Goal: Task Accomplishment & Management: Use online tool/utility

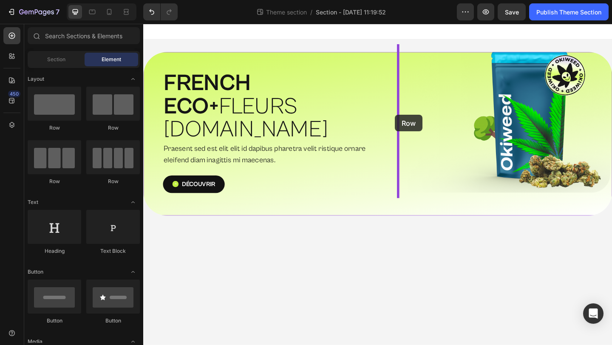
drag, startPoint x: 208, startPoint y: 131, endPoint x: 417, endPoint y: 123, distance: 208.9
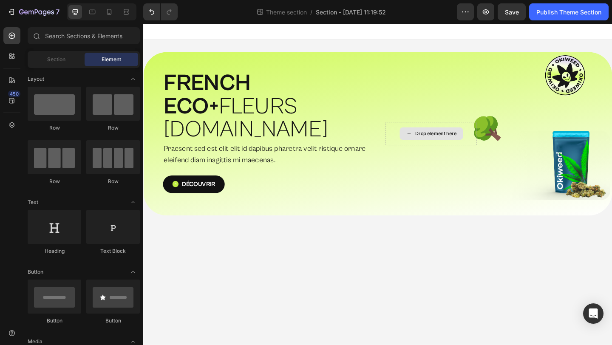
click at [430, 136] on div "Drop element here" at bounding box center [456, 143] width 69 height 14
click at [74, 56] on div "Section" at bounding box center [56, 60] width 54 height 14
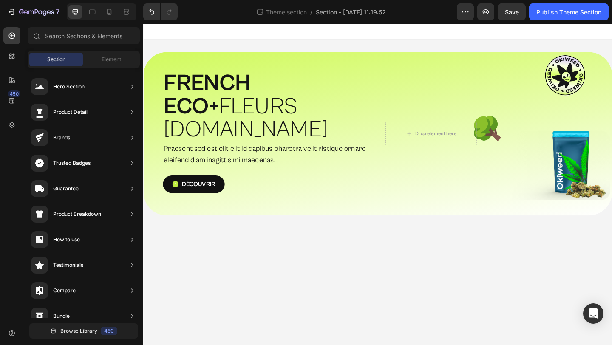
click at [116, 49] on div "Sections(18) Elements(81) Section Element Hero Section Product Detail Brands Tr…" at bounding box center [83, 185] width 119 height 317
click at [116, 55] on div "Element" at bounding box center [112, 60] width 54 height 14
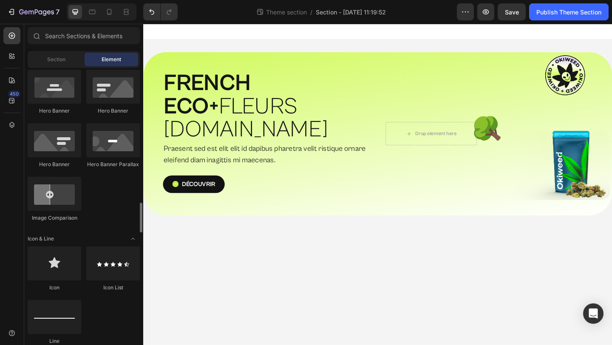
scroll to position [470, 0]
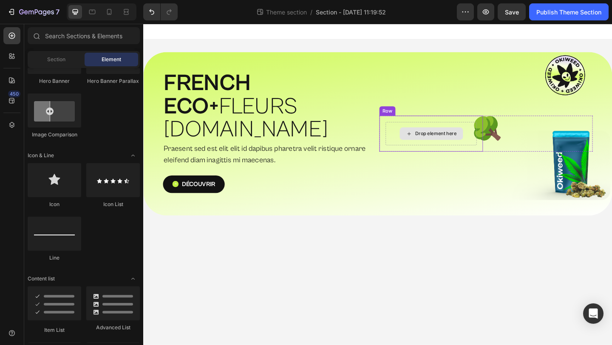
click at [479, 139] on div "Drop element here" at bounding box center [456, 144] width 99 height 26
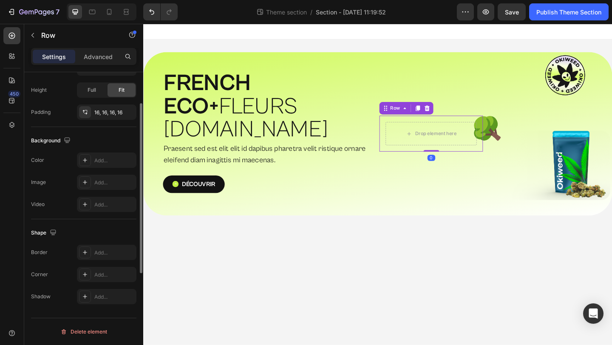
scroll to position [0, 0]
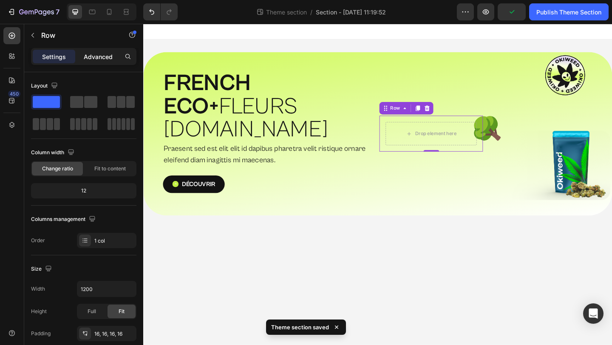
click at [103, 57] on p "Advanced" at bounding box center [98, 56] width 29 height 9
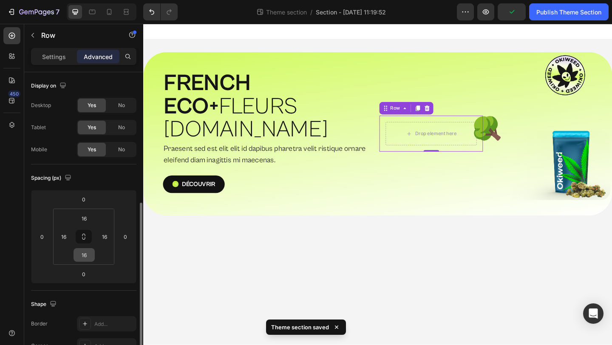
scroll to position [257, 0]
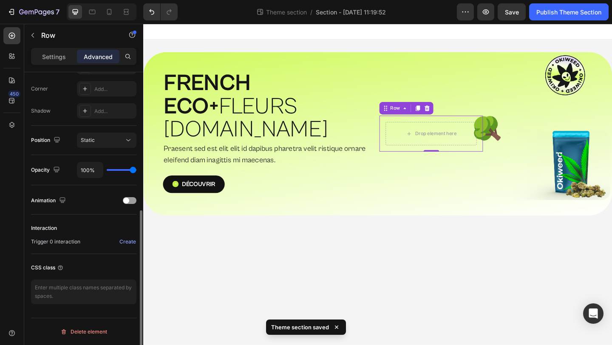
type input "97%"
type input "97"
type input "94%"
type input "94"
type input "81%"
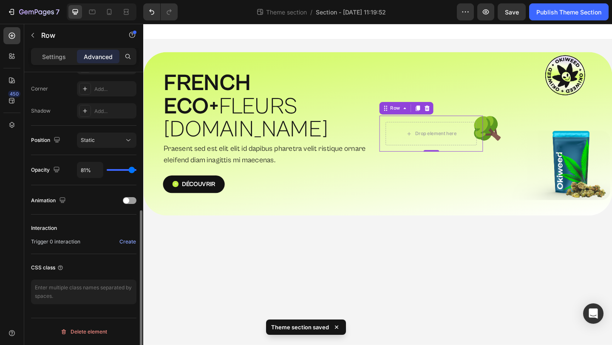
type input "81"
type input "58%"
type input "58"
type input "34%"
type input "34"
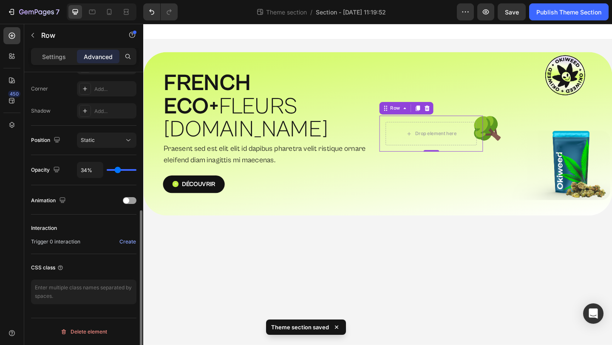
type input "14%"
type input "14"
type input "2%"
type input "2"
type input "0%"
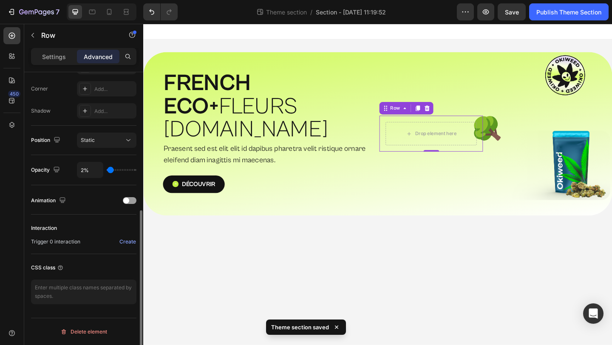
type input "0"
type input "1%"
type input "1"
type input "6%"
type input "6"
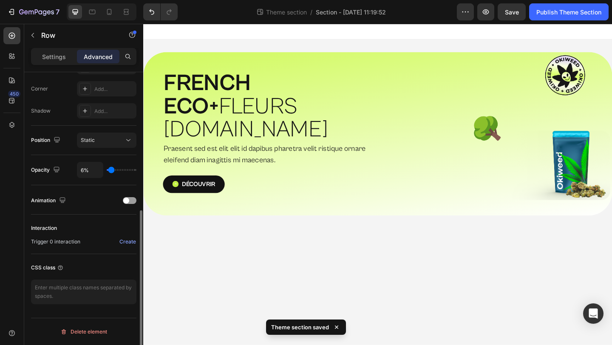
type input "15%"
type input "15"
type input "26%"
type input "26"
type input "36%"
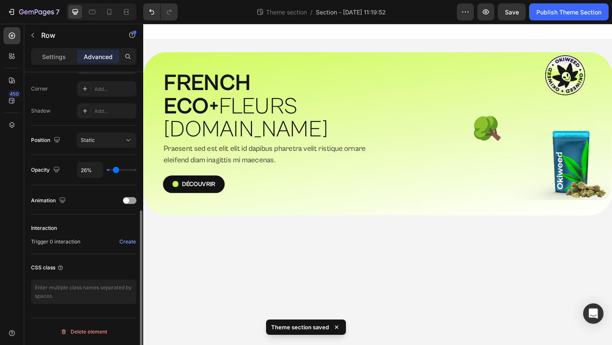
type input "36"
type input "44%"
type input "44"
type input "49%"
type input "49"
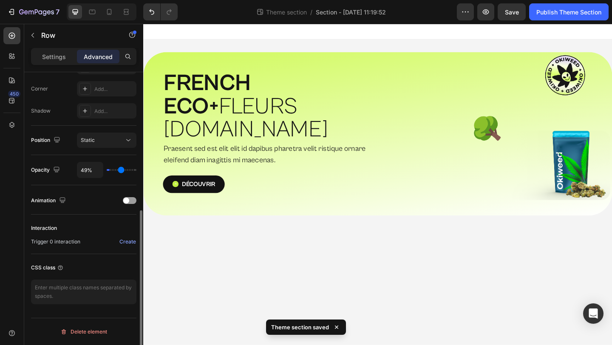
type input "51%"
type input "51"
type input "52%"
type input "52"
type input "53%"
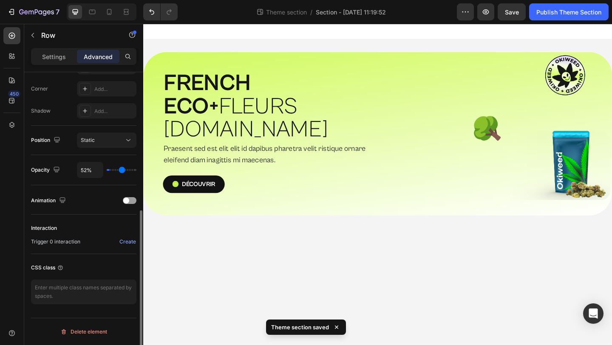
type input "53"
type input "54%"
type input "54"
type input "55%"
type input "55"
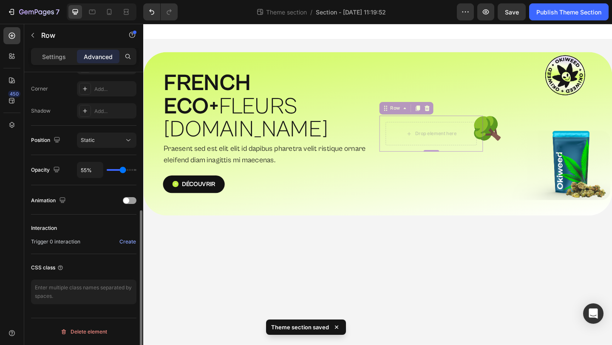
type input "59%"
type input "59"
type input "62%"
type input "62"
type input "65%"
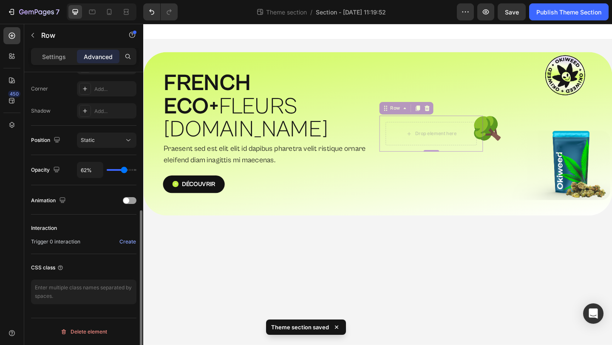
type input "65"
type input "67%"
type input "67"
type input "68%"
type input "68"
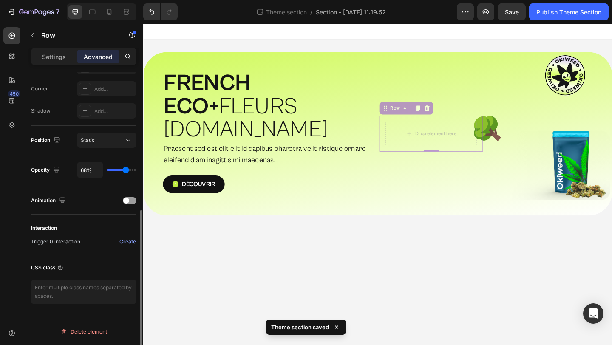
type input "71%"
type input "71"
type input "80%"
type input "80"
type input "92%"
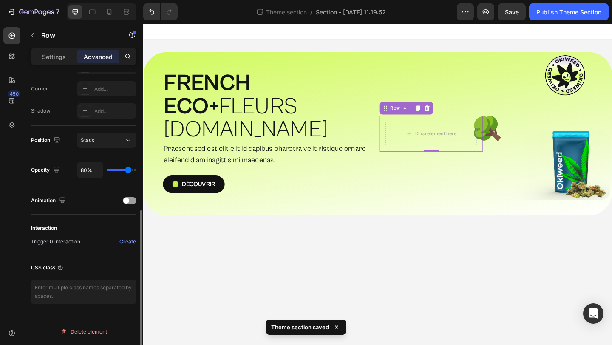
type input "92"
type input "100%"
type input "100"
drag, startPoint x: 132, startPoint y: 170, endPoint x: 165, endPoint y: 169, distance: 32.3
click at [136, 169] on input "range" at bounding box center [122, 170] width 30 height 2
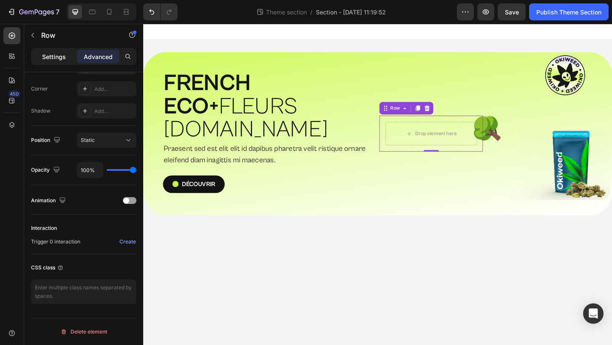
click at [63, 60] on p "Settings" at bounding box center [54, 56] width 24 height 9
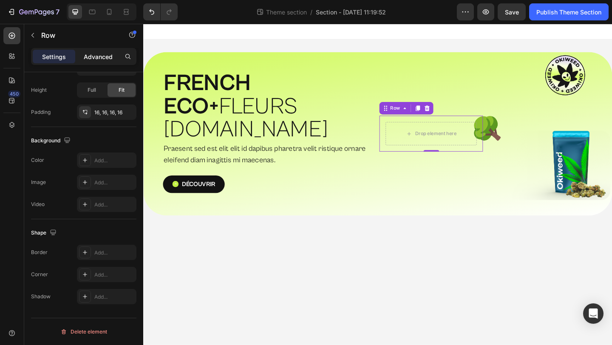
click at [90, 50] on div "Advanced" at bounding box center [98, 57] width 43 height 14
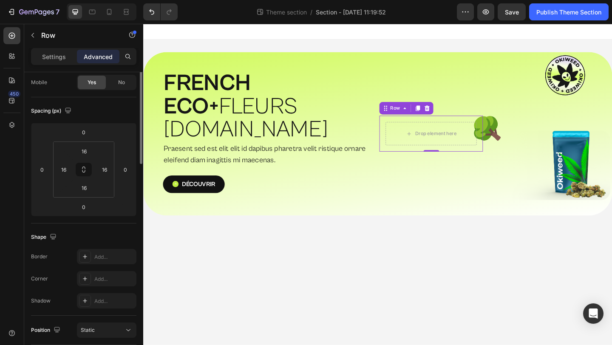
scroll to position [0, 0]
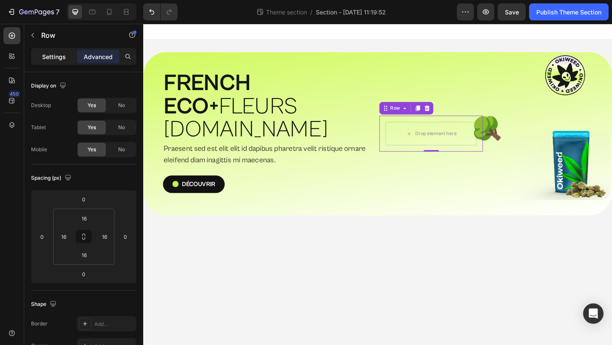
click at [60, 62] on div "Settings" at bounding box center [54, 57] width 43 height 14
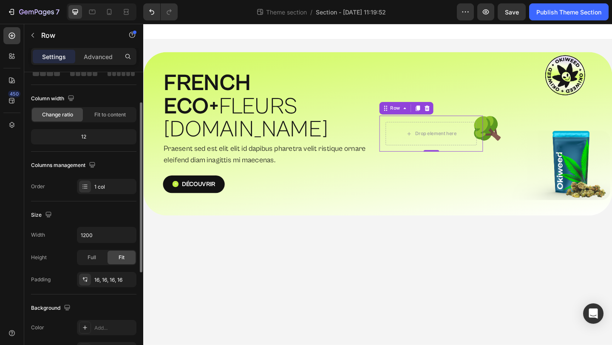
scroll to position [54, 0]
click at [93, 242] on input "1200" at bounding box center [106, 235] width 59 height 15
click at [132, 235] on icon "button" at bounding box center [128, 235] width 9 height 9
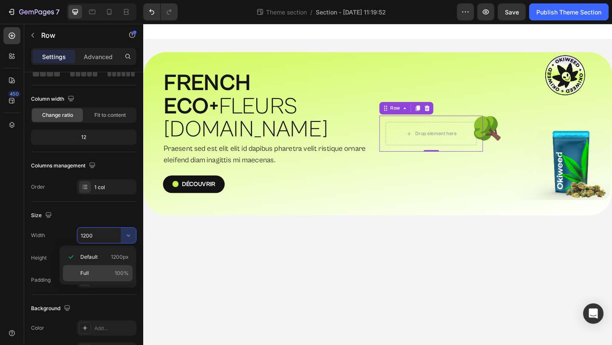
click at [115, 274] on span "100%" at bounding box center [122, 274] width 14 height 8
type input "100%"
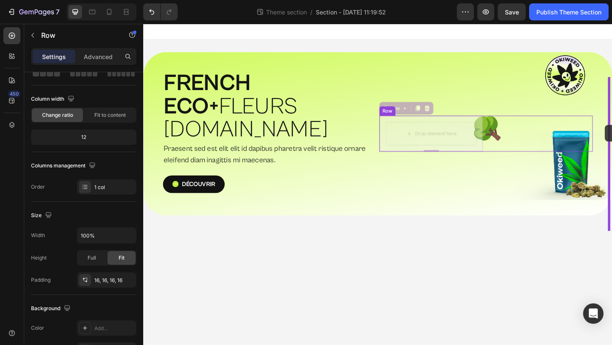
drag, startPoint x: 428, startPoint y: 146, endPoint x: 646, endPoint y: 134, distance: 218.0
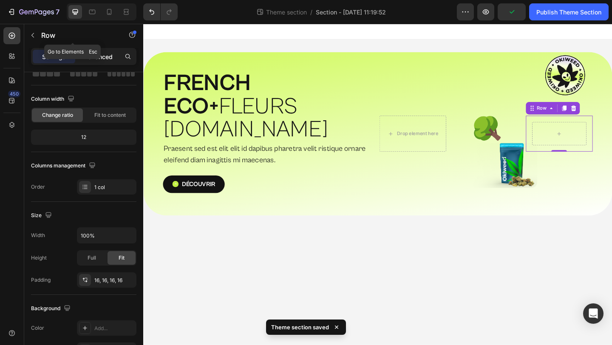
click at [104, 53] on p "Advanced" at bounding box center [98, 56] width 29 height 9
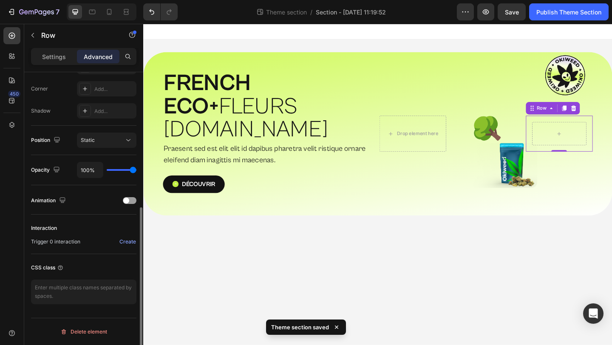
scroll to position [243, 0]
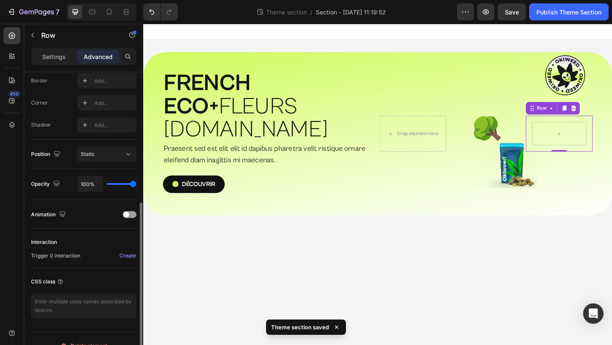
click at [100, 156] on div "Static" at bounding box center [102, 155] width 43 height 8
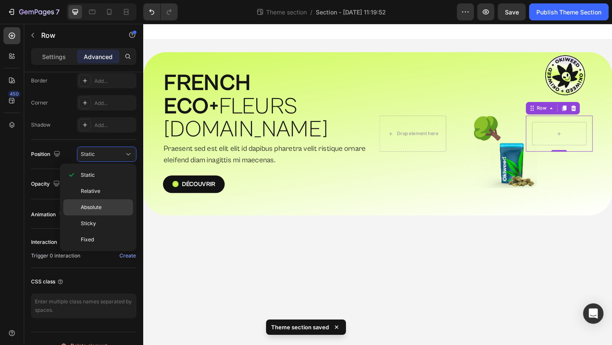
click at [98, 207] on span "Absolute" at bounding box center [91, 208] width 21 height 8
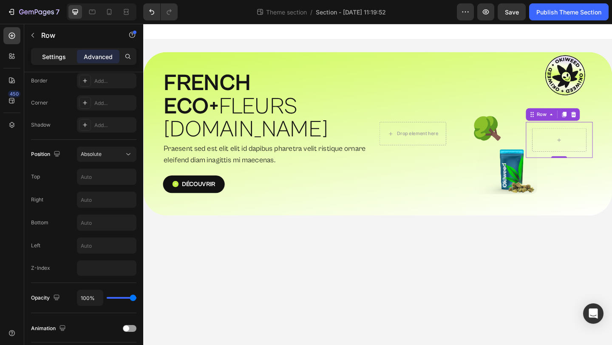
click at [57, 60] on p "Settings" at bounding box center [54, 56] width 24 height 9
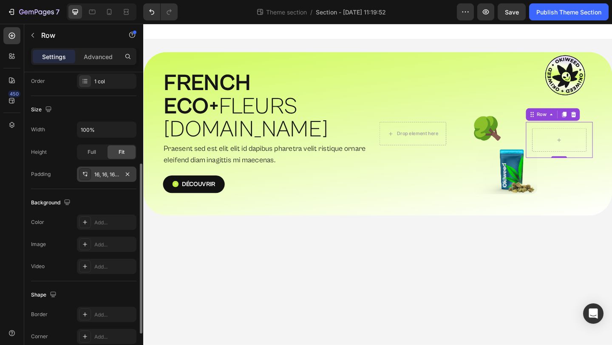
scroll to position [80, 0]
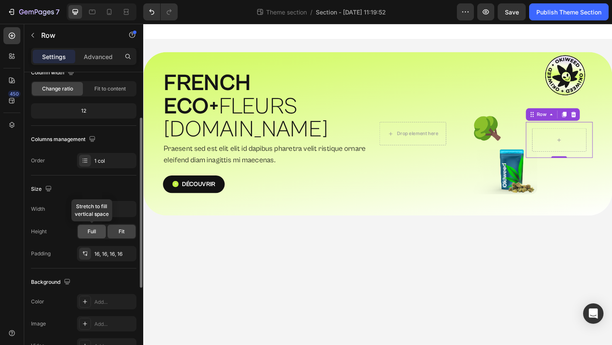
click at [96, 230] on div "Full" at bounding box center [92, 232] width 28 height 14
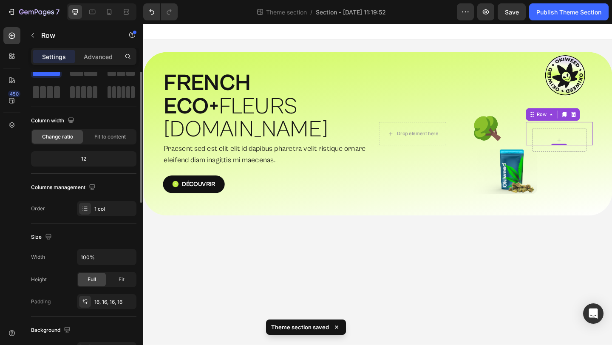
scroll to position [0, 0]
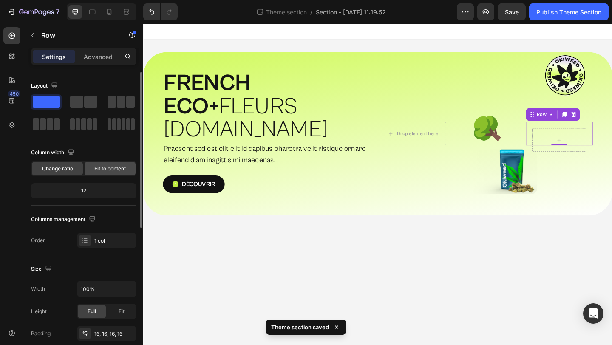
click at [107, 171] on span "Fit to content" at bounding box center [109, 169] width 31 height 8
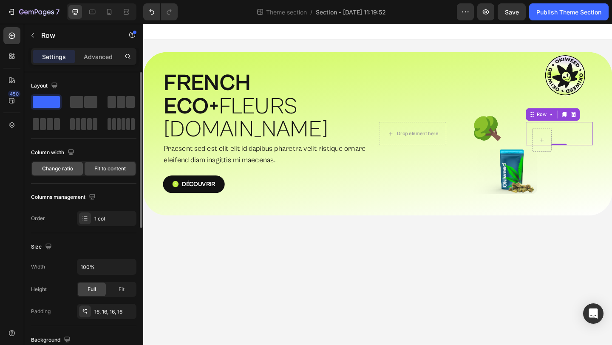
click at [78, 173] on div "Change ratio" at bounding box center [57, 169] width 51 height 14
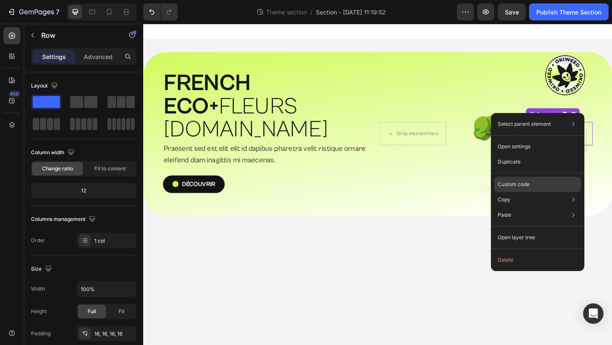
click at [541, 207] on div "Custom code" at bounding box center [538, 214] width 87 height 15
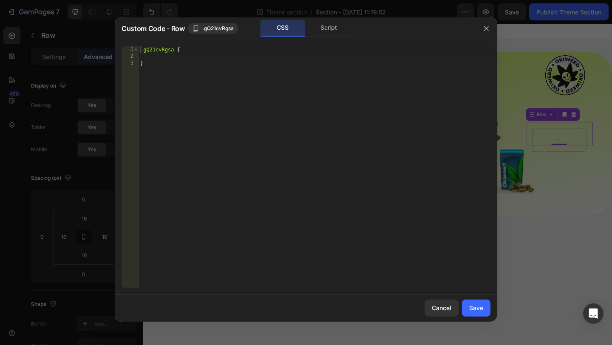
click at [173, 57] on div ".gQ21cvRgsa { }" at bounding box center [315, 173] width 352 height 255
paste textarea ".gem-blur-overlay {"
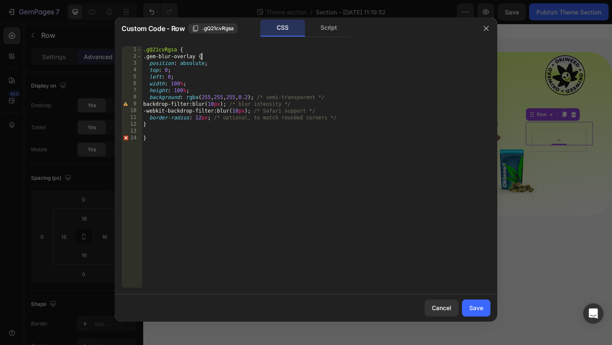
drag, startPoint x: 204, startPoint y: 56, endPoint x: 113, endPoint y: 56, distance: 91.4
click at [113, 56] on div "Custom Code - Row .gQ21cvRgsa CSS Script 1 2 3 4 5 6 7 8 9 10 11 12 13 14 .gQ21…" at bounding box center [306, 172] width 612 height 345
type textarea ".gem-blur-overlay {"
type textarea ".gQ21cvRgsa {"
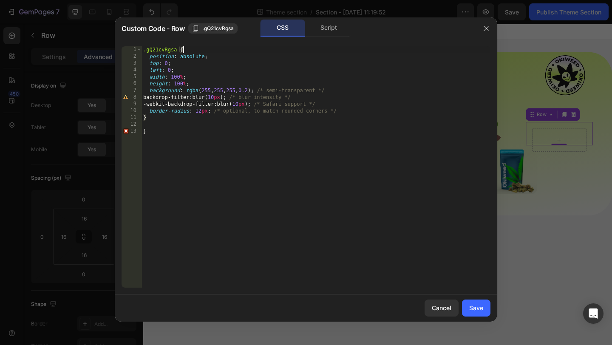
click at [154, 121] on div ".gQ21cvRgsa { position : absolute ; top : 0 ; left : 0 ; width : 100 % ; height…" at bounding box center [316, 173] width 349 height 255
type textarea "}"
type textarea "border-radius: 12px; /* optional, to match rounded corners */"
click at [473, 303] on button "Save" at bounding box center [476, 308] width 28 height 17
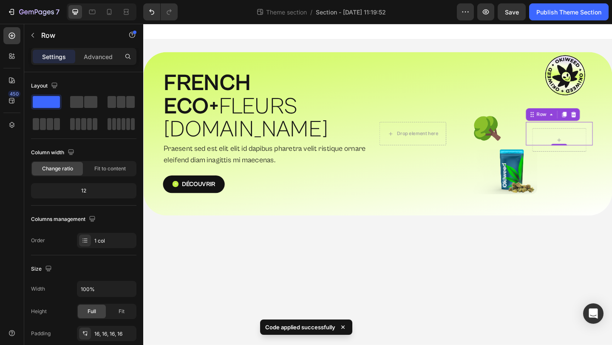
click at [565, 131] on div "Row 0" at bounding box center [596, 144] width 73 height 26
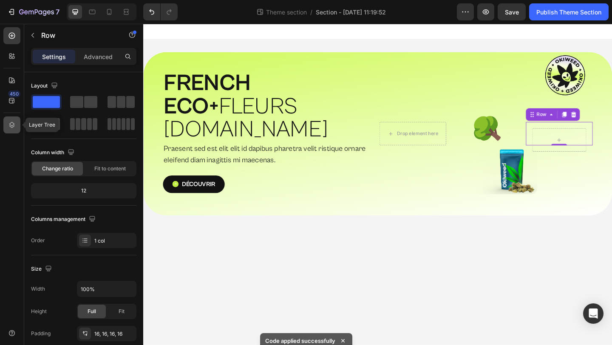
click at [14, 125] on icon at bounding box center [12, 125] width 9 height 9
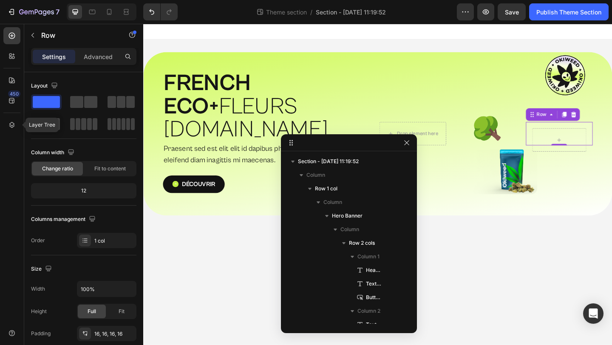
scroll to position [113, 0]
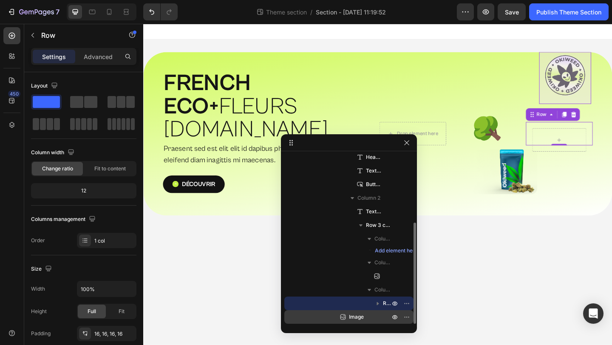
drag, startPoint x: 383, startPoint y: 300, endPoint x: 382, endPoint y: 316, distance: 16.6
click at [382, 316] on div "Row 2 cols Column 1 Heading Text Block Button Column 2 Text Block Row 3 cols Co…" at bounding box center [348, 223] width 129 height 201
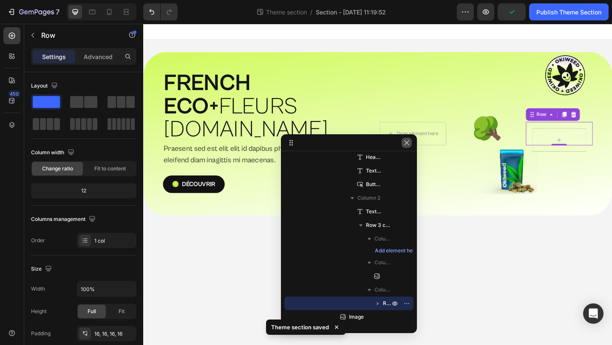
click at [406, 147] on button "button" at bounding box center [407, 143] width 10 height 10
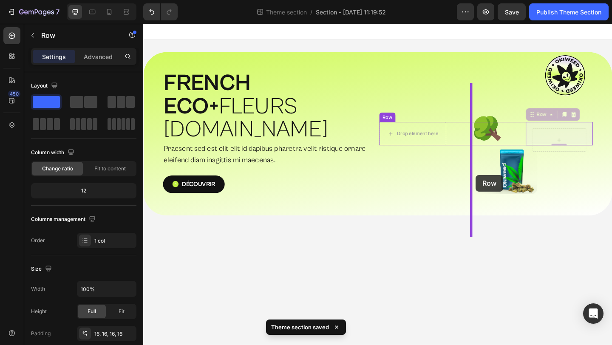
drag, startPoint x: 572, startPoint y: 124, endPoint x: 505, endPoint y: 188, distance: 92.6
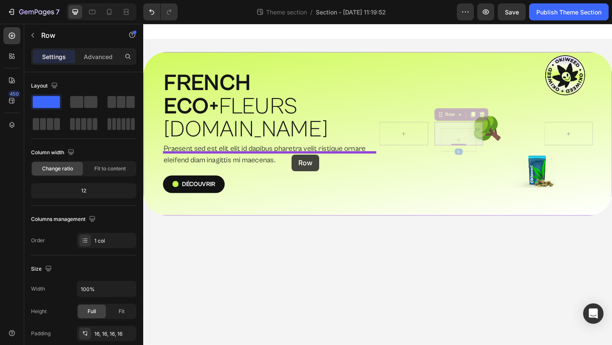
drag, startPoint x: 486, startPoint y: 122, endPoint x: 300, endPoint y: 163, distance: 190.4
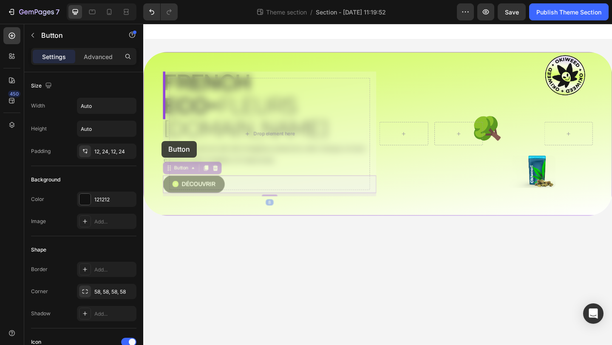
drag, startPoint x: 321, startPoint y: 167, endPoint x: 163, endPoint y: 151, distance: 158.9
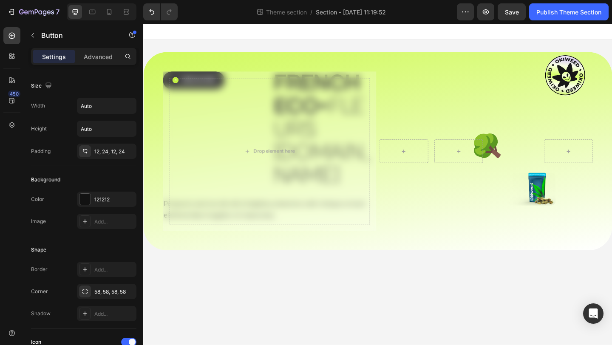
click at [436, 280] on body "Découvrir Button FRENCH ECO+  FLEURS [DOMAIN_NAME] Heading Row Praesent sed est…" at bounding box center [398, 199] width 510 height 350
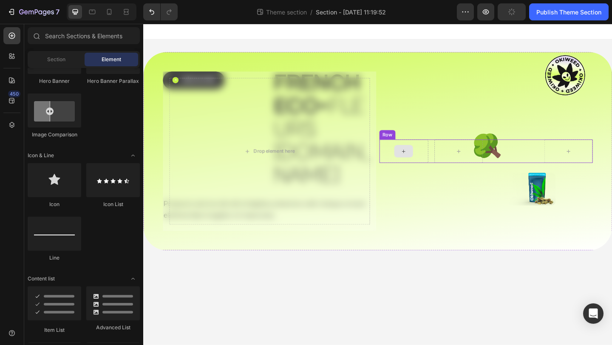
click at [449, 150] on div at bounding box center [426, 163] width 53 height 26
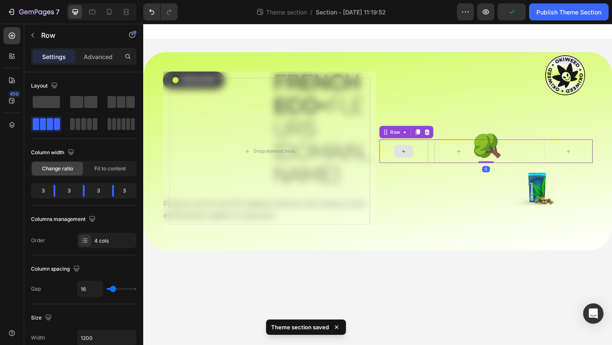
click at [449, 150] on div at bounding box center [426, 163] width 53 height 26
click at [451, 139] on icon at bounding box center [452, 142] width 6 height 6
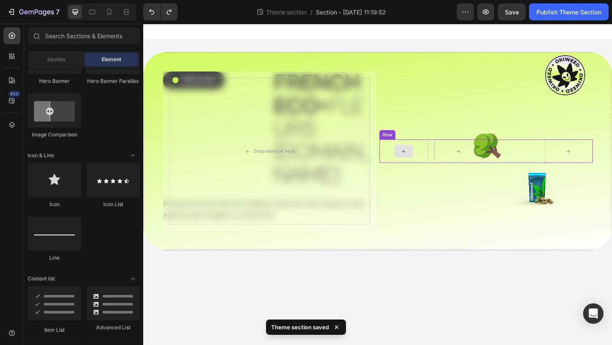
click at [445, 150] on div at bounding box center [426, 163] width 53 height 26
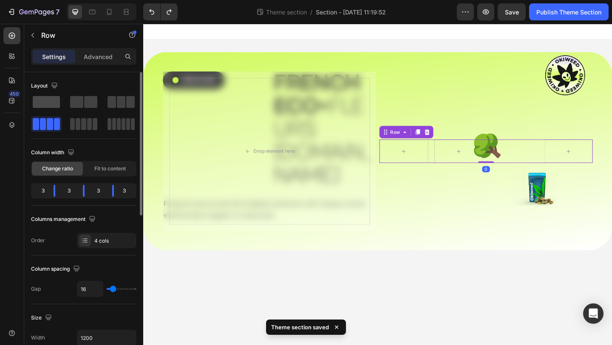
click at [53, 98] on span at bounding box center [46, 102] width 27 height 12
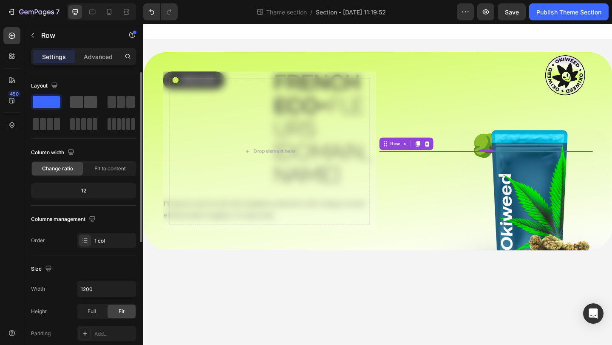
click at [86, 100] on span at bounding box center [90, 102] width 13 height 12
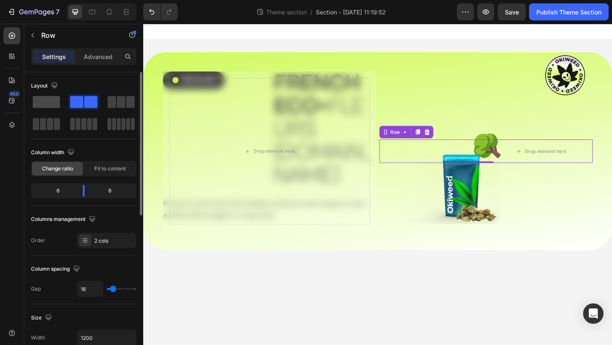
click at [47, 102] on span at bounding box center [46, 102] width 27 height 12
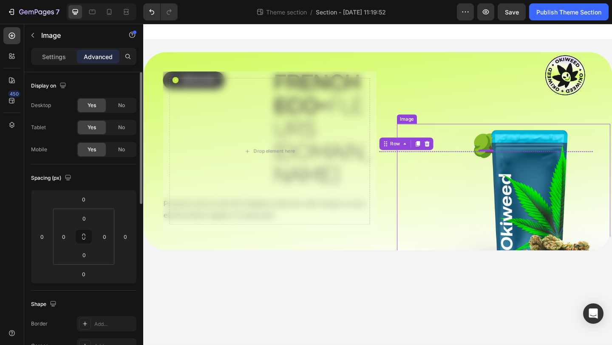
click at [516, 142] on img at bounding box center [535, 217] width 232 height 168
click at [568, 200] on img at bounding box center [535, 217] width 232 height 168
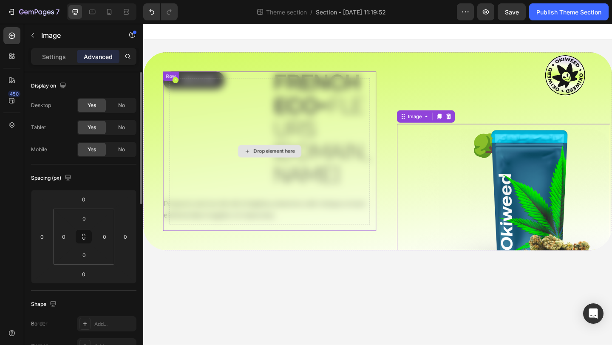
click at [344, 156] on div "Drop element here" at bounding box center [280, 162] width 219 height 160
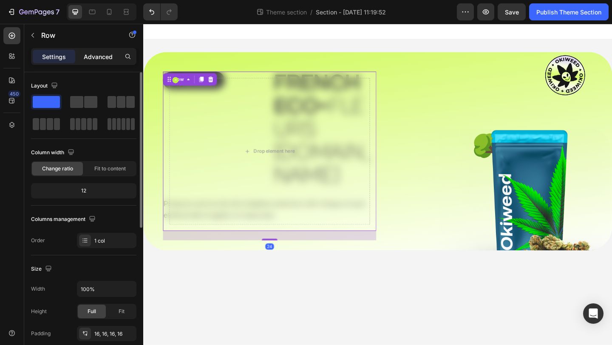
click at [98, 50] on div "Advanced" at bounding box center [98, 57] width 43 height 14
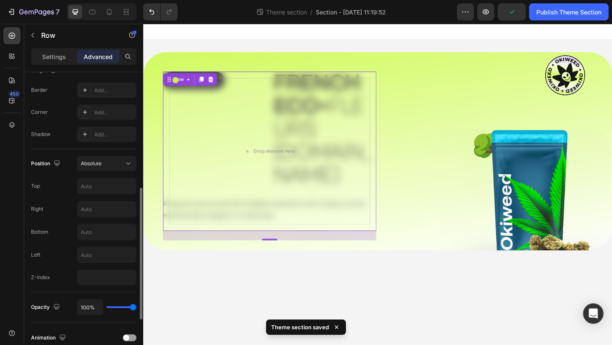
scroll to position [242, 0]
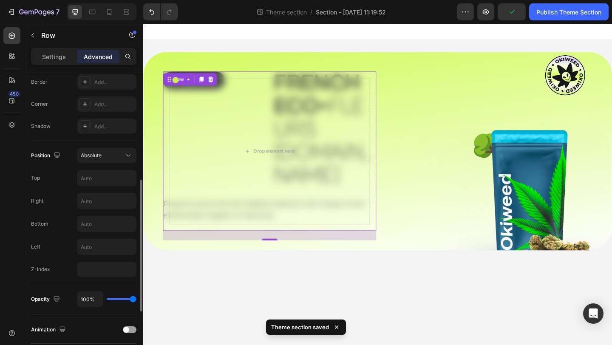
click at [92, 278] on div "Position Absolute Top Right Bottom Left Z-Index" at bounding box center [83, 212] width 105 height 143
click at [93, 271] on input "number" at bounding box center [107, 269] width 60 height 15
type input "1"
type input "-1"
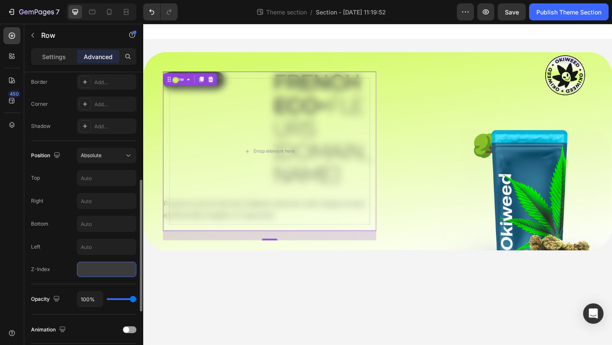
type input "-3"
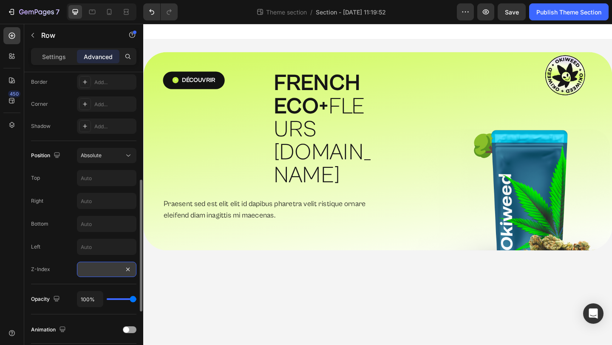
type input "-4"
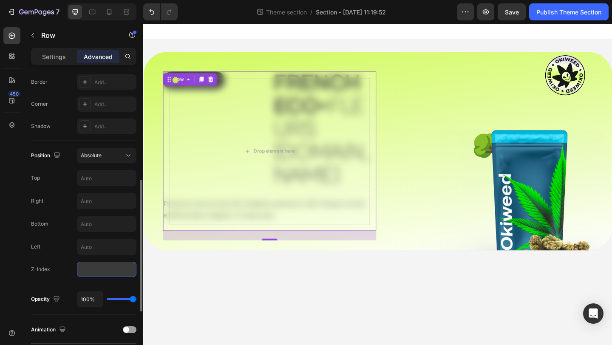
type input "-2"
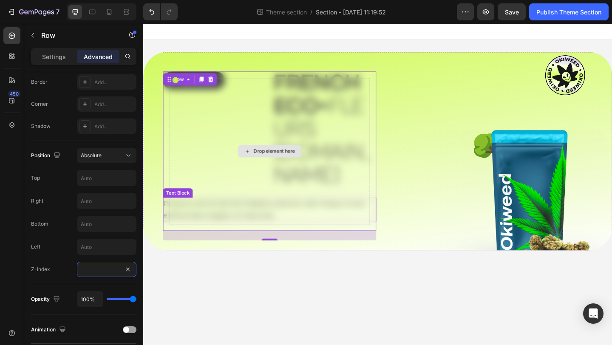
type input "-1"
type input "1"
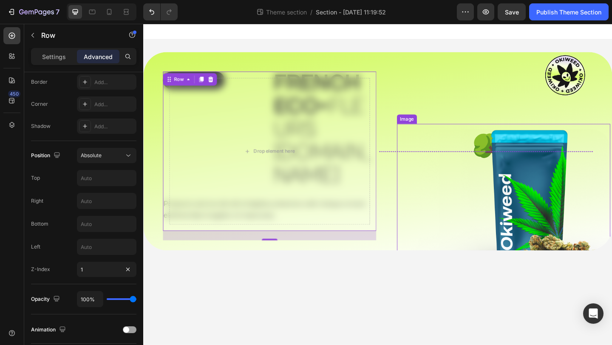
click at [449, 213] on img at bounding box center [535, 217] width 232 height 168
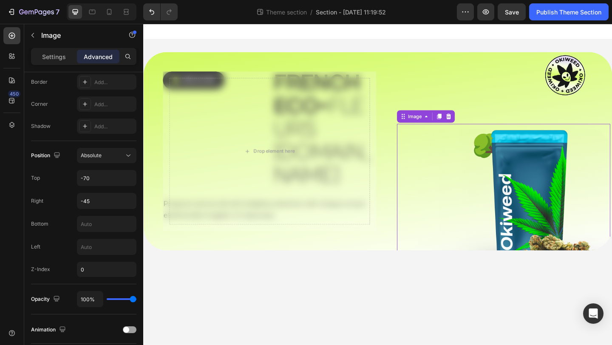
scroll to position [0, 0]
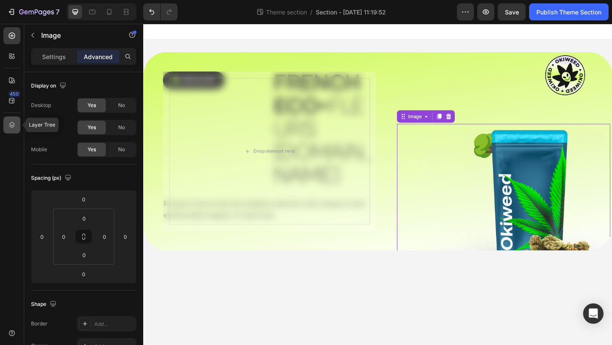
click at [15, 127] on icon at bounding box center [12, 125] width 9 height 9
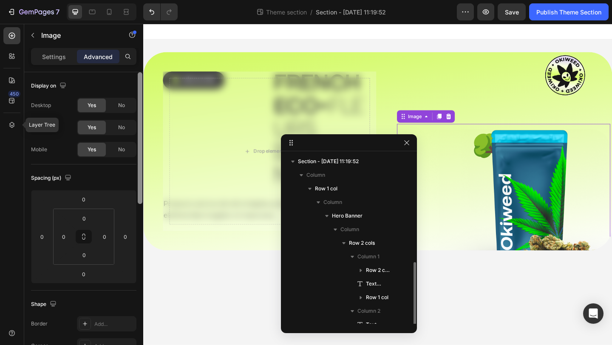
scroll to position [62, 0]
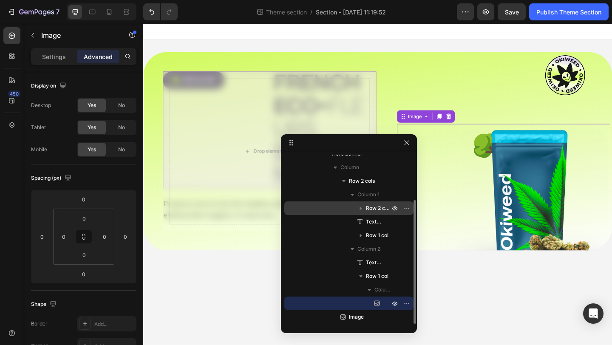
click at [379, 209] on span "Row 2 cols" at bounding box center [379, 208] width 26 height 9
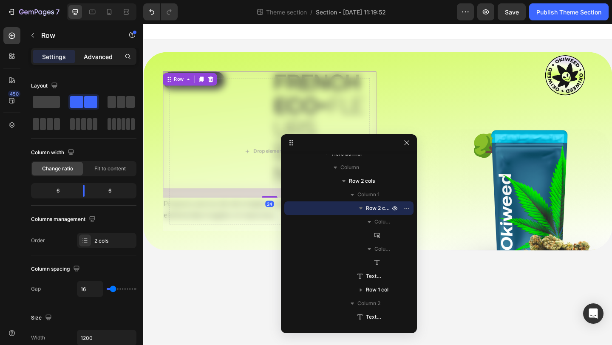
click at [111, 54] on p "Advanced" at bounding box center [98, 56] width 29 height 9
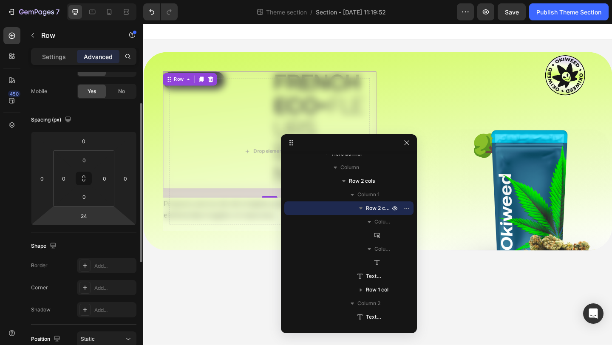
scroll to position [165, 0]
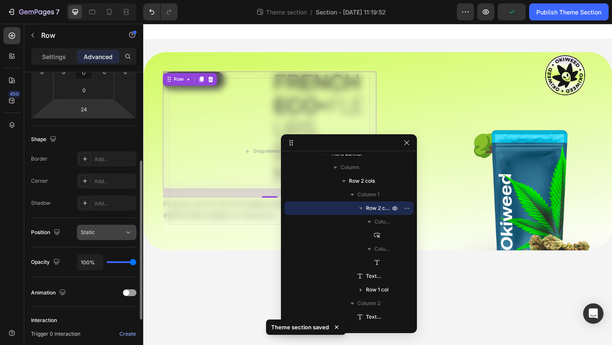
click at [100, 229] on div "Static" at bounding box center [102, 233] width 43 height 8
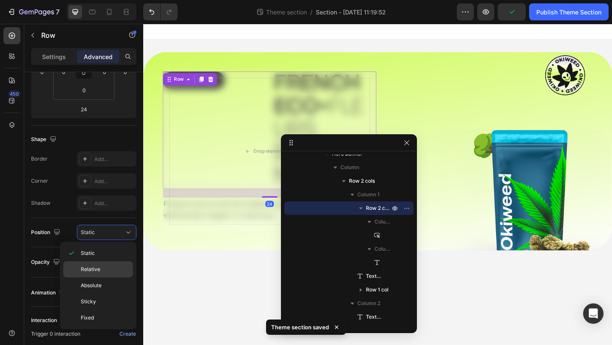
click at [100, 278] on div "Relative" at bounding box center [98, 286] width 70 height 16
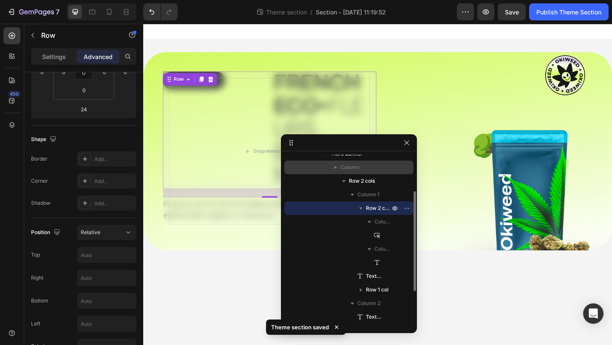
drag, startPoint x: 372, startPoint y: 290, endPoint x: 372, endPoint y: 171, distance: 119.5
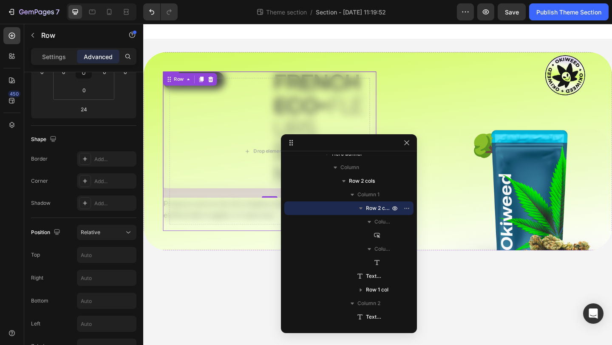
click at [249, 223] on div "Drop element here Row" at bounding box center [281, 162] width 232 height 173
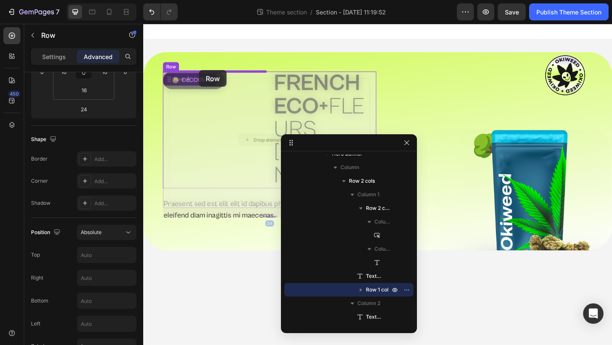
drag, startPoint x: 232, startPoint y: 117, endPoint x: 205, endPoint y: 75, distance: 49.4
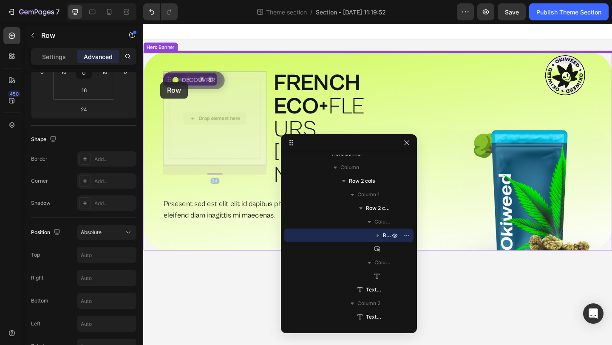
drag, startPoint x: 240, startPoint y: 105, endPoint x: 162, endPoint y: 87, distance: 80.3
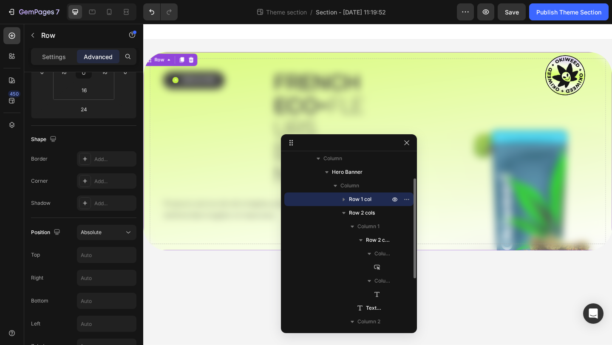
scroll to position [43, 0]
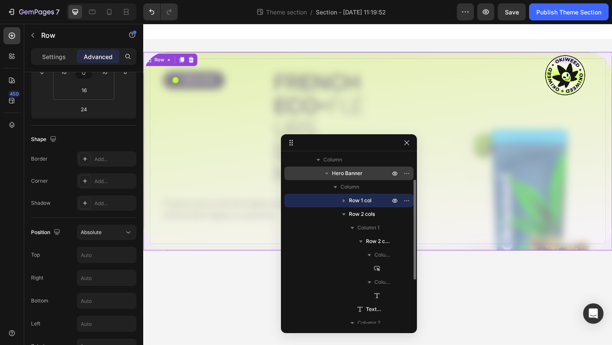
click at [366, 176] on p "Hero Banner" at bounding box center [362, 173] width 60 height 9
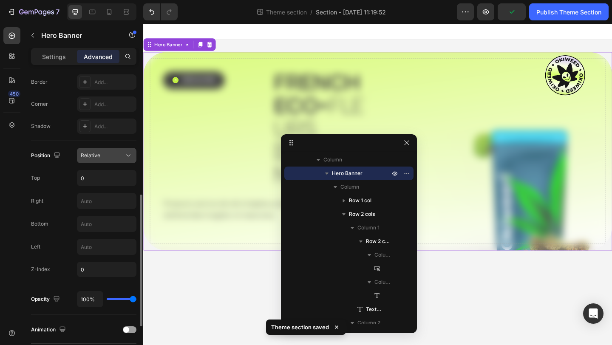
scroll to position [256, 0]
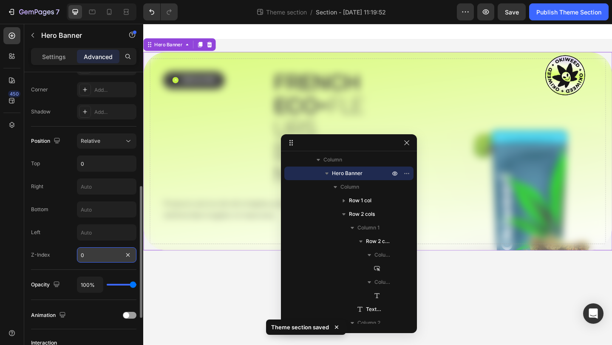
click at [99, 256] on input "0" at bounding box center [107, 254] width 60 height 15
type input "1"
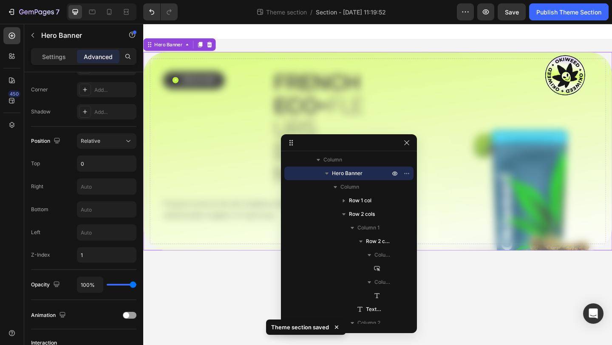
click at [188, 293] on body "Drop element here Row Découvrir Button FRENCH ECO+  FLEURS [DOMAIN_NAME] Headin…" at bounding box center [398, 199] width 510 height 350
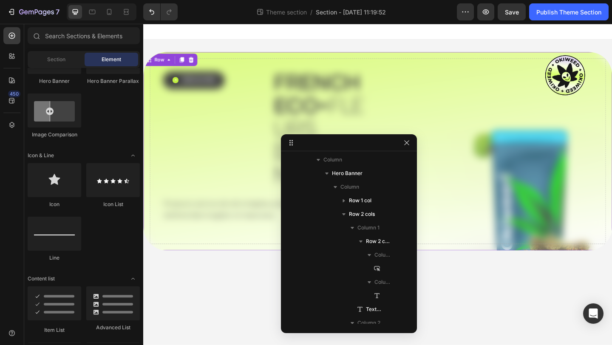
click at [196, 125] on div "Drop element here" at bounding box center [398, 162] width 497 height 202
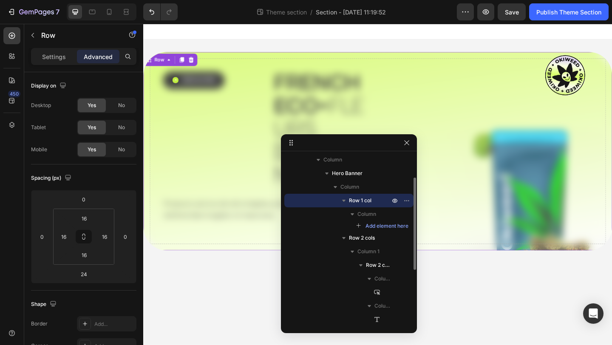
click at [365, 199] on span "Row 1 col" at bounding box center [360, 200] width 23 height 9
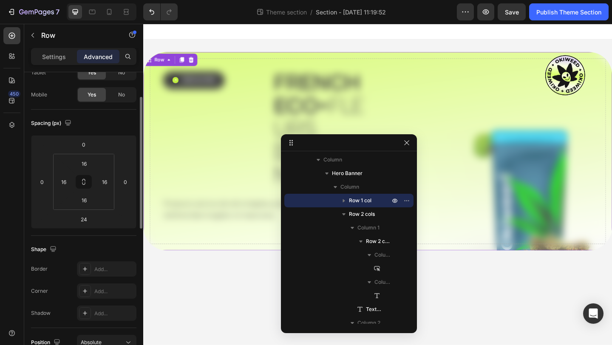
scroll to position [55, 0]
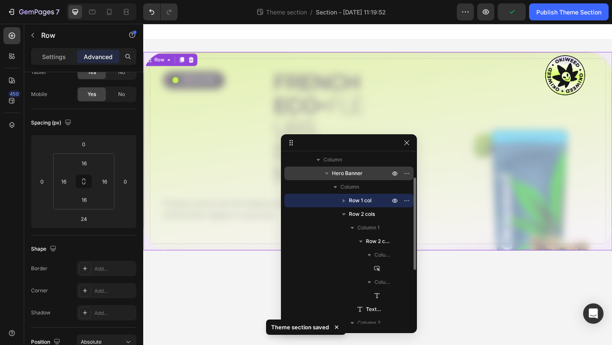
click at [366, 173] on p "Hero Banner" at bounding box center [362, 173] width 60 height 9
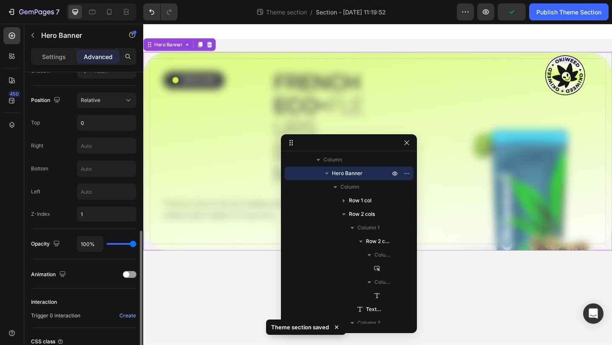
scroll to position [331, 0]
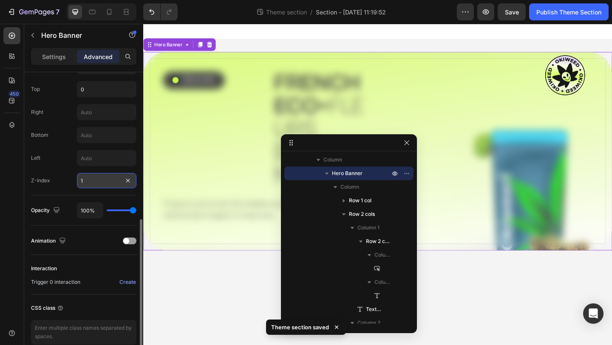
click at [113, 176] on input "1" at bounding box center [107, 180] width 60 height 15
type input "3"
type input "4"
type input "1000"
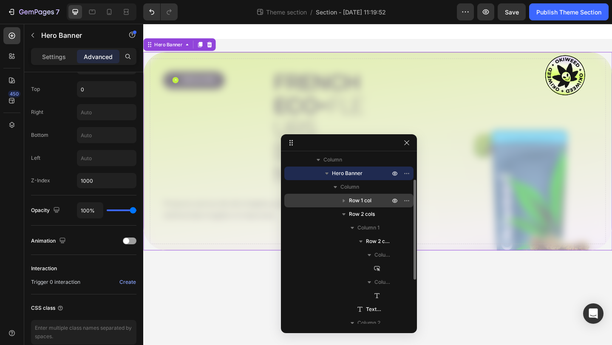
click at [355, 198] on span "Row 1 col" at bounding box center [360, 200] width 23 height 9
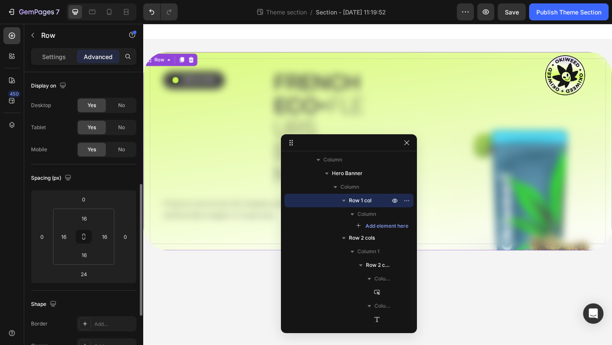
scroll to position [315, 0]
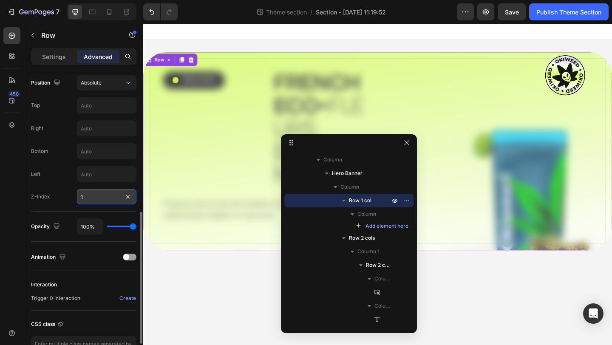
click at [93, 200] on input "1" at bounding box center [107, 196] width 60 height 15
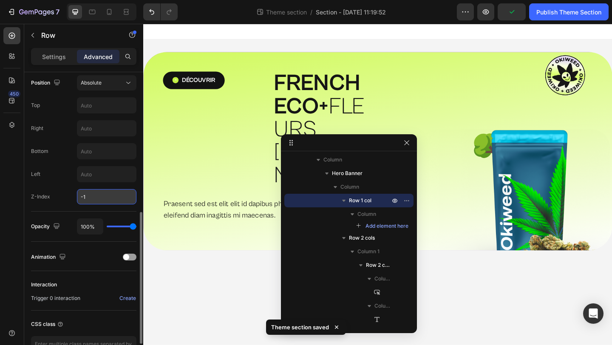
type input "0"
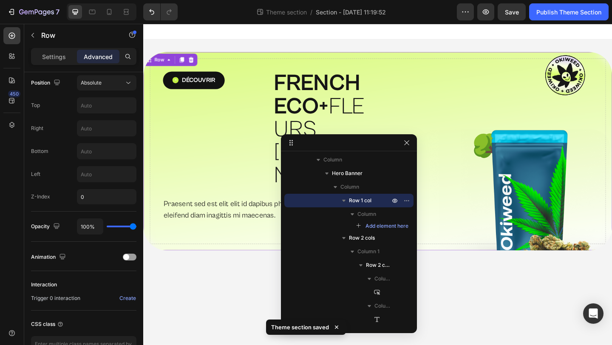
click at [252, 282] on body "Drop element here Row 24 Découvrir Button FRENCH ECO+  FLEURS [DOMAIN_NAME] Hea…" at bounding box center [398, 199] width 510 height 350
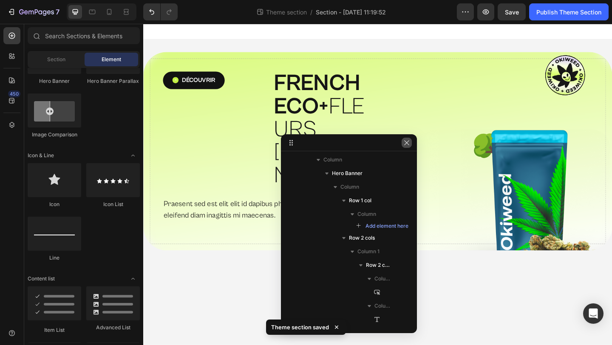
click at [408, 142] on icon "button" at bounding box center [407, 142] width 7 height 7
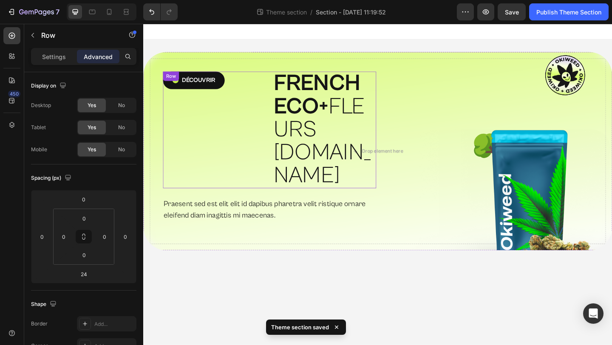
click at [270, 123] on div "Découvrir Button" at bounding box center [221, 139] width 113 height 127
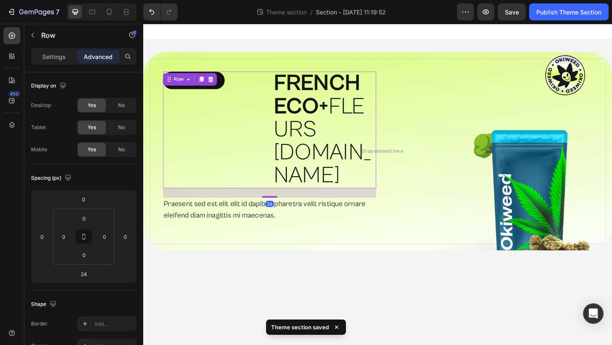
click at [76, 61] on div "Settings Advanced" at bounding box center [84, 57] width 102 height 14
click at [68, 58] on div "Settings" at bounding box center [54, 57] width 43 height 14
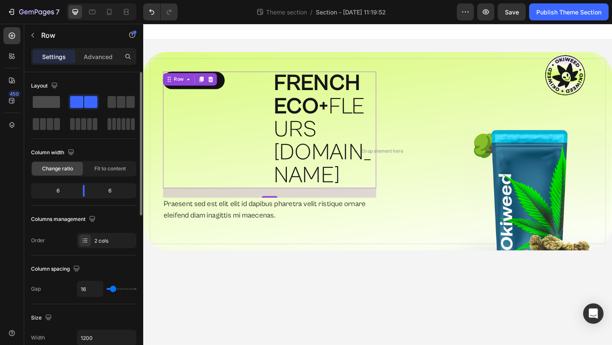
click at [54, 100] on span at bounding box center [46, 102] width 27 height 12
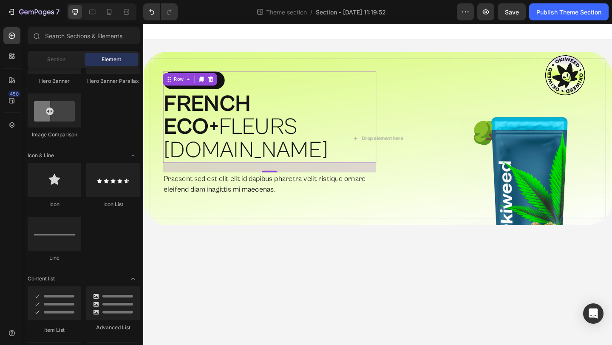
click at [333, 264] on body "Drop element here Row Découvrir Button FRENCH ECO+  FLEURS [DOMAIN_NAME] Headin…" at bounding box center [398, 199] width 510 height 350
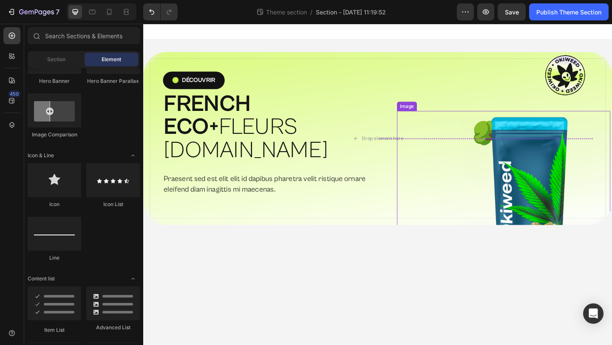
click at [557, 178] on img at bounding box center [535, 203] width 232 height 168
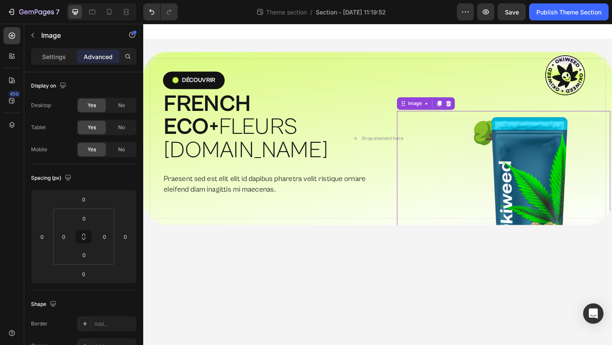
click at [566, 169] on img at bounding box center [535, 203] width 232 height 168
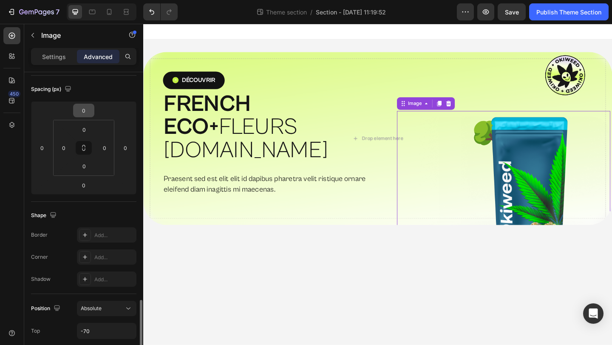
scroll to position [219, 0]
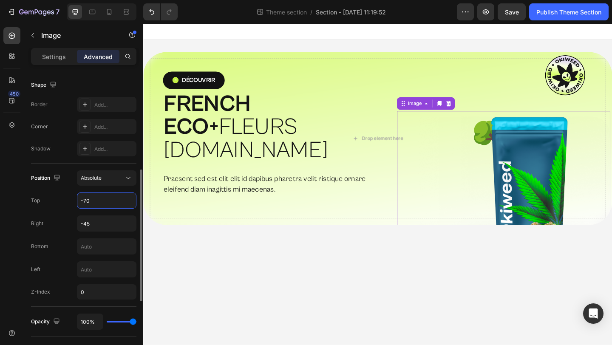
click at [99, 202] on input "-70" at bounding box center [106, 200] width 59 height 15
type input "0"
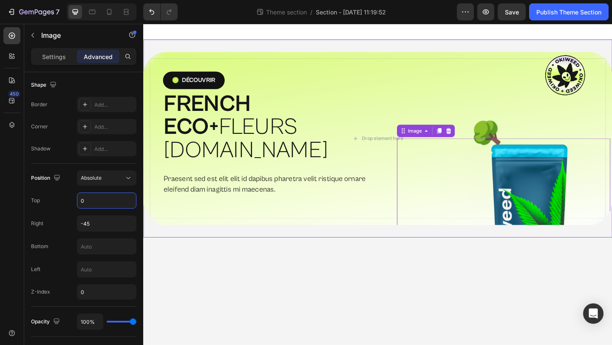
click at [318, 220] on div "Drop element here Row Découvrir Button FRENCH ECO+  FLEURS [DOMAIN_NAME] Headin…" at bounding box center [398, 149] width 510 height 216
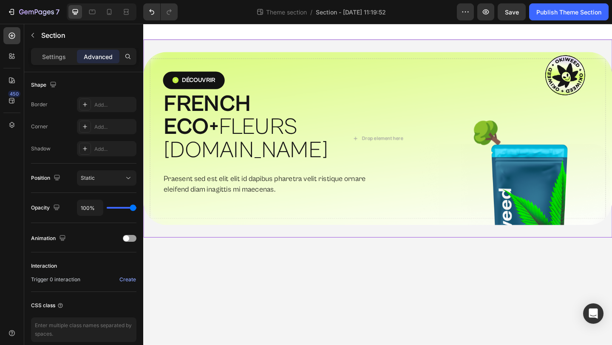
scroll to position [0, 0]
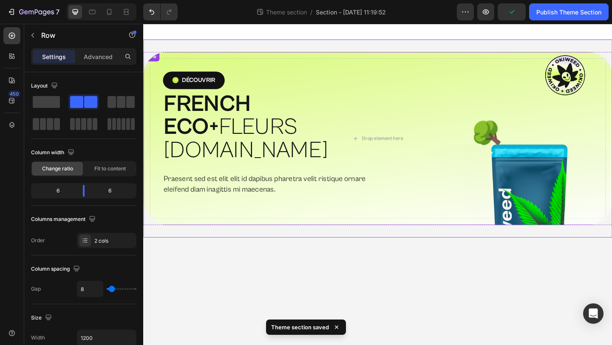
click at [385, 197] on div "Découvrir Button FRENCH ECO+  FLEURS [DOMAIN_NAME] Heading Row Praesent sed est…" at bounding box center [398, 148] width 510 height 188
click at [16, 113] on div at bounding box center [11, 113] width 17 height 0
click at [12, 123] on icon at bounding box center [12, 125] width 9 height 9
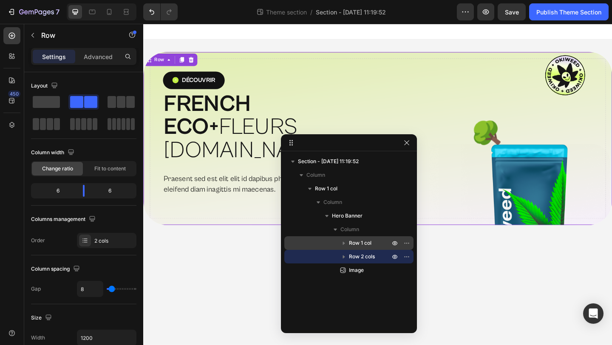
click at [355, 244] on span "Row 1 col" at bounding box center [360, 243] width 23 height 9
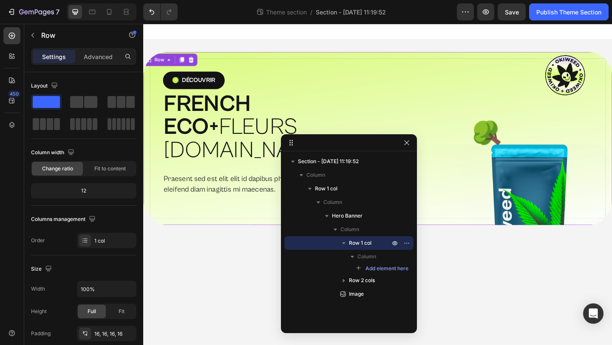
click at [347, 244] on icon "button" at bounding box center [344, 243] width 9 height 9
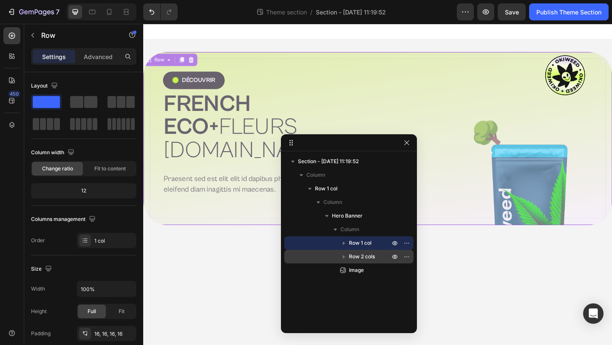
click at [356, 258] on span "Row 2 cols" at bounding box center [362, 257] width 26 height 9
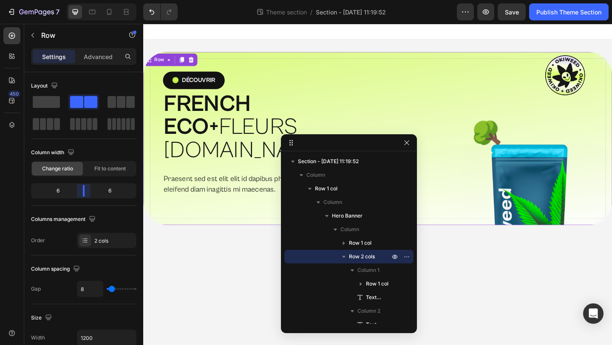
drag, startPoint x: 83, startPoint y: 190, endPoint x: 89, endPoint y: 196, distance: 8.4
click at [89, 0] on body "7 Theme section / Section - [DATE] 11:19:52 Preview Save Publish Theme Section …" at bounding box center [306, 0] width 612 height 0
type input "11"
type input "21"
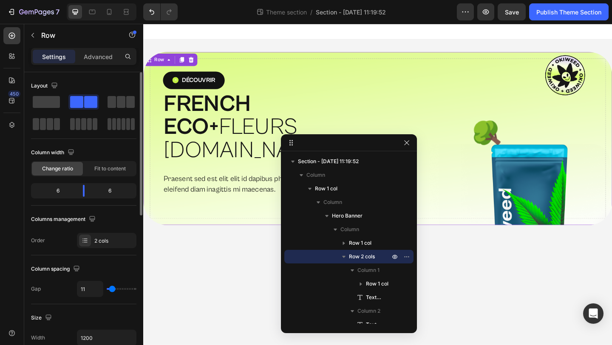
type input "21"
type input "47"
type input "81"
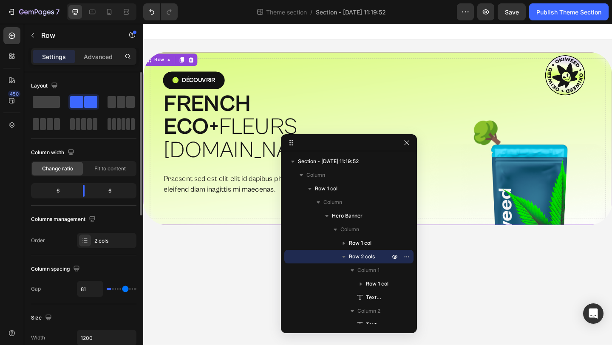
type input "118"
type input "120"
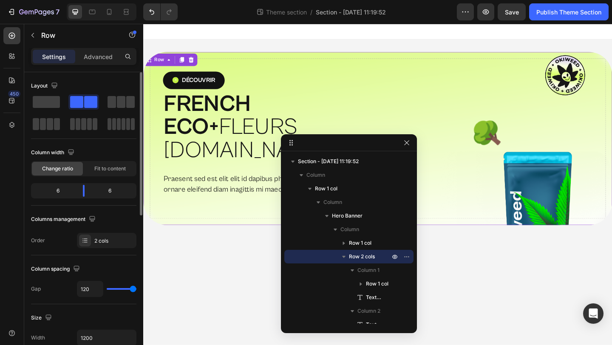
type input "115"
type input "74"
type input "36"
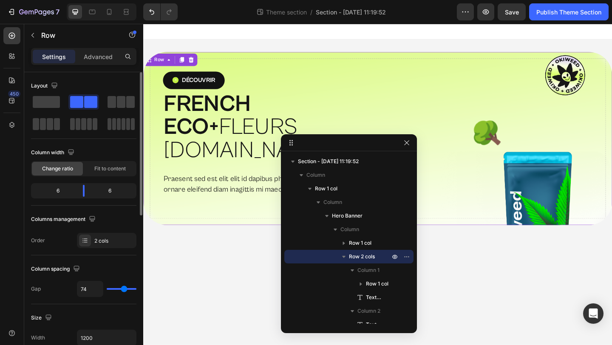
type input "36"
type input "8"
type input "0"
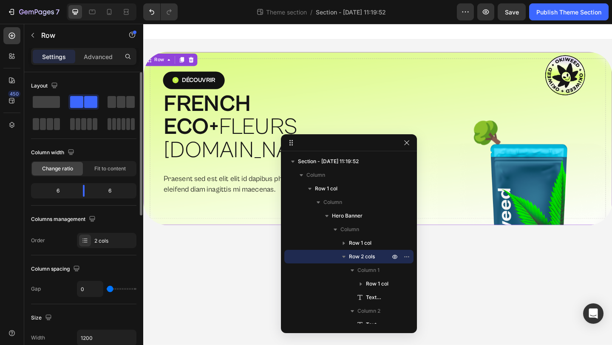
type input "15"
type input "25"
type input "28"
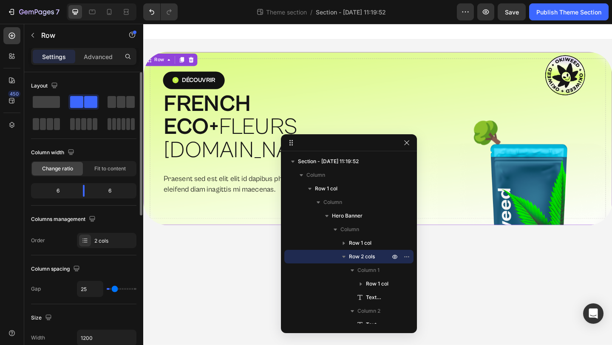
type input "28"
type input "29"
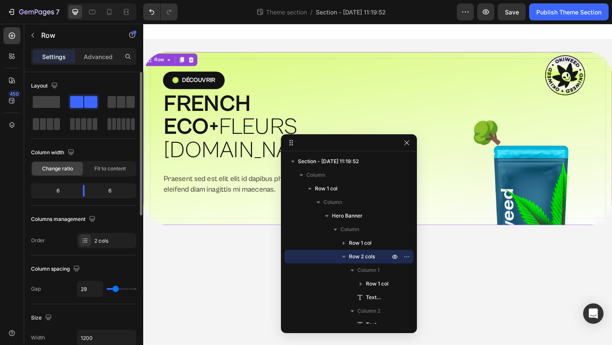
type input "28"
type input "25"
type input "15"
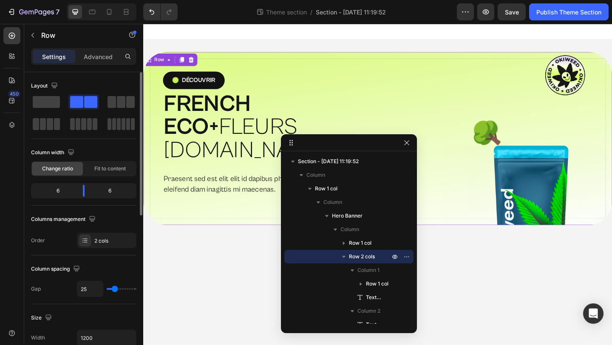
type input "15"
type input "0"
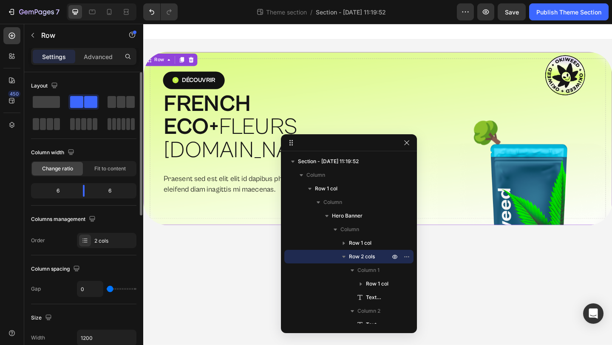
type input "0"
drag, startPoint x: 112, startPoint y: 287, endPoint x: 80, endPoint y: 287, distance: 32.3
click at [80, 287] on div "0" at bounding box center [107, 289] width 60 height 16
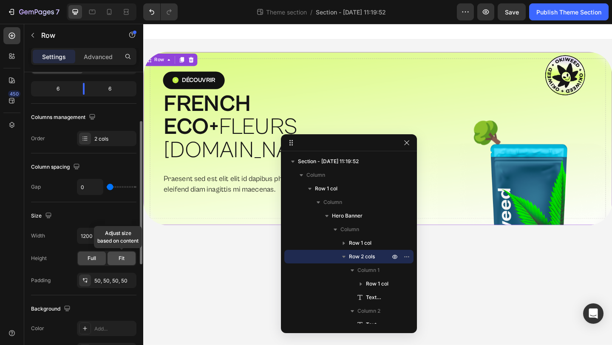
click at [117, 257] on div "Fit" at bounding box center [122, 259] width 28 height 14
click at [98, 258] on div "Full" at bounding box center [92, 259] width 28 height 14
click at [85, 281] on icon at bounding box center [85, 280] width 7 height 7
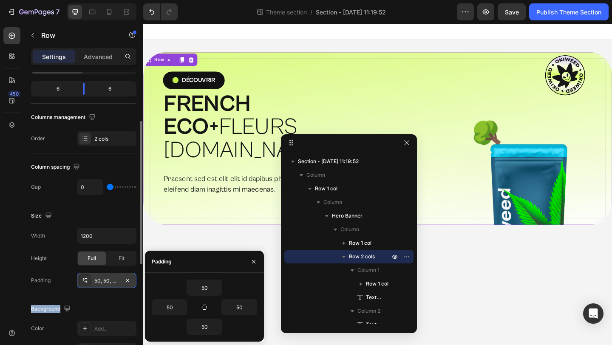
click at [85, 281] on icon at bounding box center [85, 280] width 7 height 7
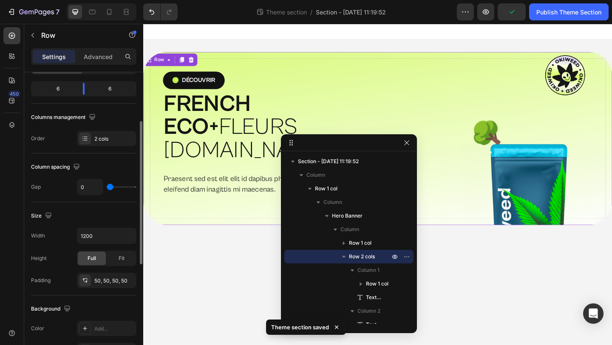
click at [60, 284] on div "Padding 50, 50, 50, 50" at bounding box center [83, 280] width 105 height 15
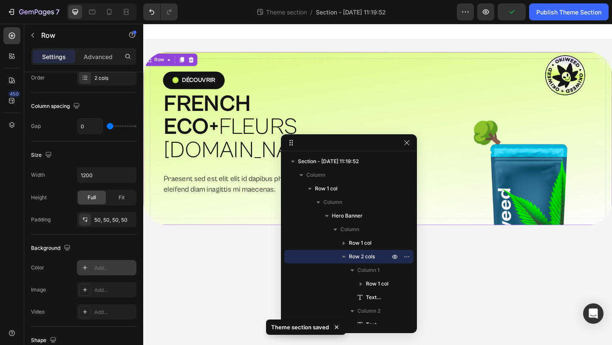
scroll to position [318, 0]
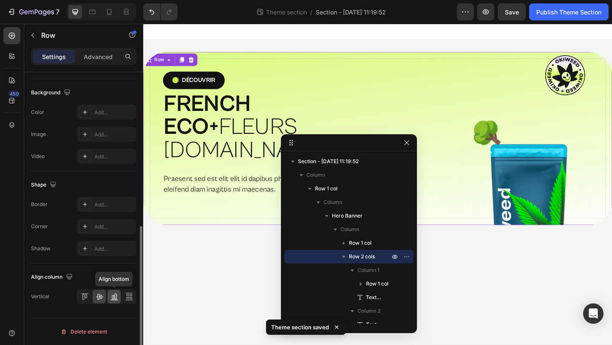
click at [117, 294] on icon at bounding box center [114, 297] width 9 height 9
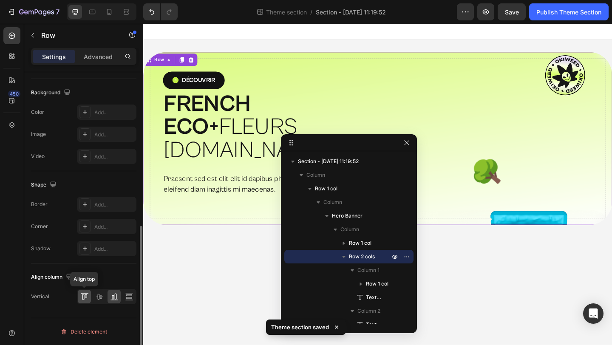
click at [87, 297] on icon at bounding box center [84, 297] width 9 height 9
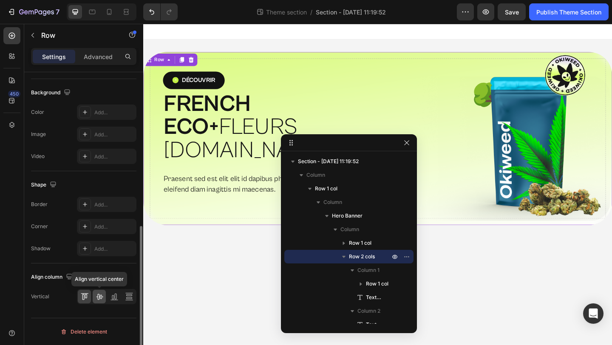
click at [96, 297] on icon at bounding box center [99, 297] width 9 height 9
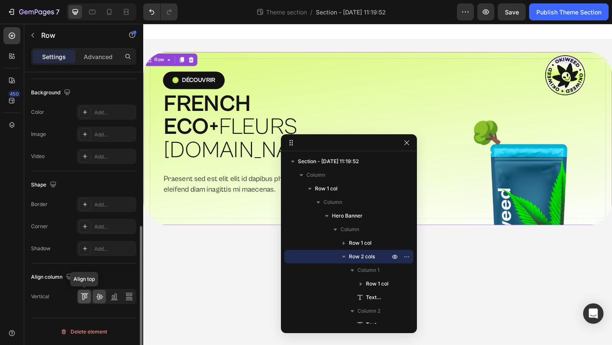
click at [85, 298] on icon at bounding box center [86, 296] width 2 height 4
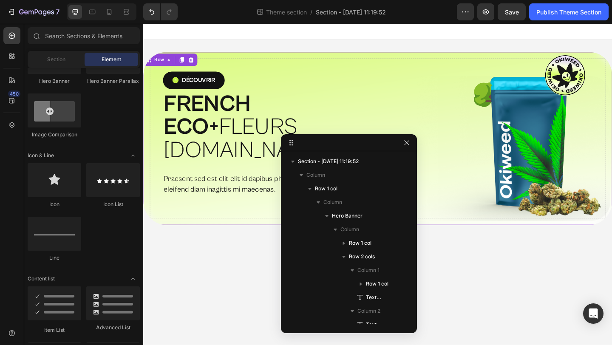
click at [232, 267] on body "Drop element here Row Découvrir Button FRENCH ECO+  FLEURS [DOMAIN_NAME] Headin…" at bounding box center [398, 199] width 510 height 350
click at [271, 232] on body "Drop element here Row Découvrir Button FRENCH ECO+  FLEURS [DOMAIN_NAME] Headin…" at bounding box center [398, 199] width 510 height 350
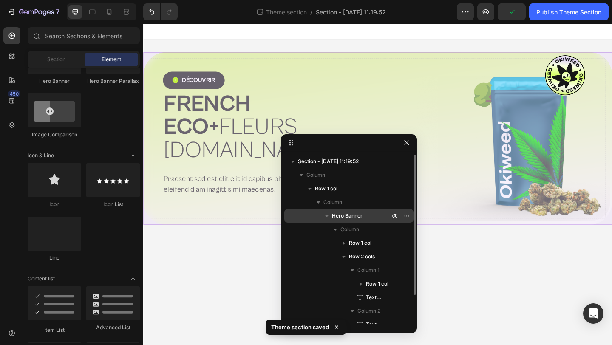
click at [360, 214] on span "Hero Banner" at bounding box center [347, 216] width 31 height 9
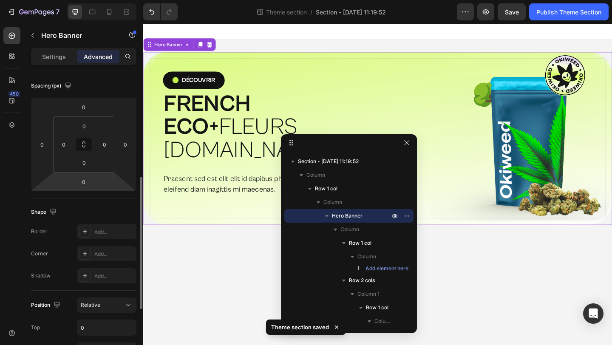
scroll to position [136, 0]
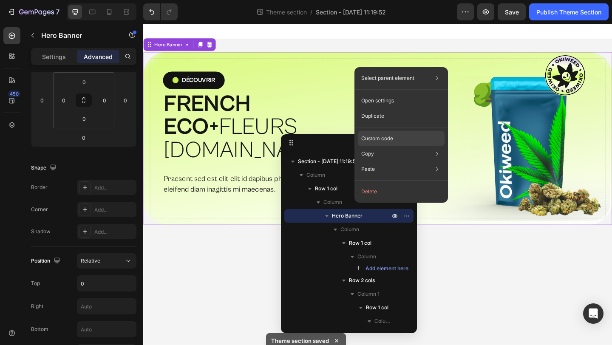
click at [381, 142] on p "Custom code" at bounding box center [377, 139] width 32 height 8
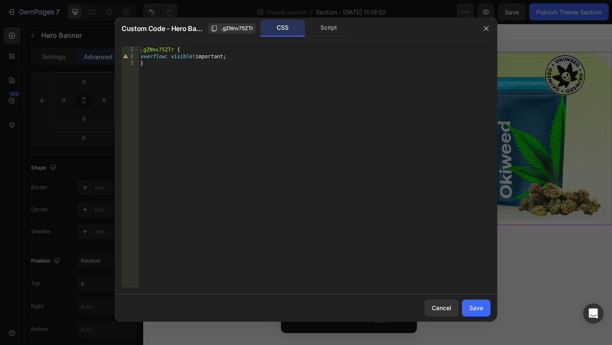
type textarea "overflow: visible !important;"
click at [213, 57] on div ".gZNnv75ZTr { overflow : visible !important ; }" at bounding box center [315, 173] width 352 height 255
click at [488, 27] on icon "button" at bounding box center [486, 28] width 5 height 5
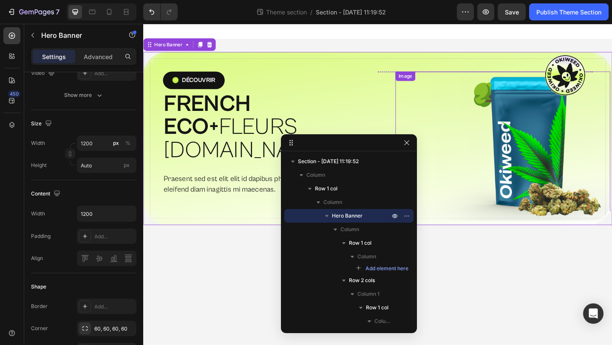
click at [548, 137] on img at bounding box center [535, 160] width 234 height 168
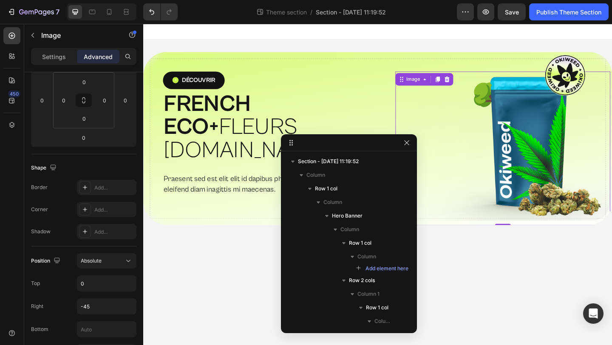
scroll to position [0, 0]
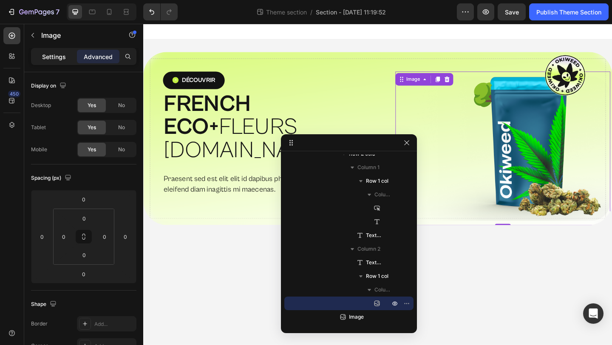
click at [57, 63] on div "Settings Advanced" at bounding box center [83, 56] width 105 height 17
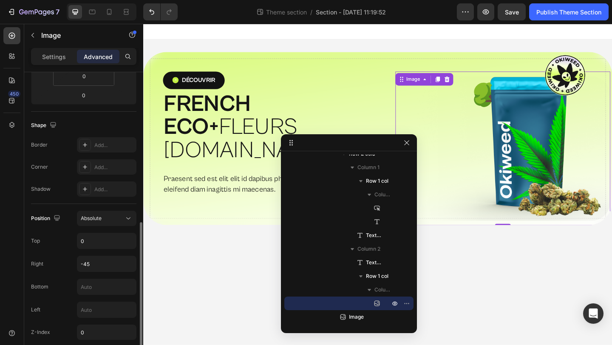
scroll to position [228, 0]
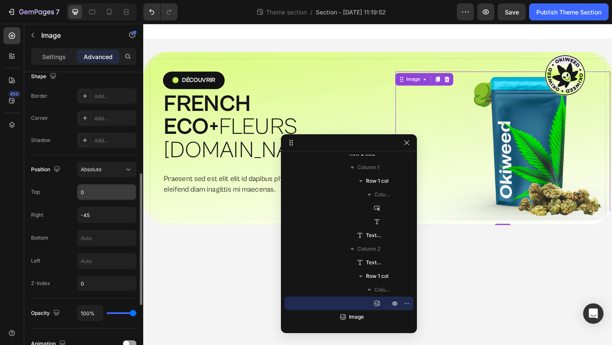
click at [111, 193] on input "0" at bounding box center [106, 192] width 59 height 15
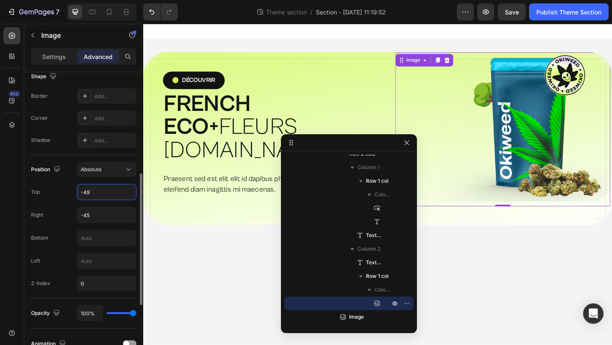
type input "-48"
click at [219, 248] on body "Drop element here Row Découvrir Button FRENCH ECO+  FLEURS [DOMAIN_NAME] Headin…" at bounding box center [398, 199] width 510 height 350
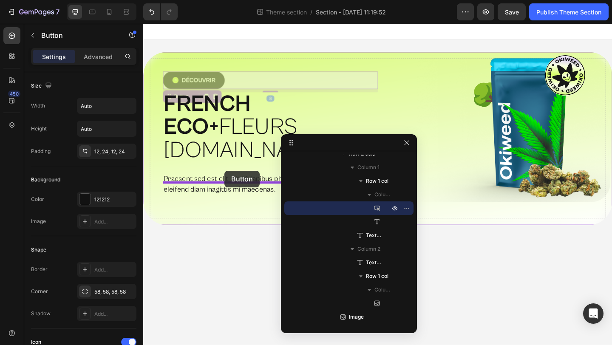
drag, startPoint x: 247, startPoint y: 85, endPoint x: 232, endPoint y: 184, distance: 99.8
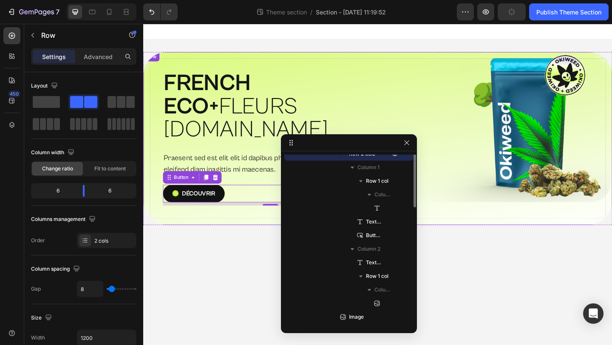
click at [313, 67] on div "FRENCH ECO+  FLEURS [DOMAIN_NAME] Heading Row Praesent sed est elit elit id dap…" at bounding box center [398, 148] width 510 height 188
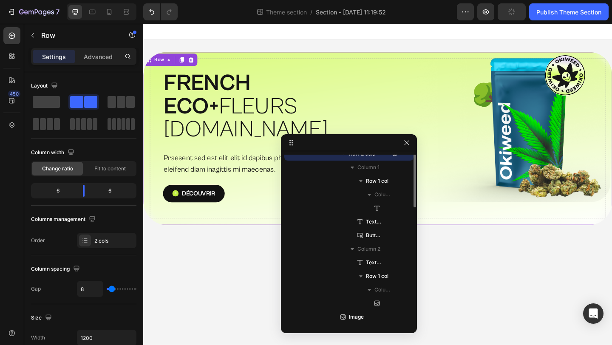
scroll to position [53, 0]
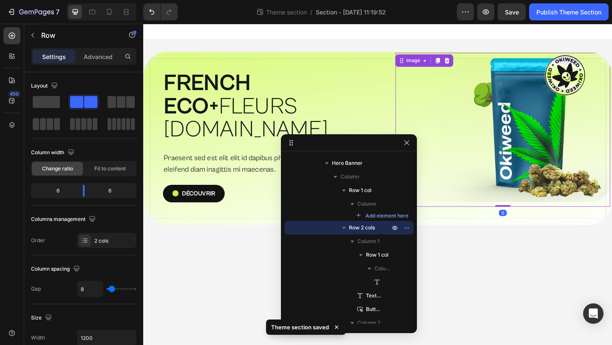
click at [559, 129] on img at bounding box center [535, 139] width 234 height 168
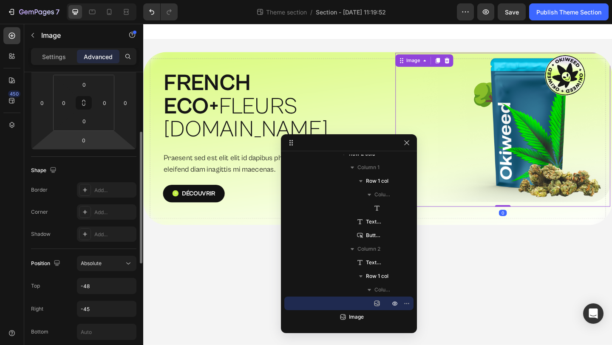
scroll to position [89, 0]
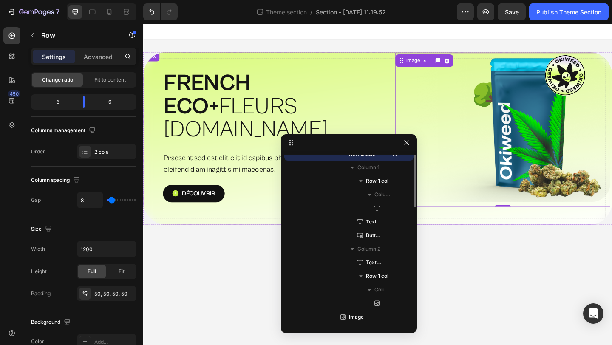
click at [244, 57] on div "FRENCH ECO+  FLEURS [DOMAIN_NAME] Heading Row Praesent sed est elit elit id dap…" at bounding box center [398, 148] width 510 height 188
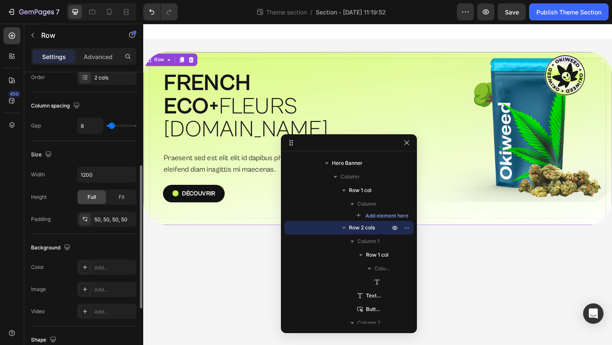
scroll to position [173, 0]
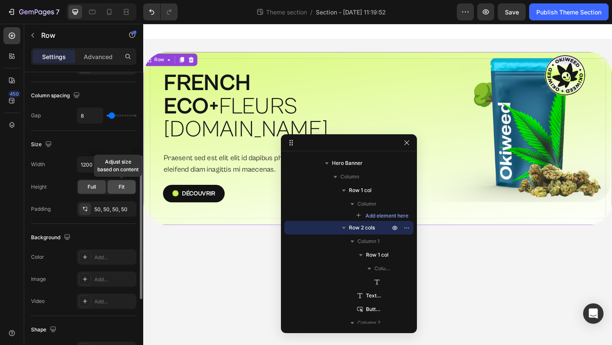
click at [124, 187] on span "Fit" at bounding box center [122, 187] width 6 height 8
click at [98, 186] on div "Full" at bounding box center [92, 187] width 28 height 14
click at [105, 171] on input "1200" at bounding box center [106, 164] width 59 height 15
click at [130, 164] on icon "button" at bounding box center [128, 164] width 9 height 9
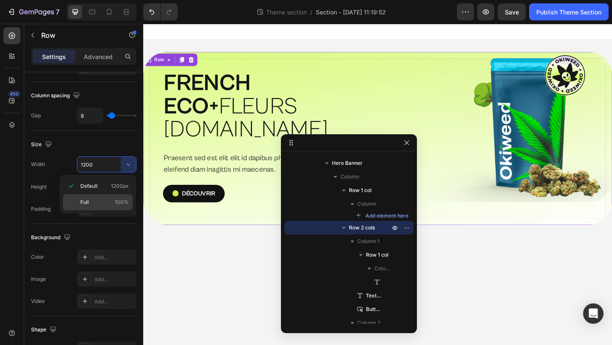
click at [99, 199] on p "Full 100%" at bounding box center [104, 203] width 48 height 8
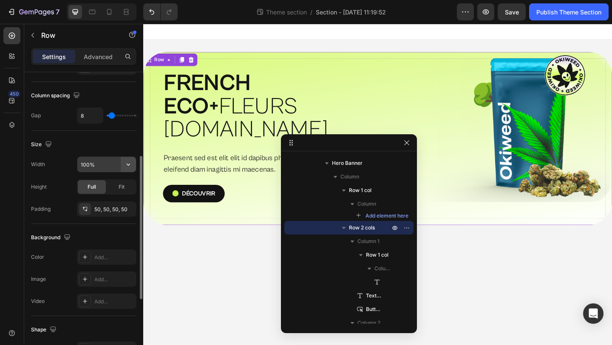
click at [127, 163] on icon "button" at bounding box center [128, 164] width 9 height 9
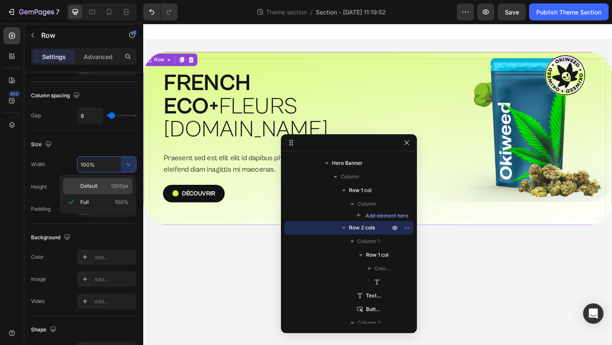
click at [112, 187] on span "1200px" at bounding box center [120, 186] width 18 height 8
type input "1200"
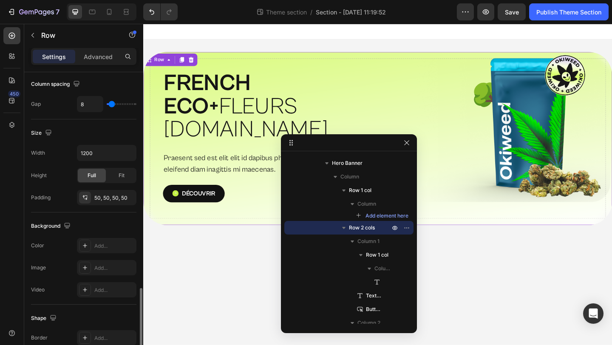
scroll to position [318, 0]
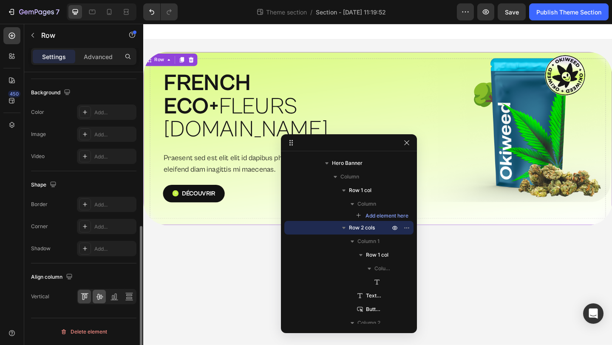
click at [99, 293] on icon at bounding box center [99, 297] width 9 height 9
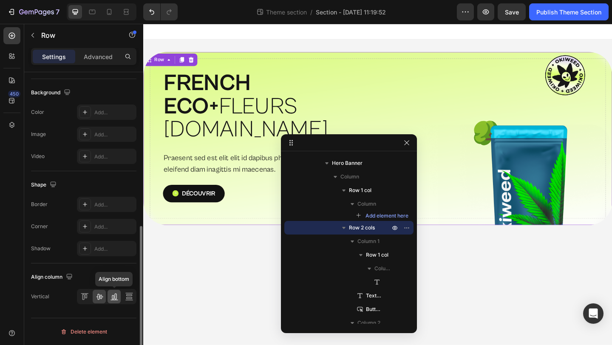
click at [112, 297] on icon at bounding box center [114, 297] width 9 height 9
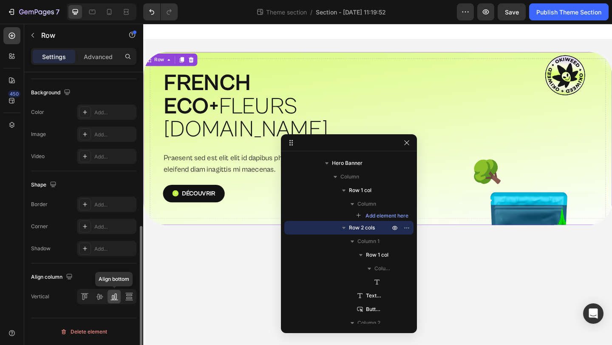
click at [117, 298] on icon at bounding box center [114, 297] width 9 height 9
click at [132, 296] on icon at bounding box center [129, 297] width 9 height 9
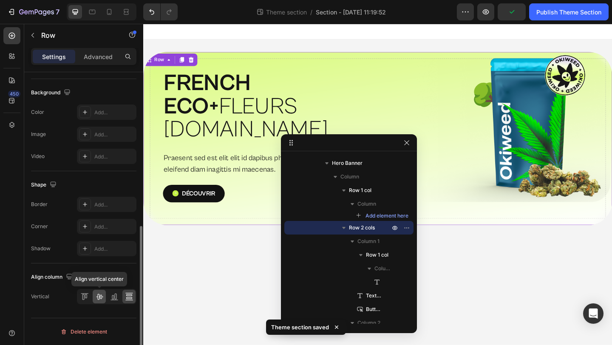
click at [97, 294] on icon at bounding box center [99, 297] width 9 height 9
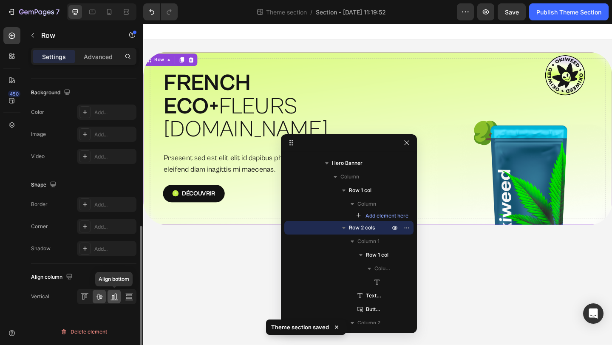
click at [118, 295] on icon at bounding box center [114, 297] width 9 height 9
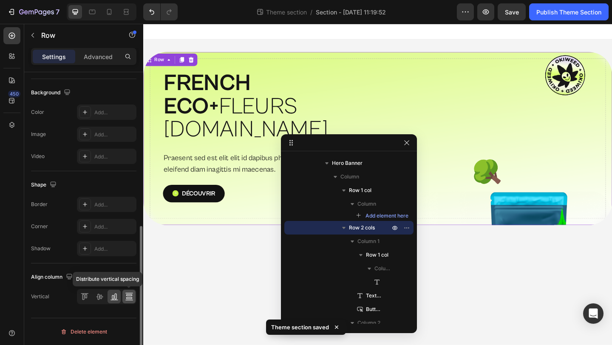
click at [125, 296] on icon at bounding box center [129, 297] width 9 height 9
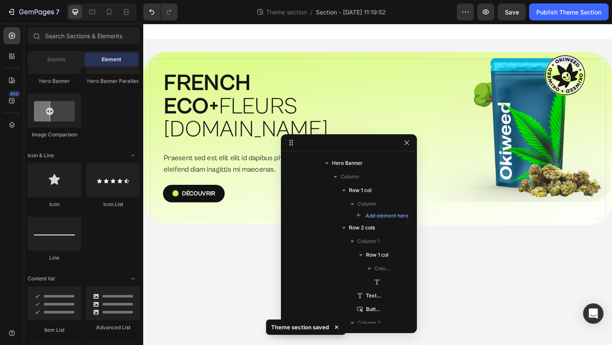
click at [487, 290] on body "Drop element here Row FRENCH ECO+  FLEURS [DOMAIN_NAME] Heading Row Praesent se…" at bounding box center [398, 199] width 510 height 350
click at [405, 142] on icon "button" at bounding box center [407, 142] width 7 height 7
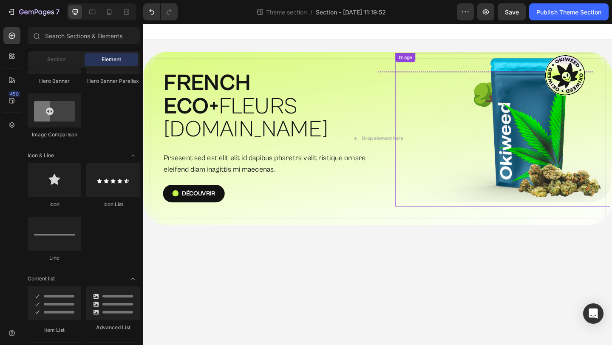
click at [534, 149] on img at bounding box center [535, 139] width 234 height 168
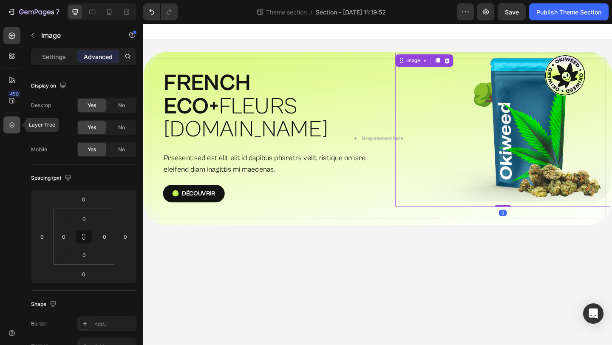
click at [8, 125] on icon at bounding box center [12, 125] width 9 height 9
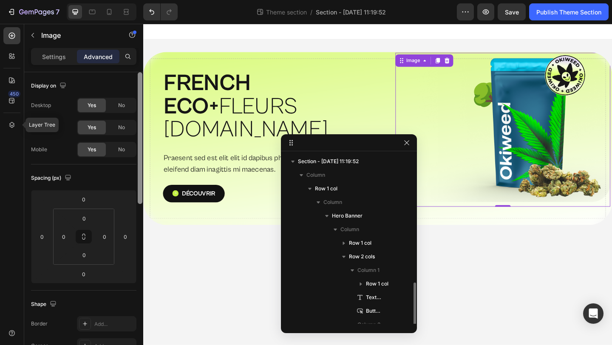
scroll to position [76, 0]
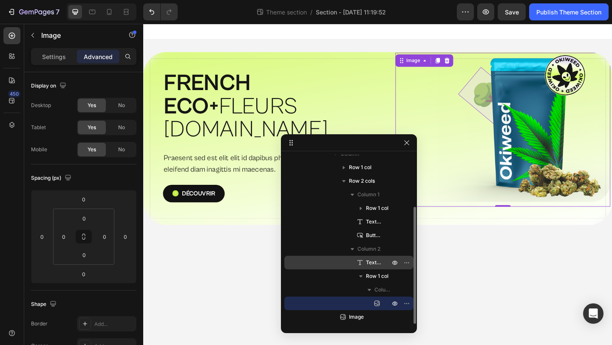
click at [381, 257] on div "Text Block" at bounding box center [349, 263] width 122 height 14
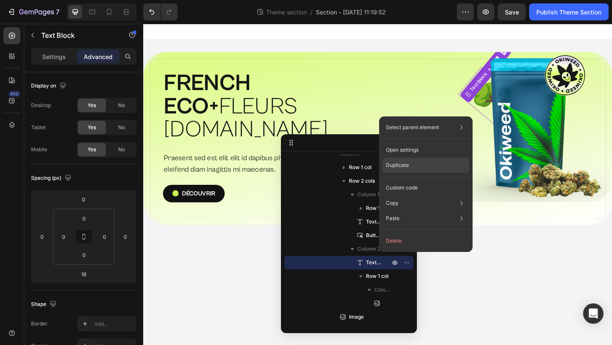
click at [408, 165] on p "Duplicate" at bounding box center [397, 166] width 23 height 8
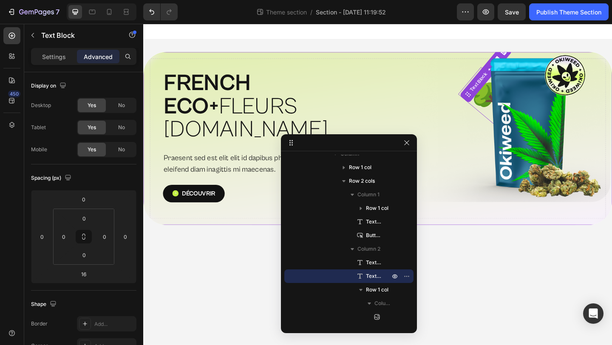
scroll to position [318, 0]
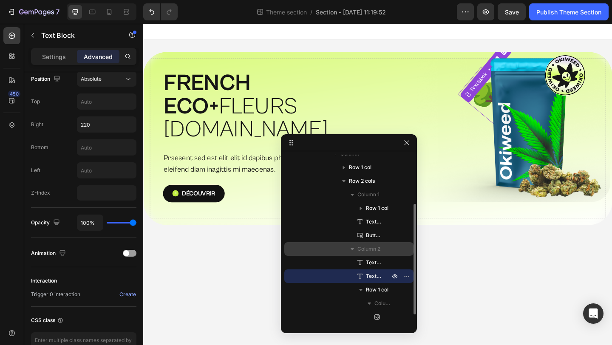
drag, startPoint x: 363, startPoint y: 276, endPoint x: 365, endPoint y: 252, distance: 24.8
click at [365, 283] on div "Column 2 Text Block Text Block Row 1 col Column Image" at bounding box center [348, 303] width 129 height 41
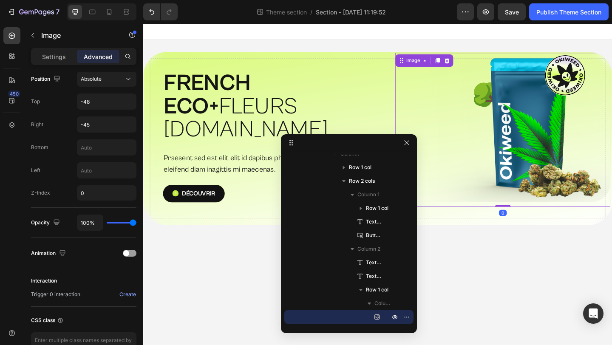
scroll to position [0, 0]
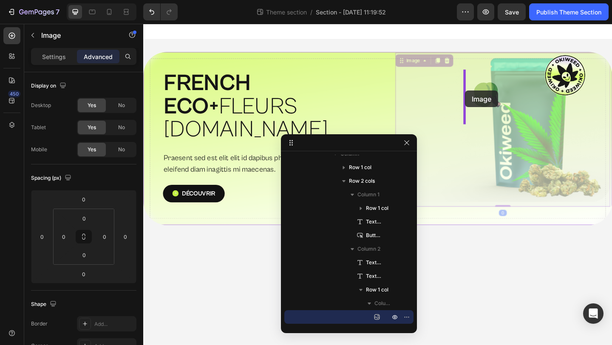
drag, startPoint x: 502, startPoint y: 97, endPoint x: 494, endPoint y: 97, distance: 8.5
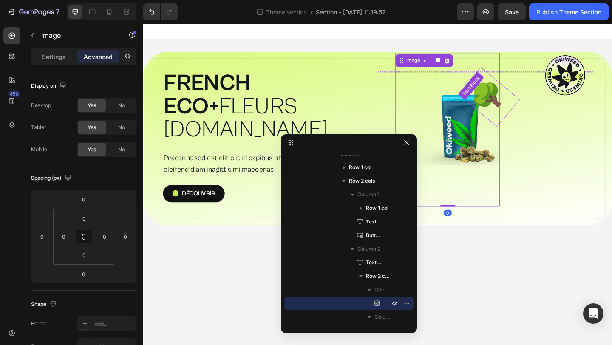
scroll to position [103, 0]
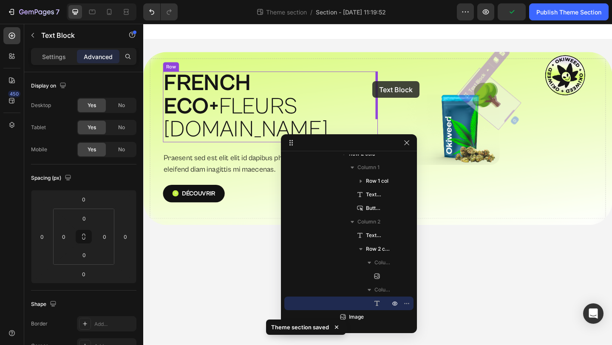
drag, startPoint x: 525, startPoint y: 102, endPoint x: 392, endPoint y: 86, distance: 133.2
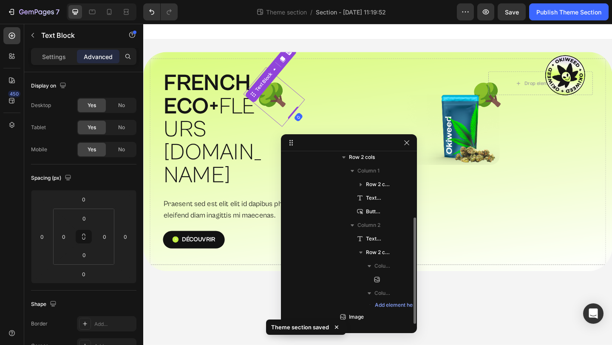
scroll to position [99, 0]
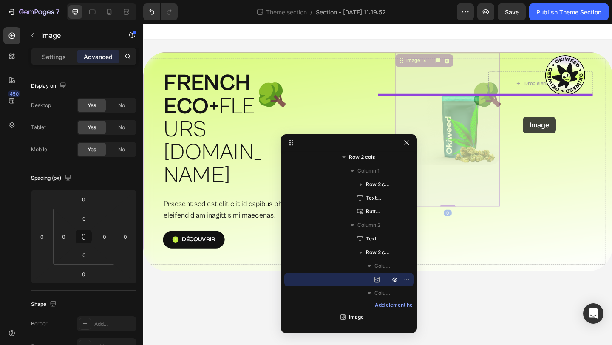
drag, startPoint x: 501, startPoint y: 124, endPoint x: 557, endPoint y: 125, distance: 55.7
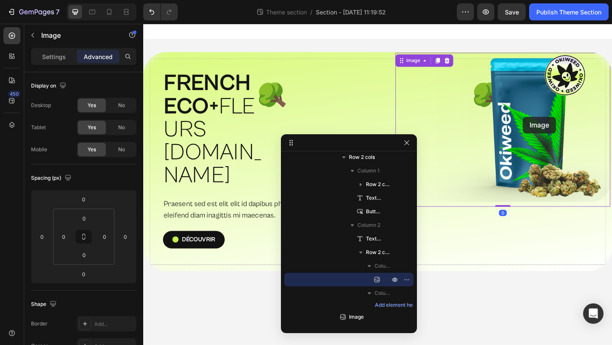
scroll to position [48, 0]
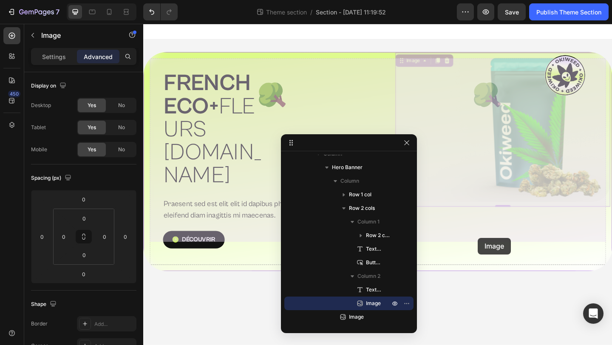
drag, startPoint x: 552, startPoint y: 179, endPoint x: 507, endPoint y: 257, distance: 89.9
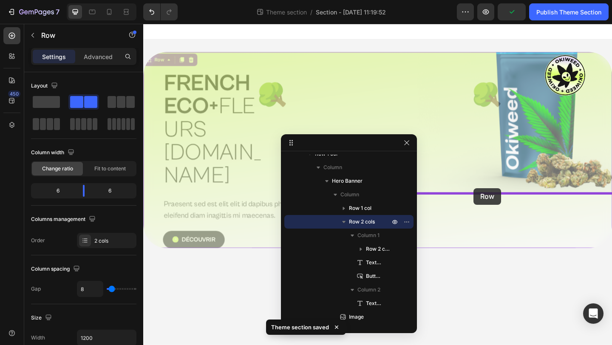
drag, startPoint x: 563, startPoint y: 163, endPoint x: 502, endPoint y: 203, distance: 73.0
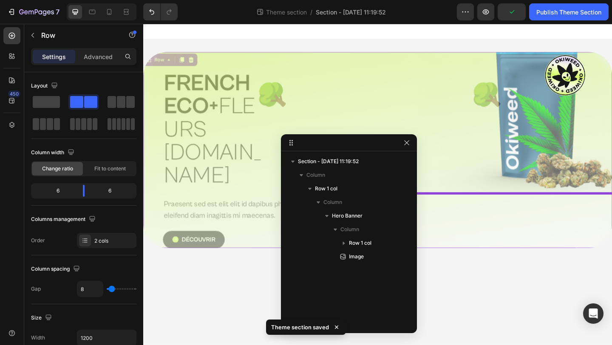
scroll to position [0, 0]
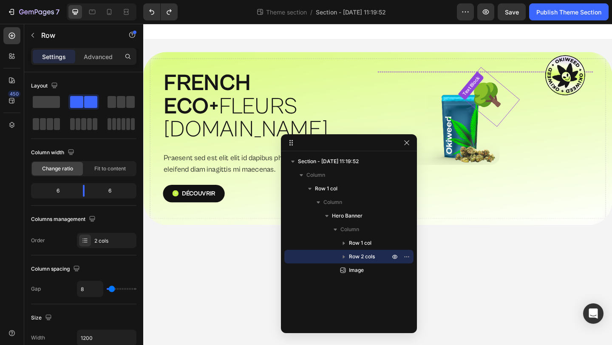
click at [523, 104] on p "🌳" at bounding box center [519, 103] width 65 height 63
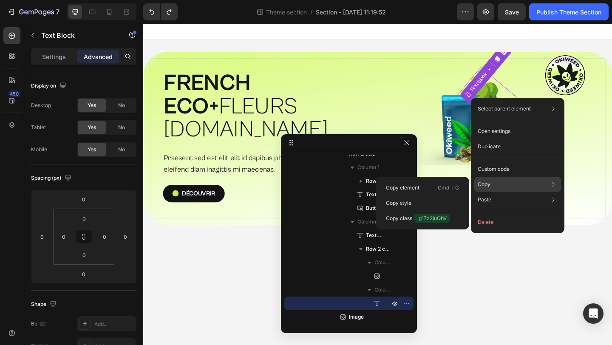
click at [495, 181] on div "Copy Copy element Cmd + C Copy style Copy class .g17z2juQbV" at bounding box center [518, 184] width 87 height 15
click at [419, 187] on p "Copy element" at bounding box center [403, 188] width 34 height 8
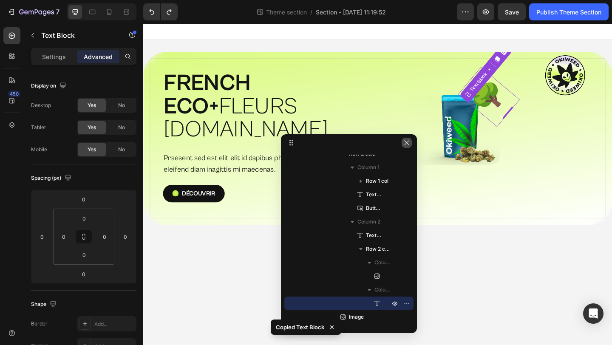
click at [408, 142] on icon "button" at bounding box center [407, 142] width 7 height 7
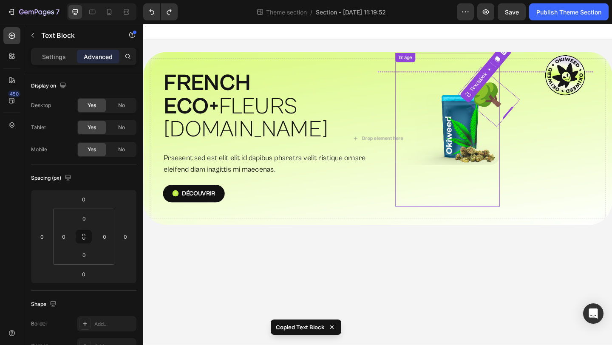
type input "16"
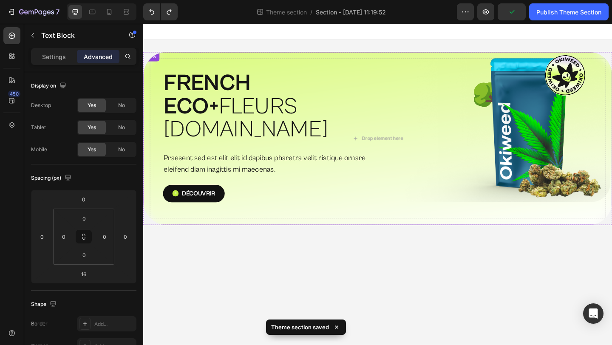
click at [413, 114] on div "🌳 Text Block 🌳 Text Block Image Row" at bounding box center [515, 149] width 234 height 146
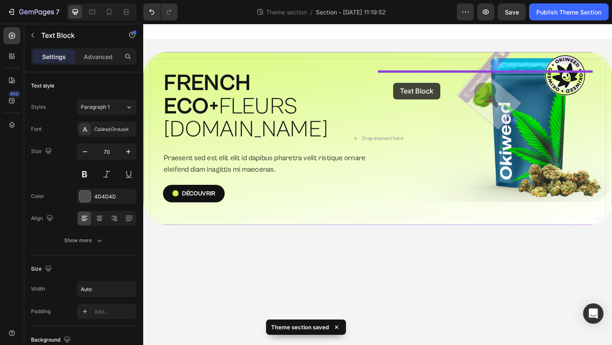
drag, startPoint x: 506, startPoint y: 94, endPoint x: 416, endPoint y: 86, distance: 90.9
click at [416, 86] on div "Drop element here Row FRENCH ECO+  FLEURS [DOMAIN_NAME] Heading Row Praesent se…" at bounding box center [398, 140] width 510 height 233
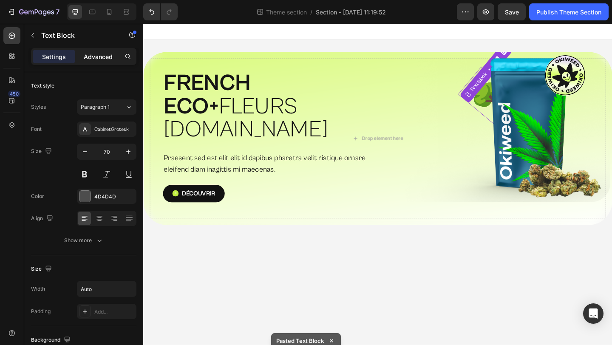
click at [101, 54] on p "Advanced" at bounding box center [98, 56] width 29 height 9
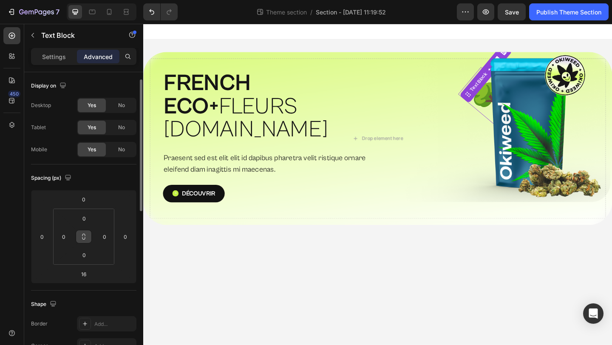
scroll to position [191, 0]
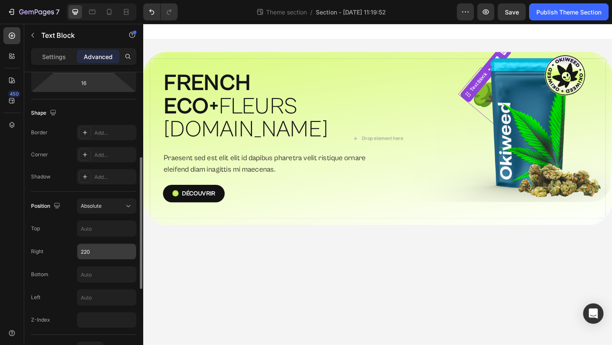
click at [96, 251] on input "220" at bounding box center [106, 251] width 59 height 15
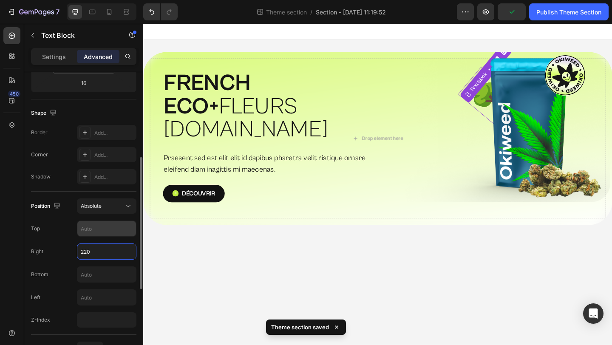
click at [103, 230] on input "text" at bounding box center [106, 228] width 59 height 15
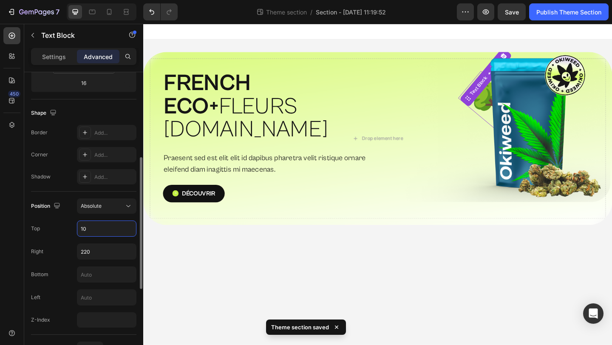
type input "1"
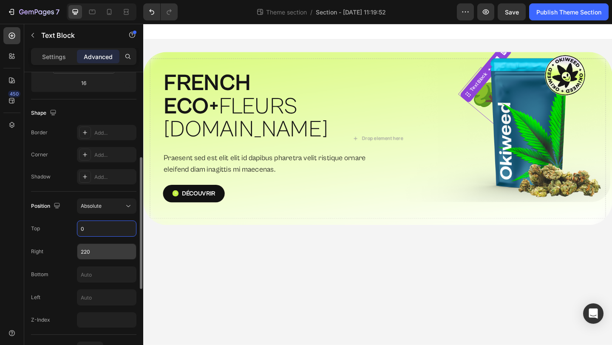
type input "0"
click at [97, 252] on input "220" at bounding box center [106, 251] width 59 height 15
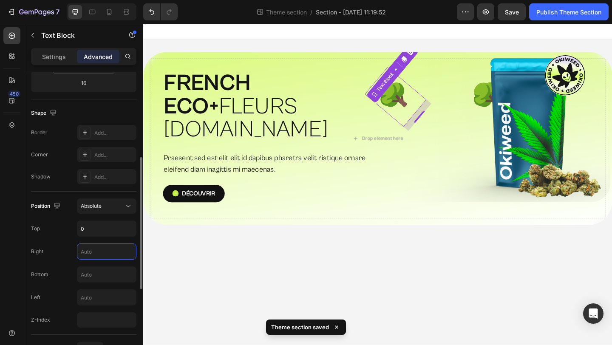
click at [102, 251] on input "text" at bounding box center [106, 251] width 59 height 15
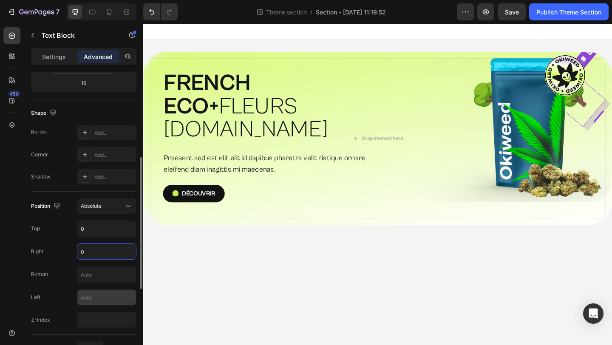
type input "0"
click at [90, 301] on input "text" at bounding box center [106, 297] width 59 height 15
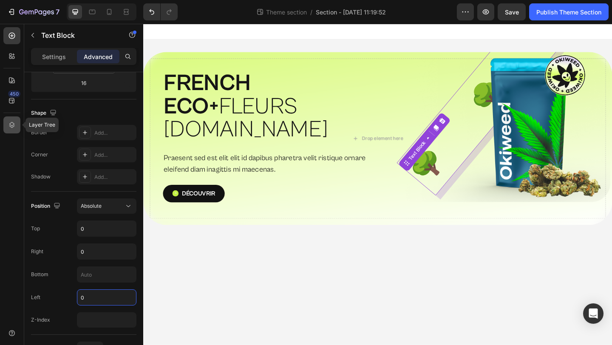
type input "0"
click at [12, 122] on icon at bounding box center [12, 125] width 6 height 6
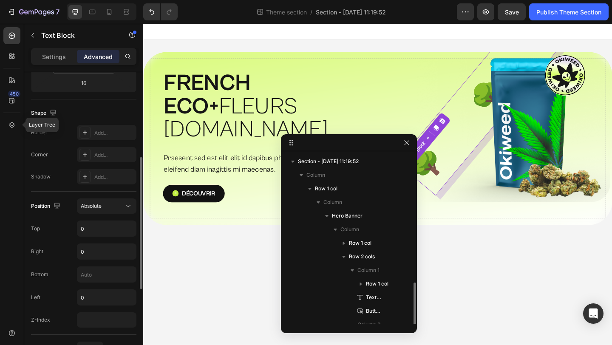
scroll to position [76, 0]
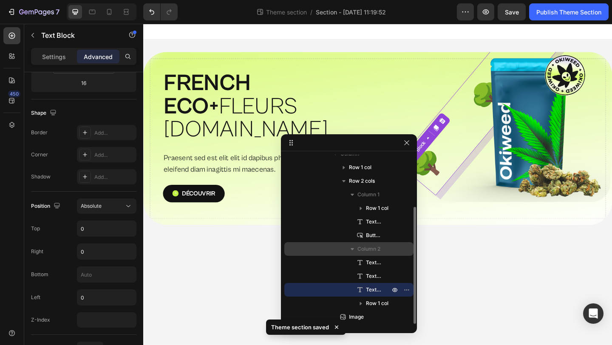
drag, startPoint x: 372, startPoint y: 287, endPoint x: 373, endPoint y: 244, distance: 43.0
click at [373, 283] on div "Column 2 Text Block Text Block Text Block Row 1 col" at bounding box center [348, 290] width 129 height 14
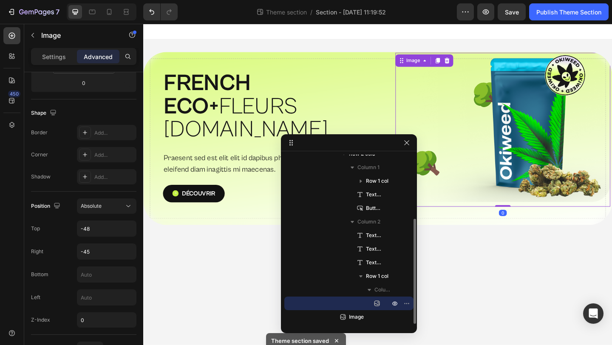
scroll to position [0, 0]
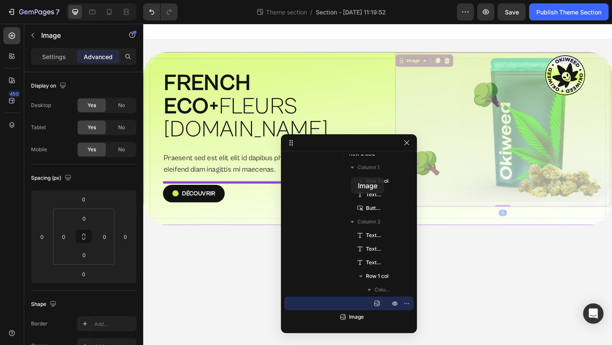
drag, startPoint x: 453, startPoint y: 183, endPoint x: 369, endPoint y: 191, distance: 83.7
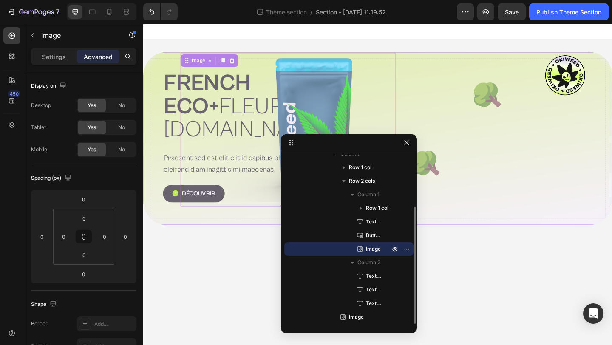
scroll to position [76, 0]
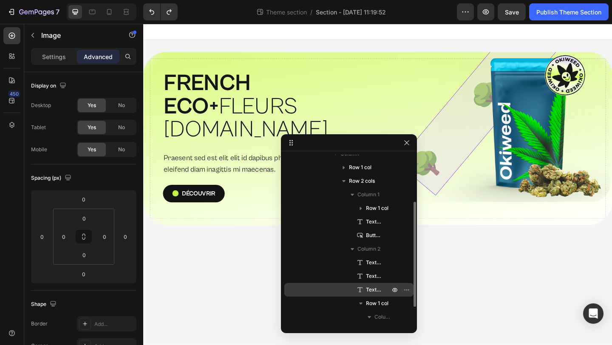
click at [378, 286] on span "Text Block" at bounding box center [373, 290] width 15 height 9
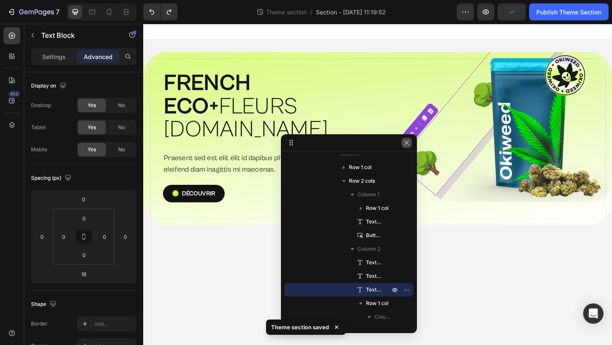
click at [409, 142] on icon "button" at bounding box center [407, 142] width 7 height 7
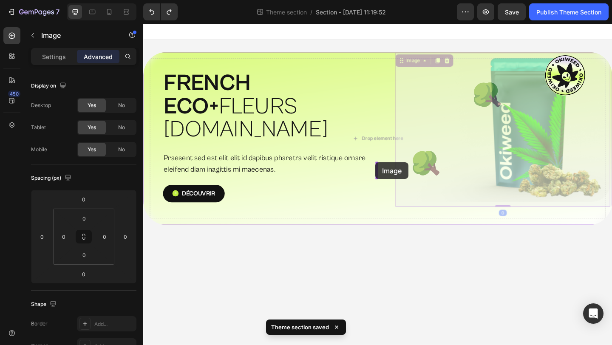
drag, startPoint x: 449, startPoint y: 176, endPoint x: 396, endPoint y: 175, distance: 52.7
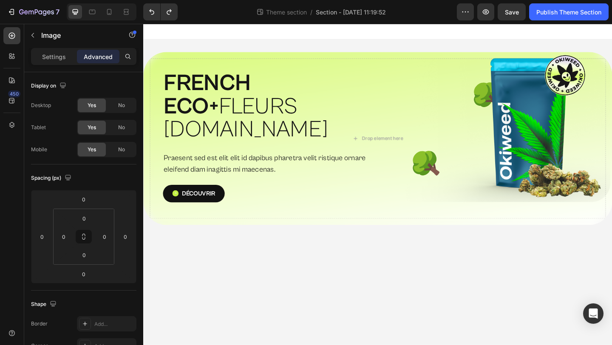
click at [441, 180] on img at bounding box center [535, 139] width 234 height 168
click at [430, 167] on img at bounding box center [535, 139] width 234 height 168
click at [460, 171] on img at bounding box center [535, 139] width 234 height 168
click at [520, 134] on img at bounding box center [535, 139] width 234 height 168
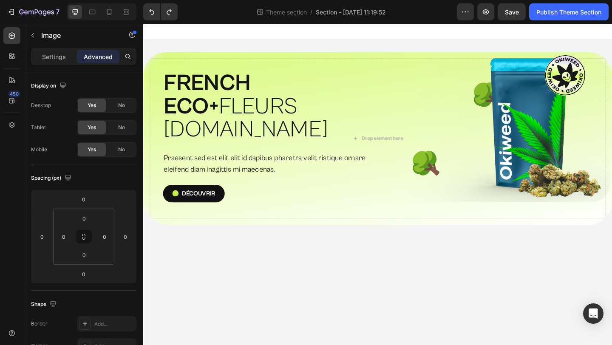
click at [558, 137] on img at bounding box center [535, 139] width 234 height 168
click at [449, 232] on body "Drop element here Row FRENCH ECO+  FLEURS [DOMAIN_NAME] Heading Row Praesent se…" at bounding box center [398, 199] width 510 height 350
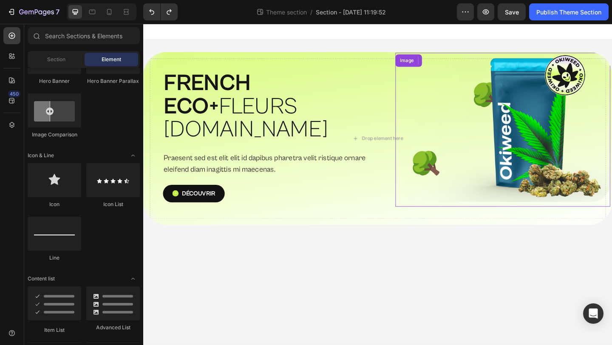
click at [446, 177] on img at bounding box center [535, 139] width 234 height 168
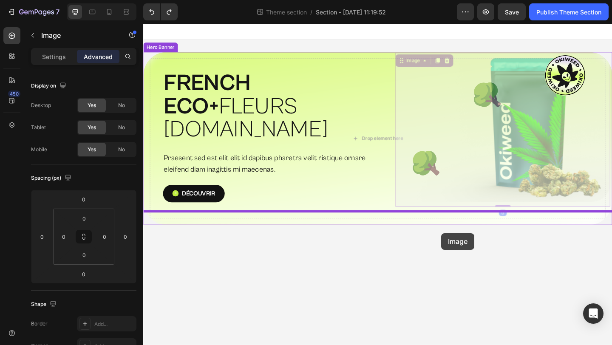
drag, startPoint x: 479, startPoint y: 140, endPoint x: 468, endPoint y: 250, distance: 110.3
type input "24"
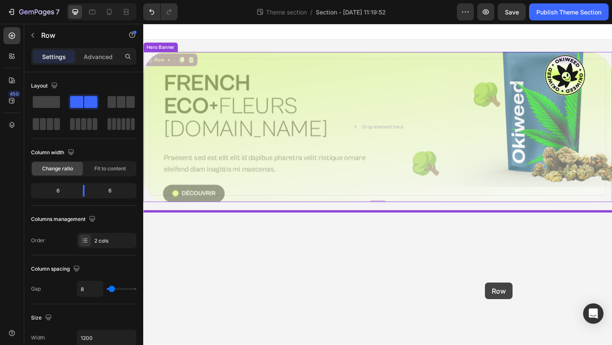
drag, startPoint x: 556, startPoint y: 155, endPoint x: 515, endPoint y: 304, distance: 153.9
click at [515, 231] on div "Drop element here Row Image FRENCH ECO+  FLEURS [DOMAIN_NAME] Heading Row Praes…" at bounding box center [398, 127] width 510 height 207
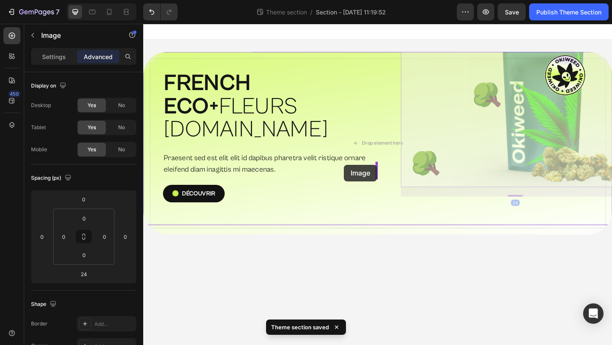
drag, startPoint x: 450, startPoint y: 177, endPoint x: 361, endPoint y: 177, distance: 88.9
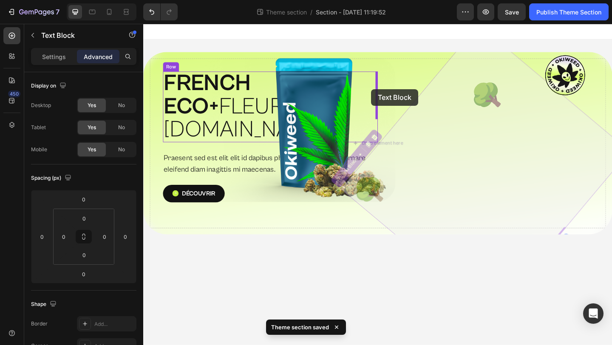
drag, startPoint x: 443, startPoint y: 178, endPoint x: 391, endPoint y: 95, distance: 97.9
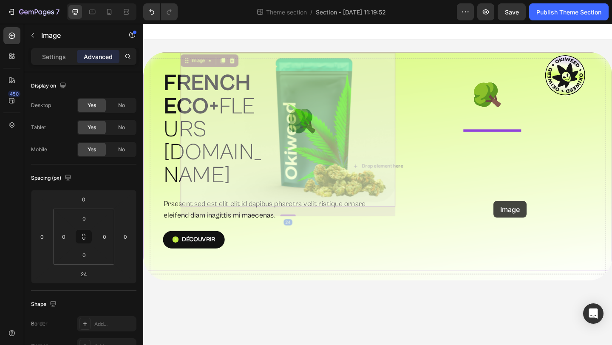
drag, startPoint x: 375, startPoint y: 197, endPoint x: 524, endPoint y: 216, distance: 150.4
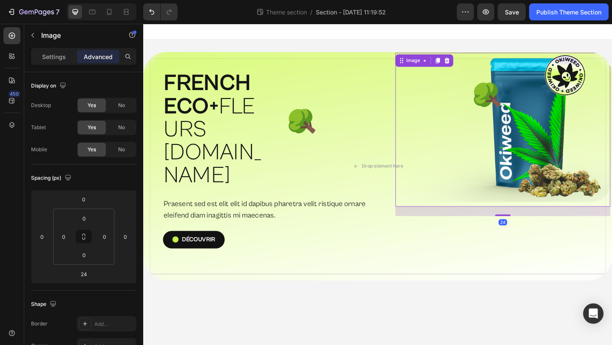
click at [514, 299] on body "Drop element here Row FRENCH ECO+  FLEURS [DOMAIN_NAME] Heading 🌳 Text Block Ro…" at bounding box center [398, 199] width 510 height 350
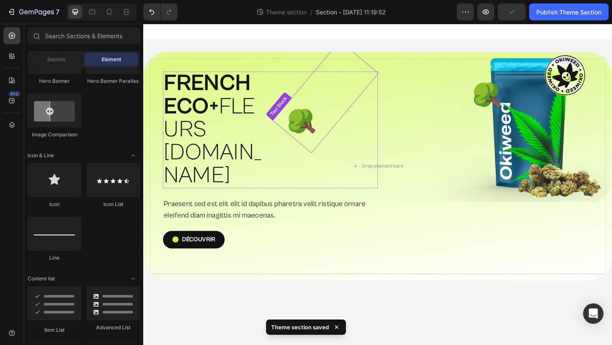
click at [318, 134] on p "🌳" at bounding box center [317, 132] width 65 height 63
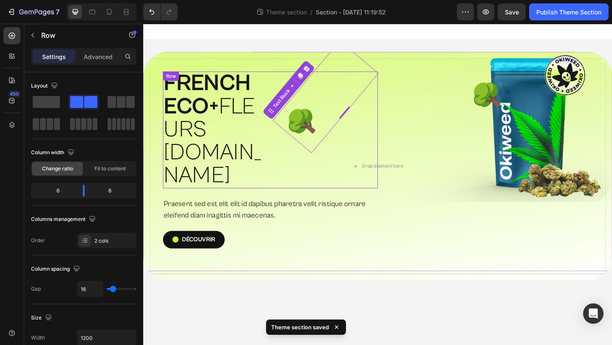
click at [290, 150] on div "🌳 Text Block 0" at bounding box center [342, 139] width 114 height 127
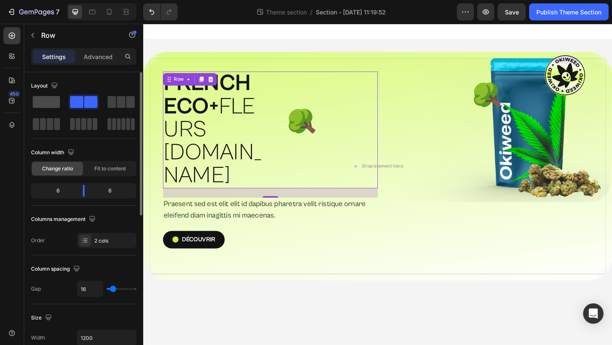
click at [68, 95] on div at bounding box center [83, 101] width 31 height 15
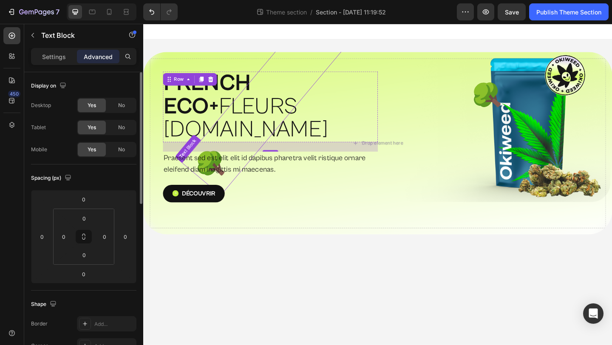
click at [216, 169] on p "🌳" at bounding box center [218, 178] width 65 height 63
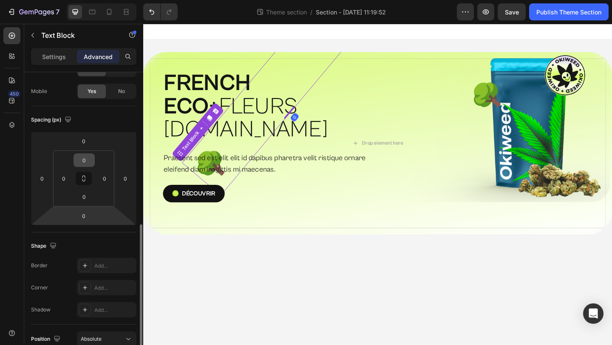
scroll to position [167, 0]
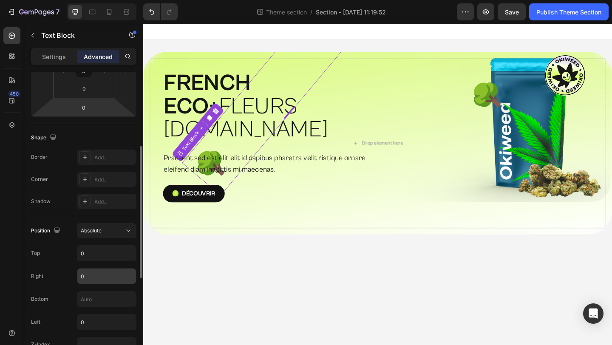
click at [97, 272] on input "0" at bounding box center [106, 276] width 59 height 15
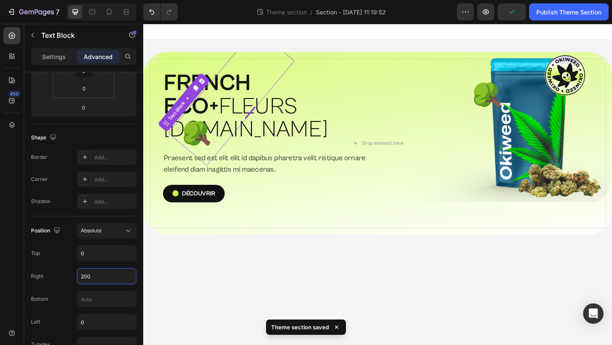
type input "200"
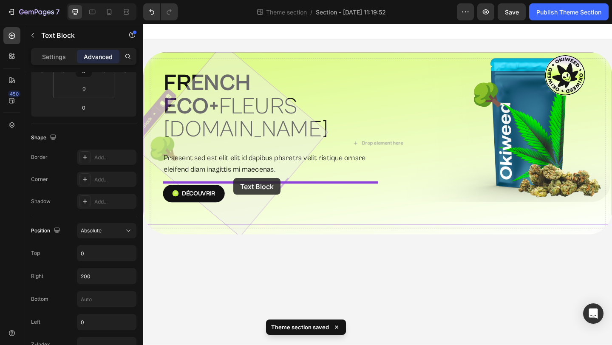
drag, startPoint x: 236, startPoint y: 122, endPoint x: 242, endPoint y: 191, distance: 70.0
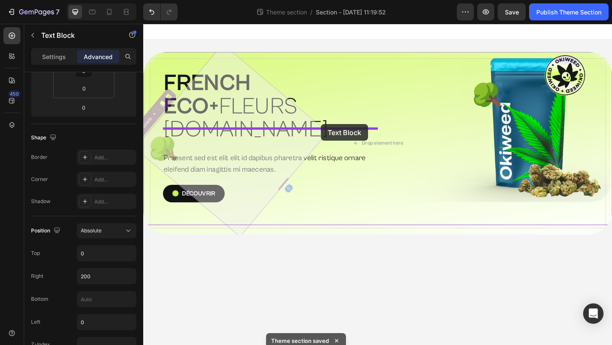
drag, startPoint x: 226, startPoint y: 133, endPoint x: 339, endPoint y: 133, distance: 112.7
click at [339, 133] on div "Drop element here Row FRENCH ECO+  FLEURS [DOMAIN_NAME] Heading Row Praesent se…" at bounding box center [398, 145] width 510 height 243
type input "24"
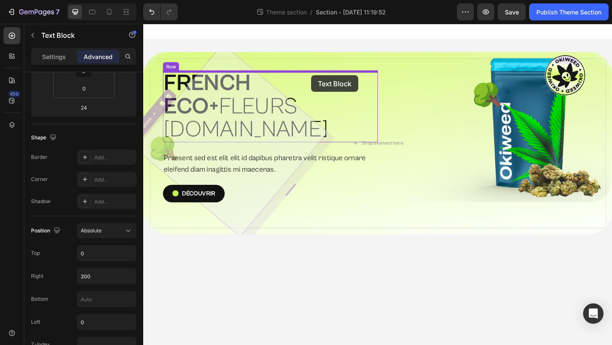
drag, startPoint x: 230, startPoint y: 126, endPoint x: 327, endPoint y: 77, distance: 108.2
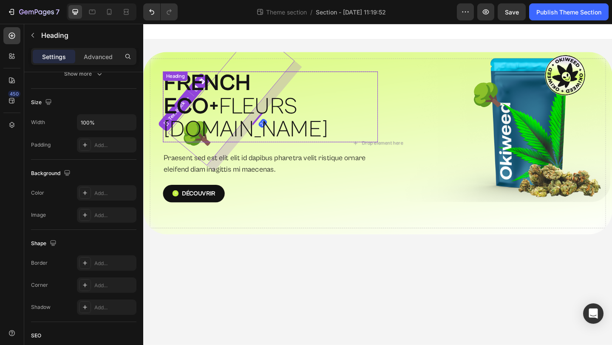
click at [260, 87] on strong "FRENCH ECO+" at bounding box center [212, 101] width 94 height 54
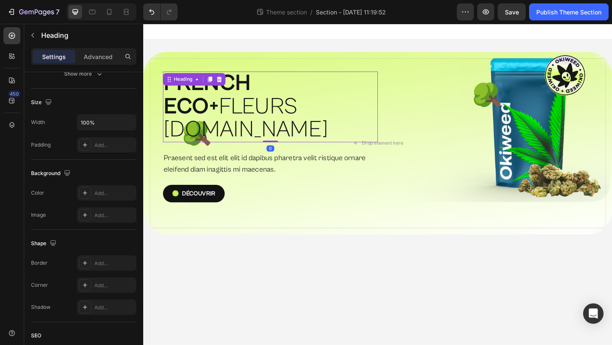
scroll to position [0, 0]
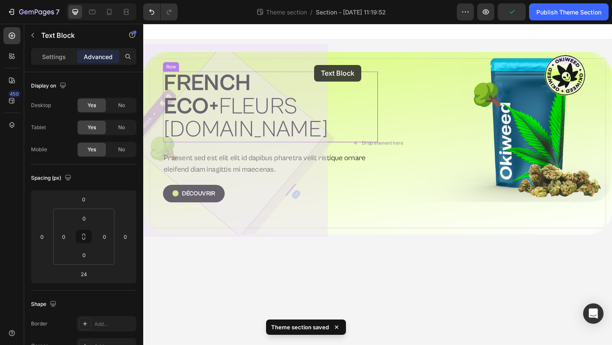
drag, startPoint x: 205, startPoint y: 130, endPoint x: 329, endPoint y: 68, distance: 138.1
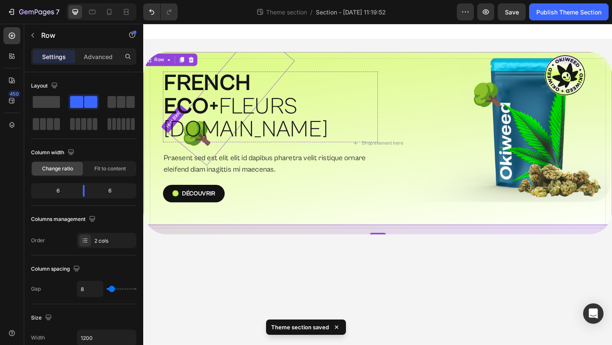
click at [201, 136] on p "🌳" at bounding box center [203, 145] width 65 height 63
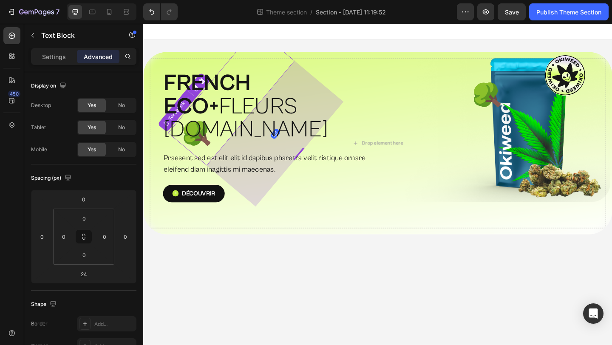
drag, startPoint x: 266, startPoint y: 129, endPoint x: 364, endPoint y: 198, distance: 119.9
click at [364, 198] on div "🌳 Text Block 163 FRENCH ECO+  FLEURS [DOMAIN_NAME] Heading Row Praesent sed est…" at bounding box center [398, 148] width 510 height 188
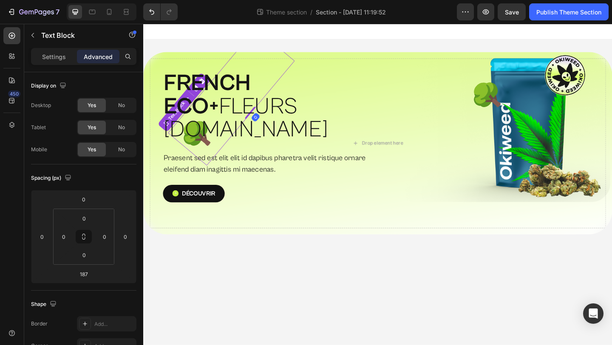
drag, startPoint x: 321, startPoint y: 170, endPoint x: 198, endPoint y: 88, distance: 147.8
click at [198, 88] on div "🌳 Text Block 0 FRENCH ECO+  FLEURS [DOMAIN_NAME] Heading" at bounding box center [282, 114] width 234 height 77
type input "0"
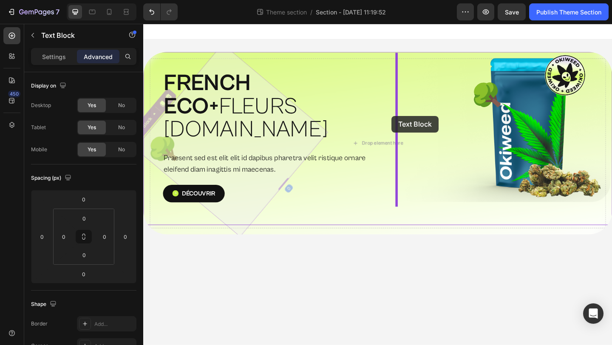
drag, startPoint x: 168, startPoint y: 135, endPoint x: 413, endPoint y: 124, distance: 244.7
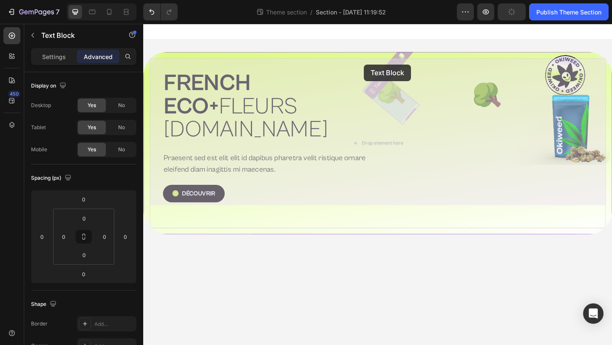
drag, startPoint x: 416, startPoint y: 103, endPoint x: 384, endPoint y: 68, distance: 47.9
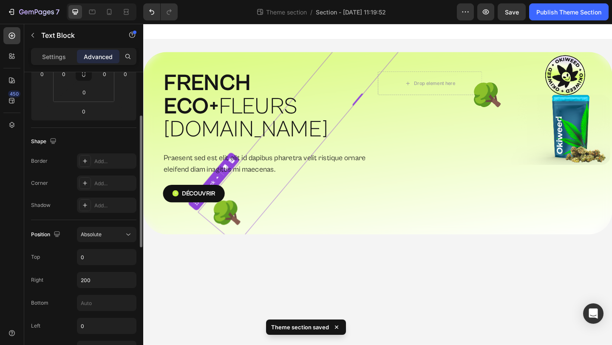
scroll to position [179, 0]
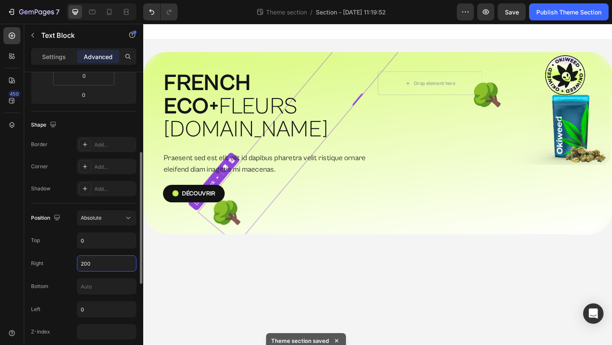
click at [108, 261] on input "200" at bounding box center [106, 263] width 59 height 15
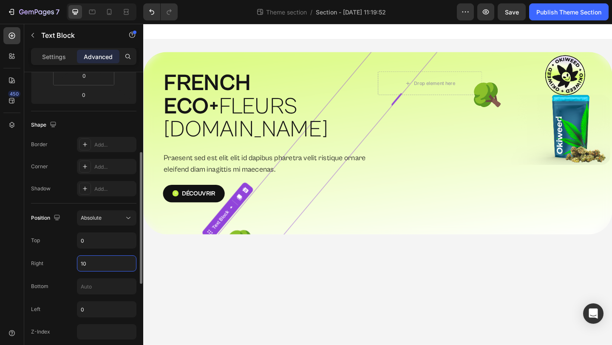
type input "100"
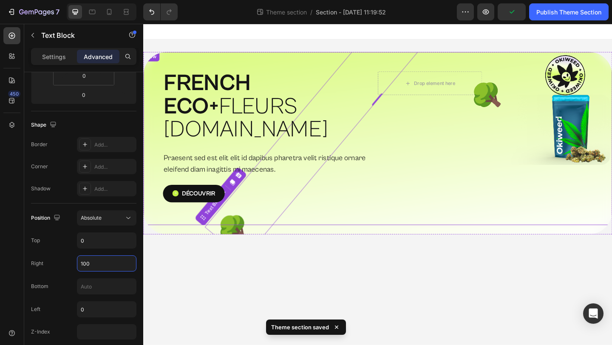
click at [185, 216] on div "FRENCH ECO+  FLEURS [DOMAIN_NAME] Heading Row Praesent sed est elit elit id dap…" at bounding box center [398, 148] width 510 height 188
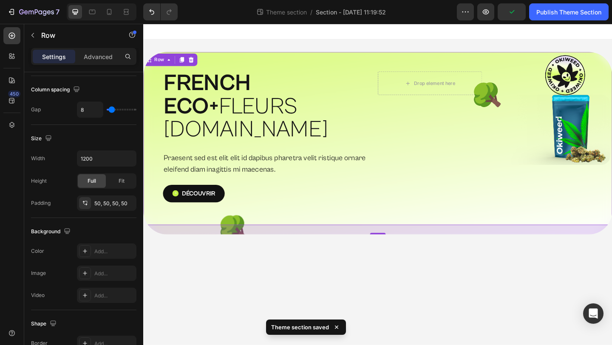
scroll to position [0, 0]
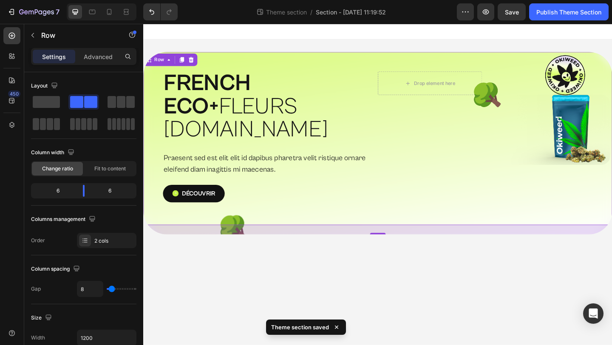
click at [243, 293] on body "🌳 Text Block Row FRENCH ECO+  FLEURS [DOMAIN_NAME] Heading Row Praesent sed est…" at bounding box center [398, 199] width 510 height 350
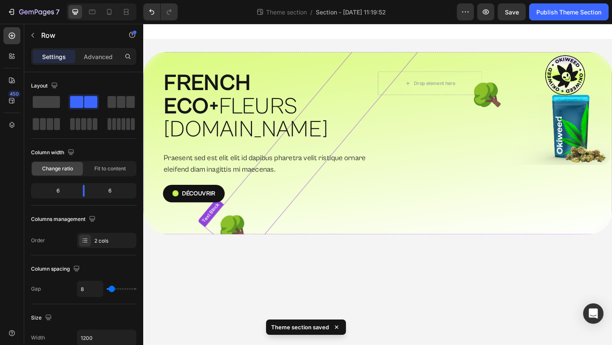
click at [252, 204] on div "FRENCH ECO+  FLEURS [DOMAIN_NAME] Heading Row Praesent sed est elit elit id dap…" at bounding box center [398, 148] width 510 height 188
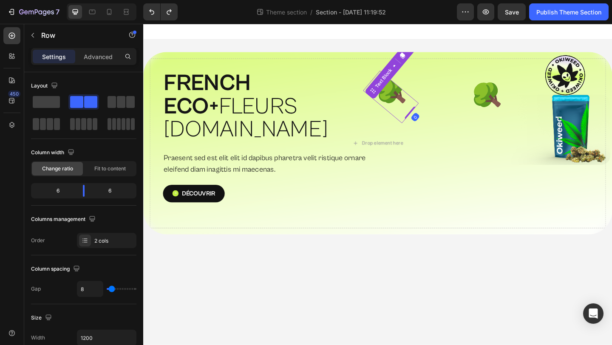
click at [416, 102] on p "🌳" at bounding box center [413, 103] width 58 height 55
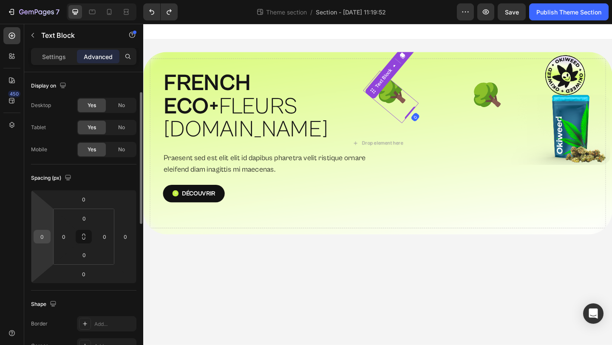
scroll to position [121, 0]
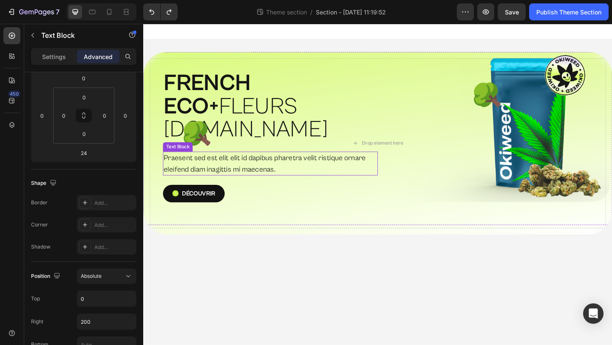
type input "0"
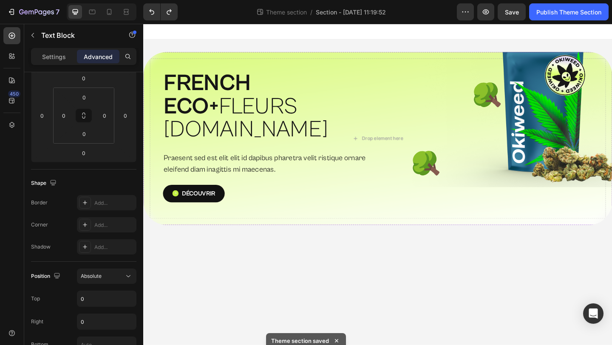
type input "16"
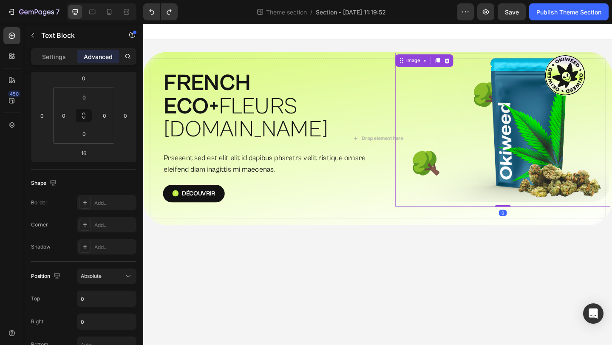
click at [545, 102] on img at bounding box center [535, 139] width 234 height 168
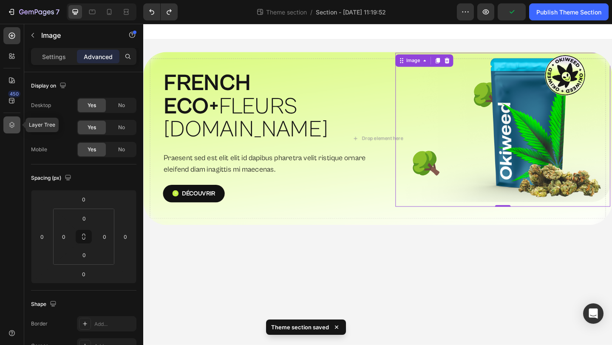
click at [15, 124] on icon at bounding box center [12, 125] width 9 height 9
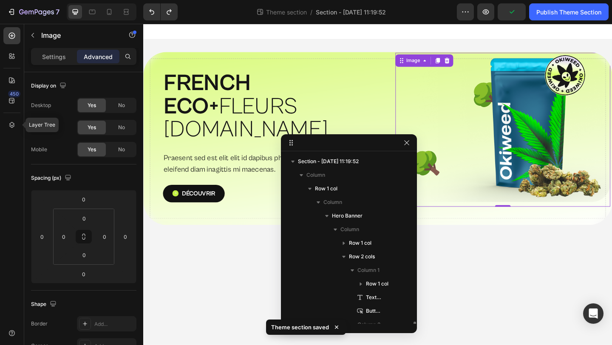
scroll to position [103, 0]
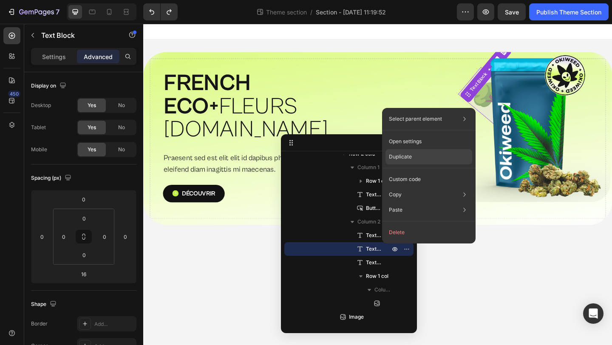
click at [413, 172] on div "Duplicate" at bounding box center [429, 179] width 87 height 15
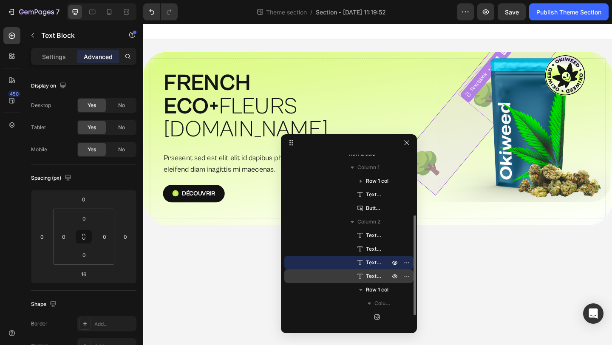
click at [369, 278] on span "Text Block" at bounding box center [373, 276] width 15 height 9
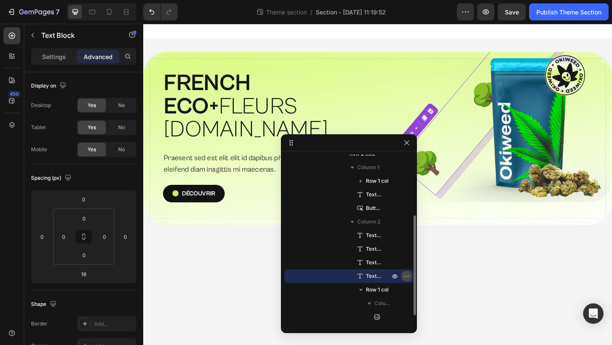
click at [406, 275] on icon "button" at bounding box center [407, 276] width 7 height 7
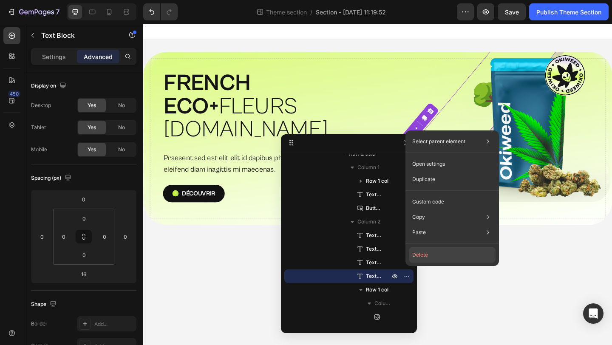
click at [421, 255] on button "Delete" at bounding box center [452, 254] width 87 height 15
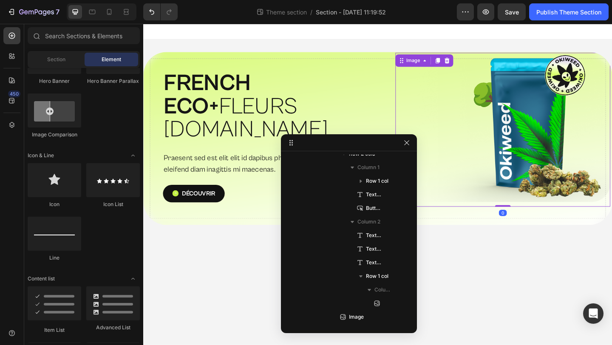
click at [546, 180] on img at bounding box center [535, 139] width 234 height 168
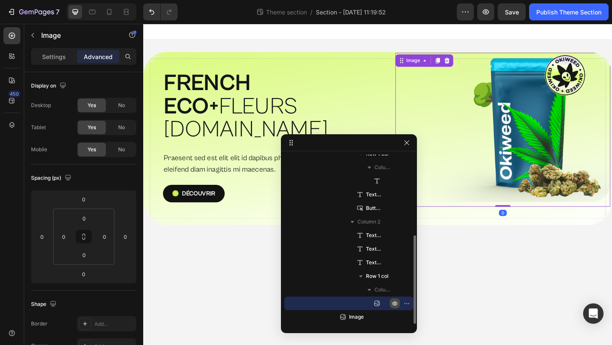
click at [396, 303] on icon "button" at bounding box center [395, 303] width 7 height 7
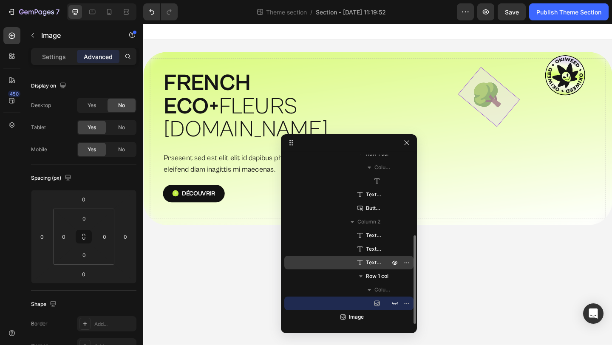
click at [375, 259] on span "Text Block" at bounding box center [373, 263] width 15 height 9
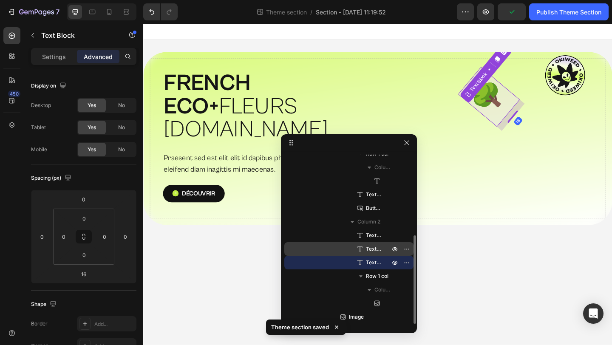
click at [376, 249] on span "Text Block" at bounding box center [373, 249] width 15 height 9
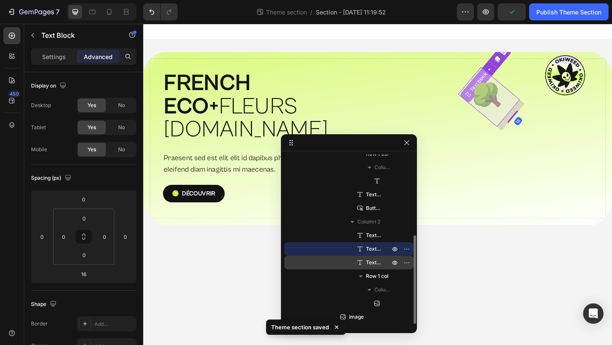
click at [373, 260] on span "Text Block" at bounding box center [373, 263] width 15 height 9
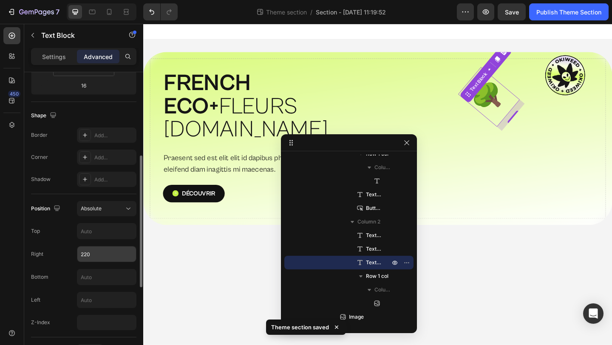
scroll to position [188, 0]
click at [104, 253] on input "220" at bounding box center [106, 254] width 59 height 15
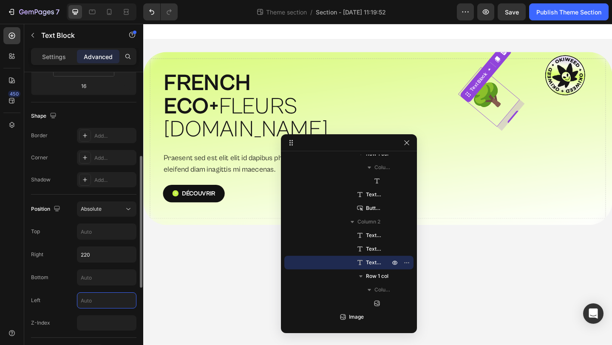
click at [98, 301] on input "text" at bounding box center [106, 300] width 59 height 15
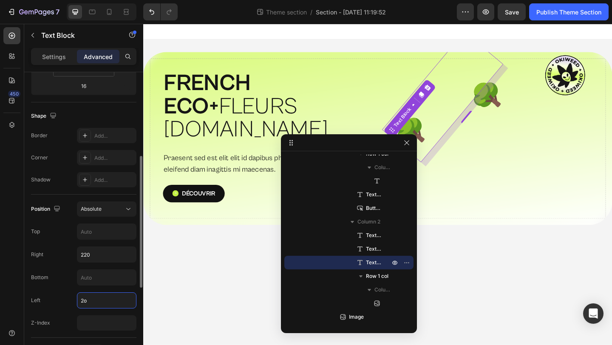
type input "2"
type input "-"
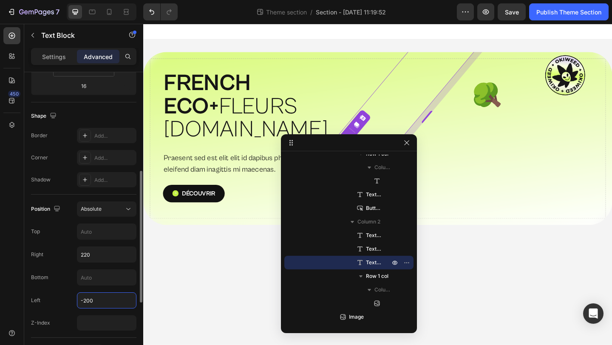
scroll to position [216, 0]
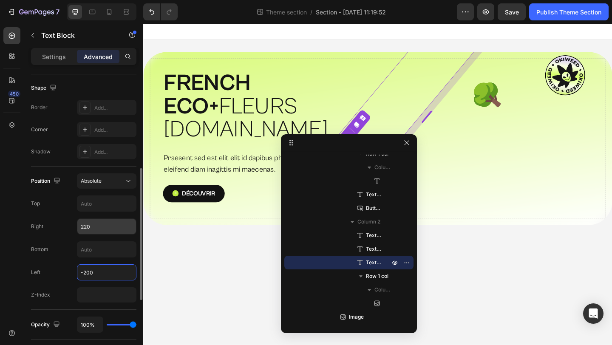
type input "-200"
click at [108, 223] on input "220" at bounding box center [106, 226] width 59 height 15
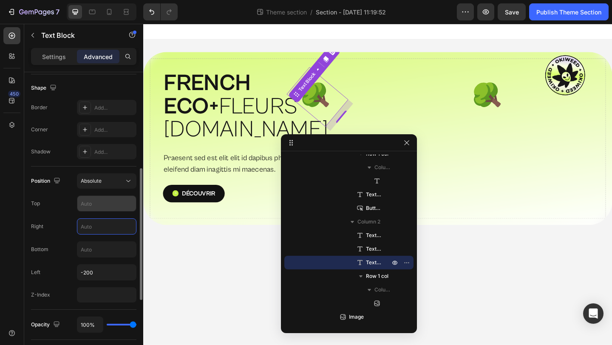
click at [105, 204] on input "text" at bounding box center [106, 203] width 59 height 15
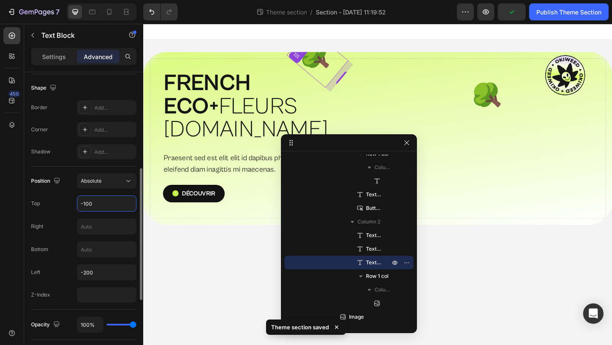
type input "-100"
click at [64, 249] on div "Bottom" at bounding box center [83, 250] width 105 height 16
click at [98, 271] on input "-200" at bounding box center [106, 272] width 59 height 15
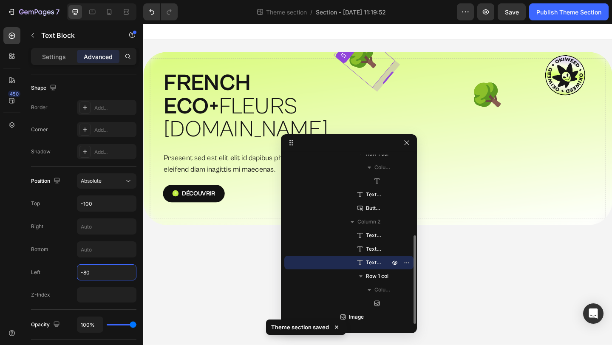
type input "-80"
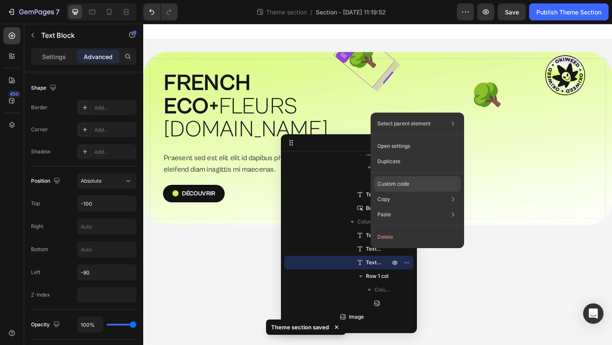
click at [423, 207] on div "Custom code" at bounding box center [417, 214] width 87 height 15
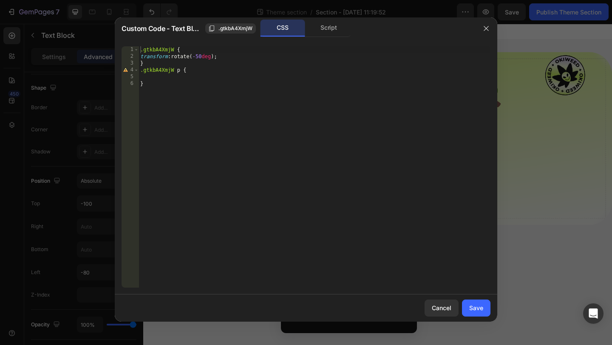
click at [203, 56] on div ".gtkbA4XmjW { transform : rotate( -50 deg ) ; } .gtkbA4XmjW p { }" at bounding box center [315, 173] width 352 height 255
type textarea "transform: rotate(-90deg);"
click at [472, 301] on button "Save" at bounding box center [476, 308] width 28 height 17
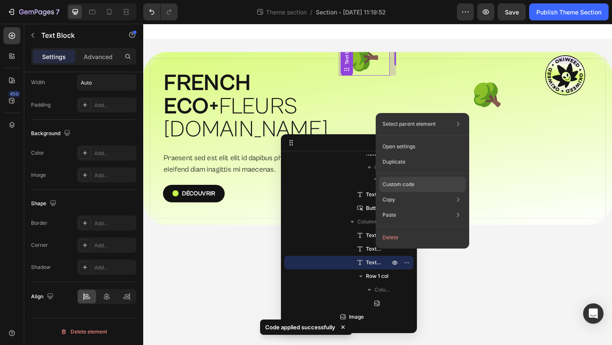
click at [403, 186] on p "Custom code" at bounding box center [399, 185] width 32 height 8
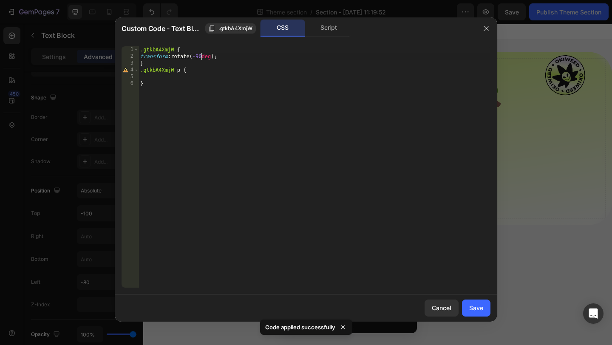
click at [202, 58] on div ".gtkbA4XmjW { transform : rotate( -90 deg ) ; } .gtkbA4XmjW p { }" at bounding box center [315, 173] width 352 height 255
type textarea "transform: rotate(-180deg);"
click at [472, 302] on button "Save" at bounding box center [476, 308] width 28 height 17
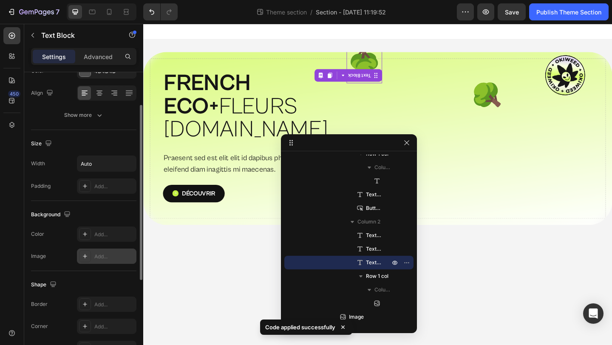
scroll to position [0, 0]
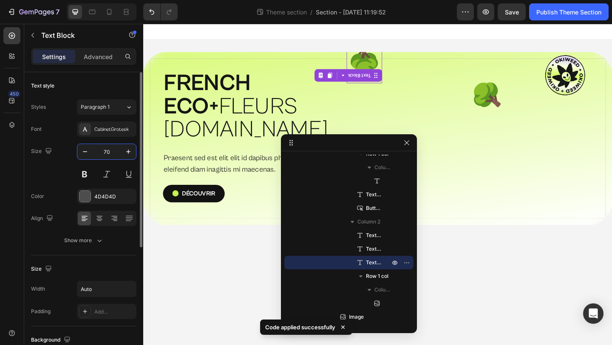
click at [108, 153] on input "70" at bounding box center [107, 151] width 28 height 15
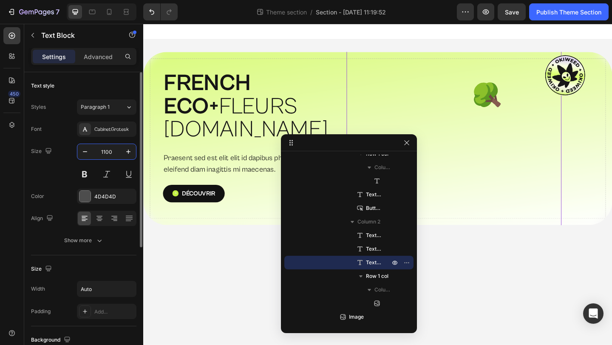
type input "110"
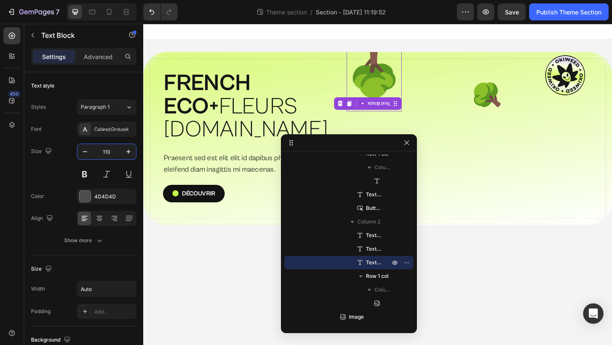
click at [189, 248] on body "Drop element here Row FRENCH ECO+  FLEURS [DOMAIN_NAME] Heading Row Praesent se…" at bounding box center [398, 199] width 510 height 350
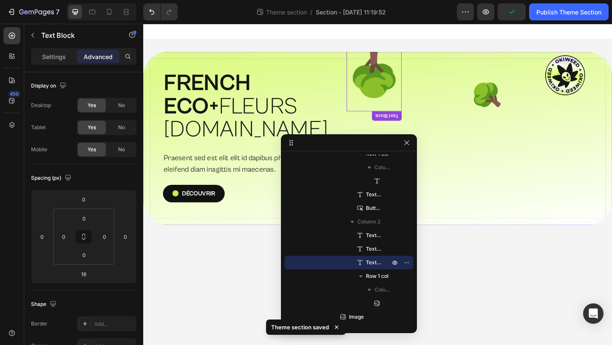
click at [387, 88] on p "🌳" at bounding box center [394, 76] width 58 height 84
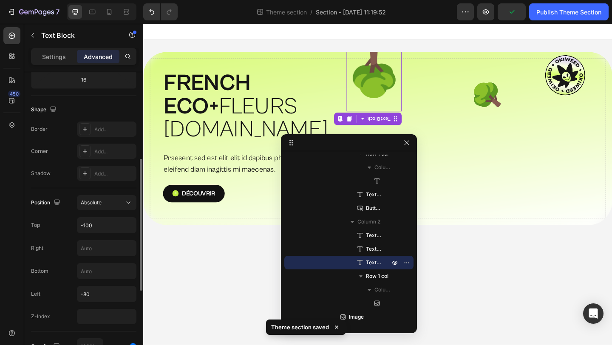
scroll to position [234, 0]
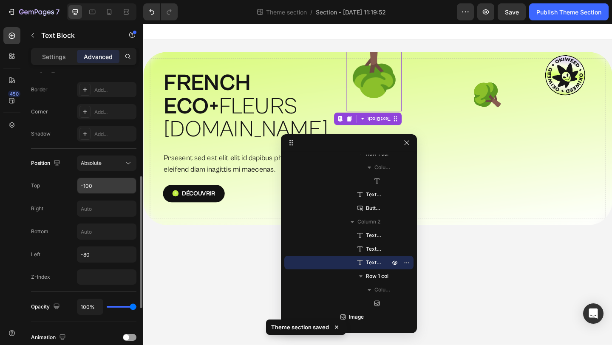
click at [103, 188] on input "-100" at bounding box center [106, 185] width 59 height 15
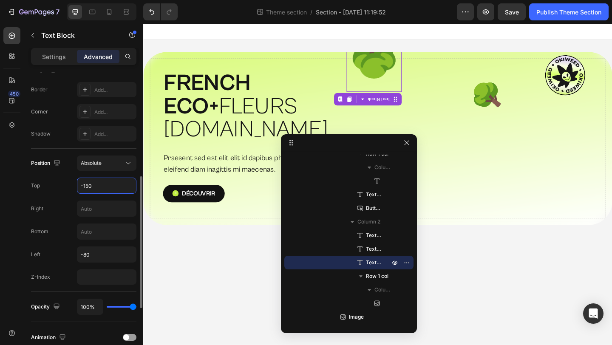
type input "-150"
click at [65, 191] on div "Top -150" at bounding box center [83, 186] width 105 height 16
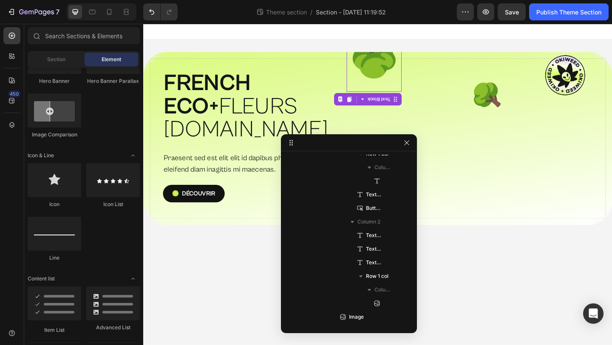
click at [218, 265] on body "Drop element here Row FRENCH ECO+  FLEURS [DOMAIN_NAME] Heading Row Praesent se…" at bounding box center [398, 199] width 510 height 350
click at [395, 63] on p "🌳" at bounding box center [394, 55] width 58 height 84
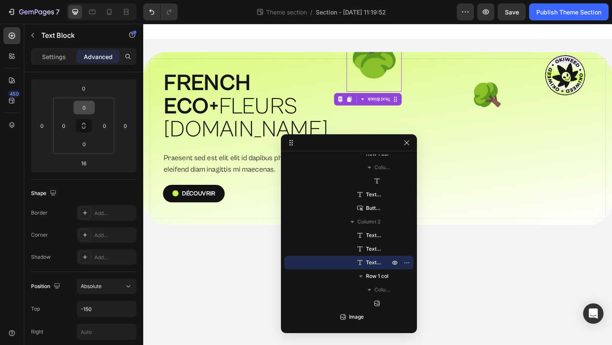
scroll to position [285, 0]
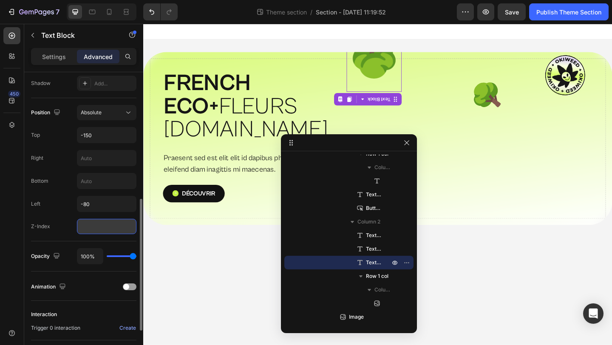
click at [95, 230] on input "number" at bounding box center [107, 226] width 60 height 15
type input "2"
type input "1"
click at [72, 244] on div "Opacity 100%" at bounding box center [83, 257] width 105 height 30
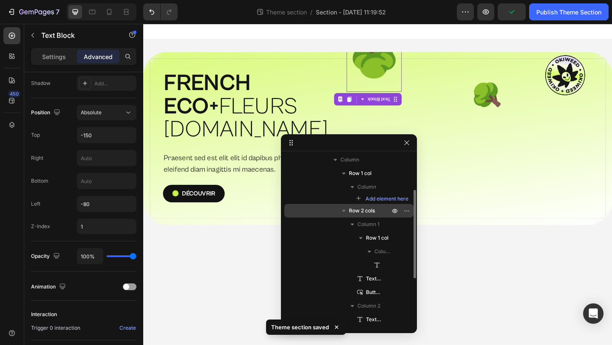
scroll to position [69, 0]
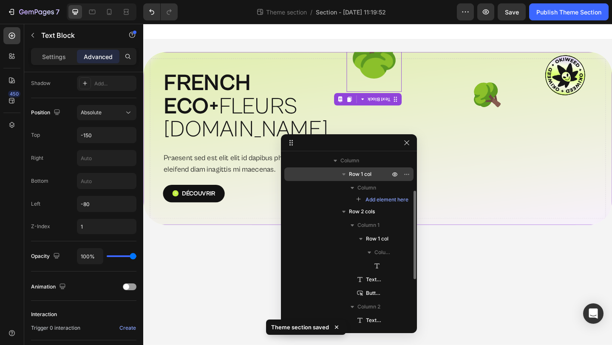
click at [384, 171] on p "Row 1 col" at bounding box center [370, 174] width 43 height 9
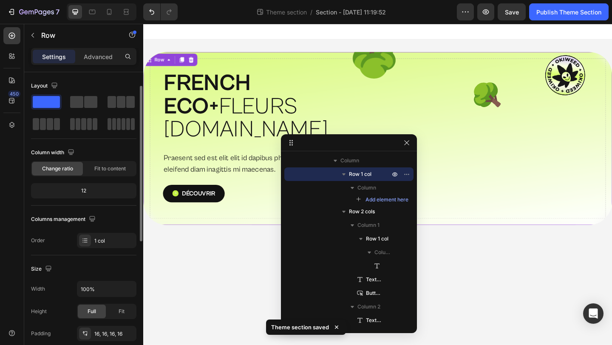
scroll to position [114, 0]
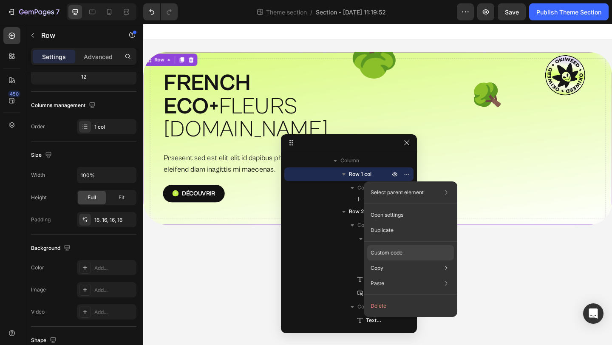
click at [389, 254] on p "Custom code" at bounding box center [387, 253] width 32 height 8
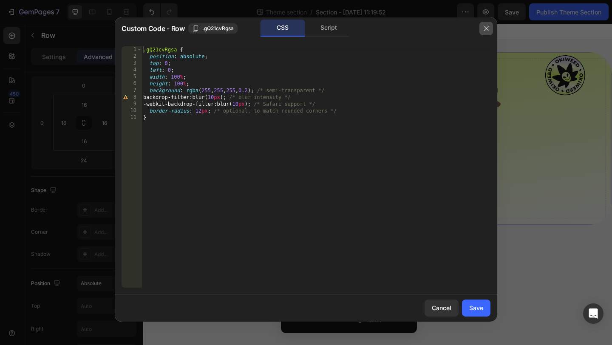
click at [489, 27] on icon "button" at bounding box center [486, 28] width 7 height 7
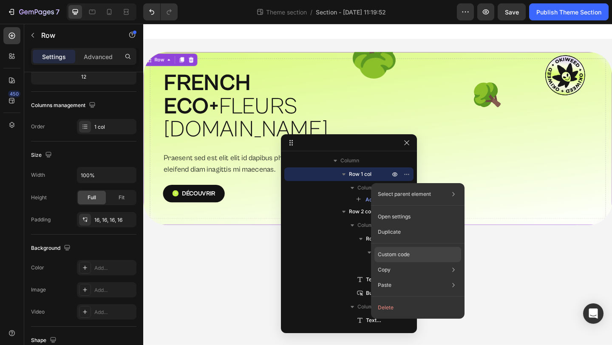
click at [390, 253] on p "Custom code" at bounding box center [394, 255] width 32 height 8
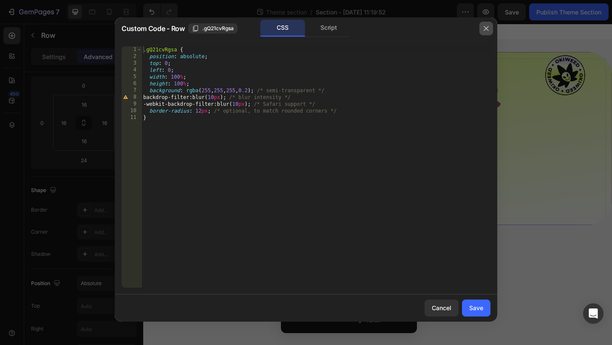
click at [489, 26] on icon "button" at bounding box center [486, 28] width 7 height 7
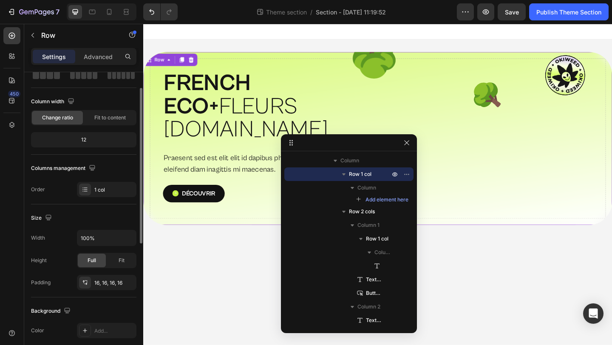
scroll to position [43, 0]
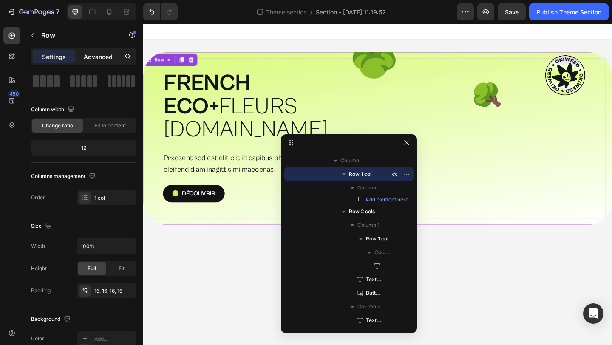
click at [94, 59] on p "Advanced" at bounding box center [98, 56] width 29 height 9
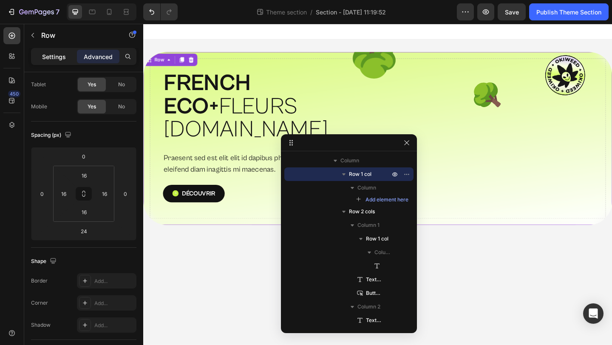
click at [57, 55] on p "Settings" at bounding box center [54, 56] width 24 height 9
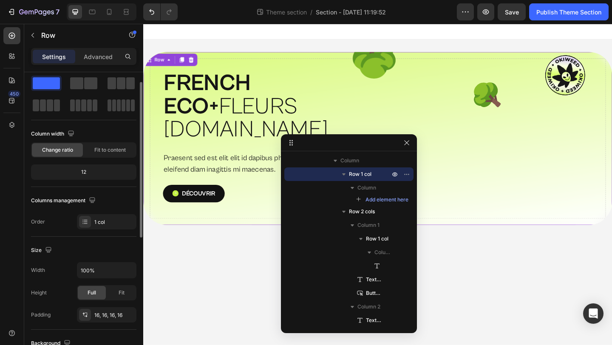
scroll to position [33, 0]
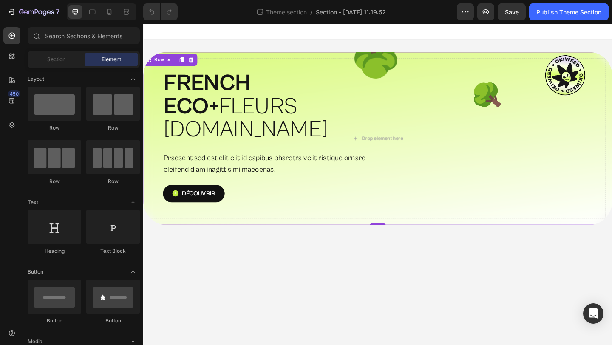
click at [304, 213] on div "FRENCH ECO+  FLEURS G.HOUSE Heading Row Praesent sed est elit elit id dapibus p…" at bounding box center [398, 148] width 510 height 188
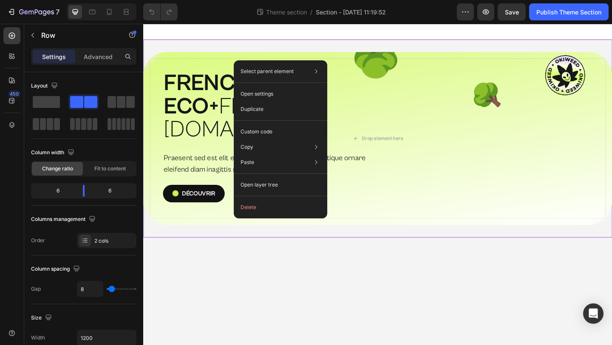
click at [226, 44] on div "Drop element here Row FRENCH ECO+  FLEURS G.HOUSE Heading Row Praesent sed est …" at bounding box center [398, 149] width 510 height 216
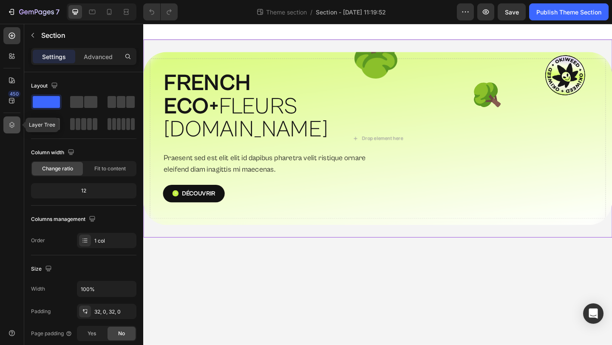
click at [15, 127] on icon at bounding box center [12, 125] width 9 height 9
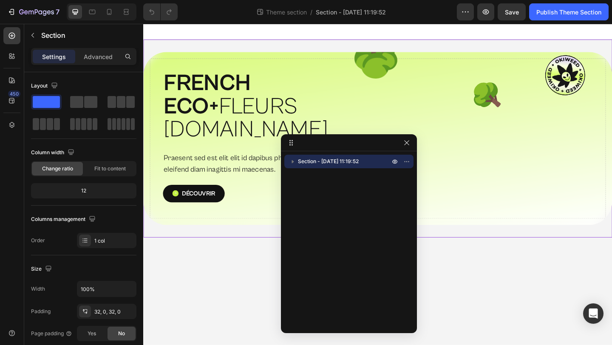
click at [290, 160] on icon "button" at bounding box center [293, 161] width 9 height 9
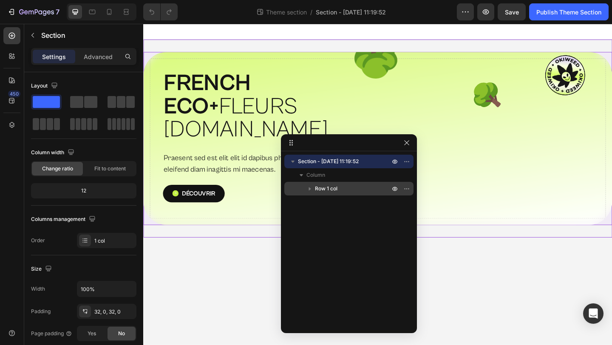
click at [310, 189] on icon "button" at bounding box center [310, 189] width 2 height 3
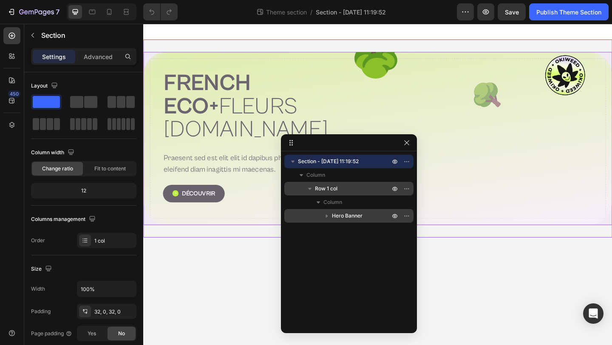
click at [328, 216] on icon "button" at bounding box center [327, 216] width 9 height 9
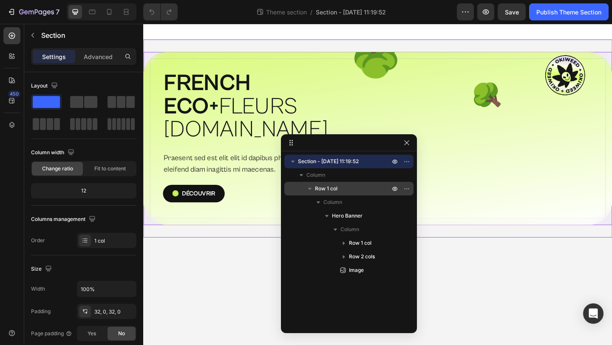
click at [332, 190] on span "Row 1 col" at bounding box center [326, 189] width 23 height 9
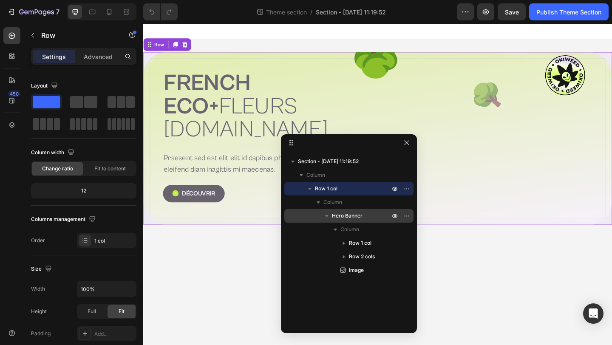
drag, startPoint x: 331, startPoint y: 188, endPoint x: 341, endPoint y: 215, distance: 28.7
click at [341, 250] on div "Row 1 col Column Hero Banner Column Row 1 col Row 2 cols Image" at bounding box center [348, 257] width 129 height 14
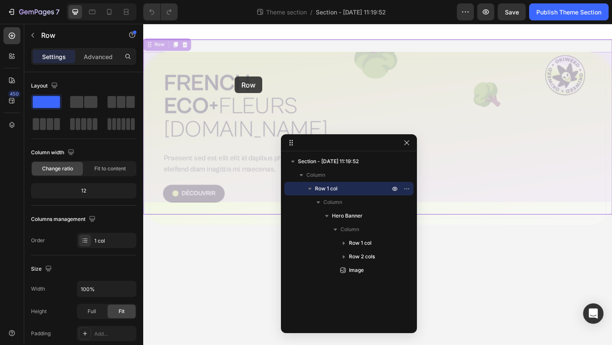
drag, startPoint x: 153, startPoint y: 46, endPoint x: 243, endPoint y: 81, distance: 97.0
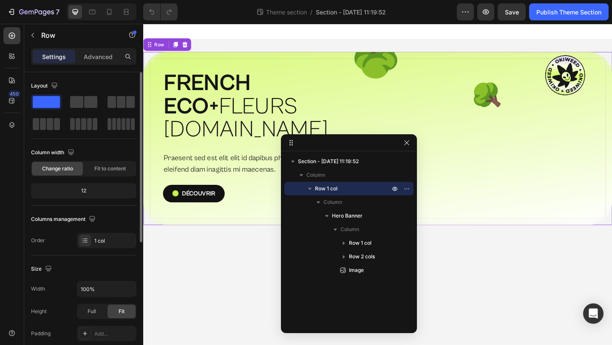
click at [88, 189] on div "12" at bounding box center [84, 191] width 102 height 12
click at [82, 190] on div "12" at bounding box center [84, 191] width 102 height 12
click at [102, 172] on span "Fit to content" at bounding box center [109, 169] width 31 height 8
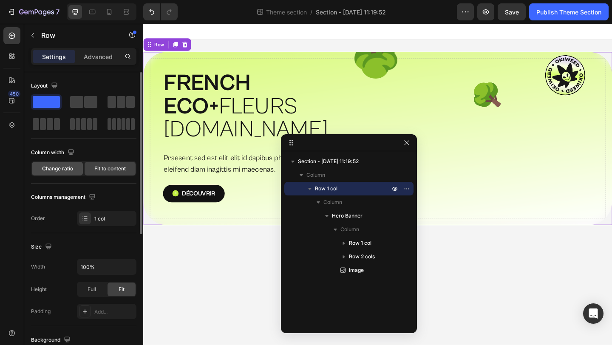
click at [70, 170] on span "Change ratio" at bounding box center [57, 169] width 31 height 8
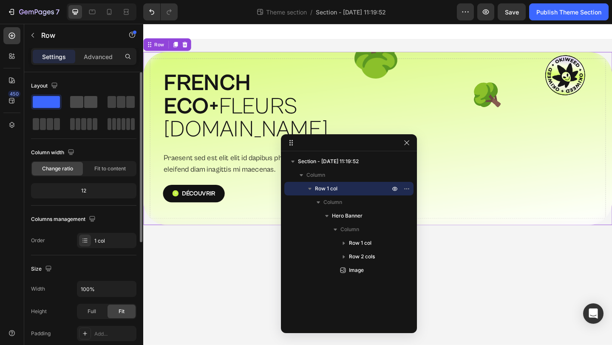
click at [83, 105] on span at bounding box center [76, 102] width 13 height 12
click at [94, 59] on p "Advanced" at bounding box center [98, 56] width 29 height 9
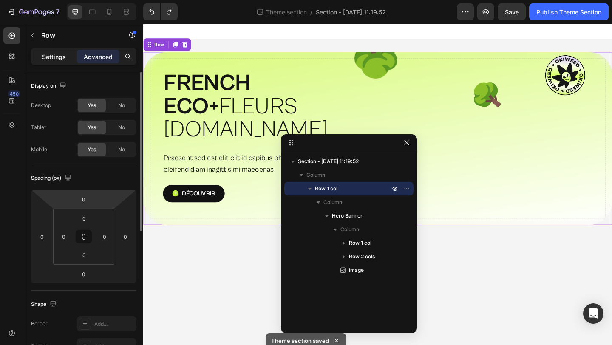
click at [54, 59] on p "Settings" at bounding box center [54, 56] width 24 height 9
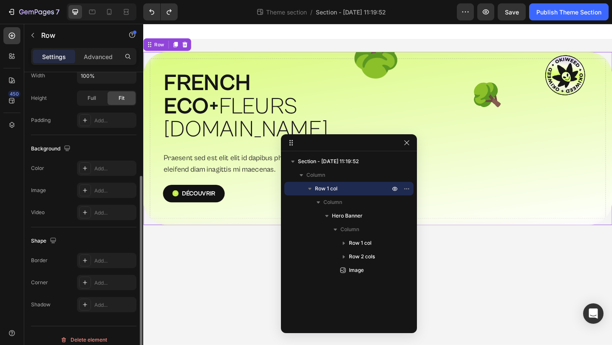
scroll to position [222, 0]
